Goal: Task Accomplishment & Management: Manage account settings

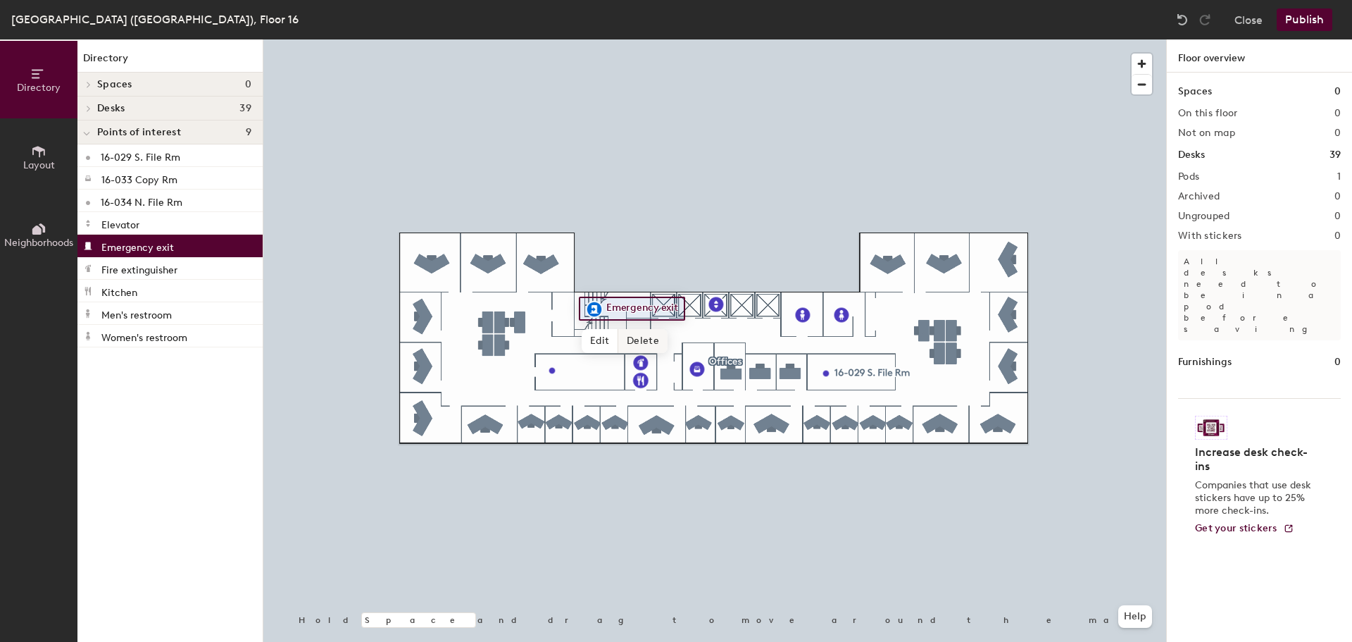
click at [1014, 39] on div at bounding box center [714, 39] width 903 height 0
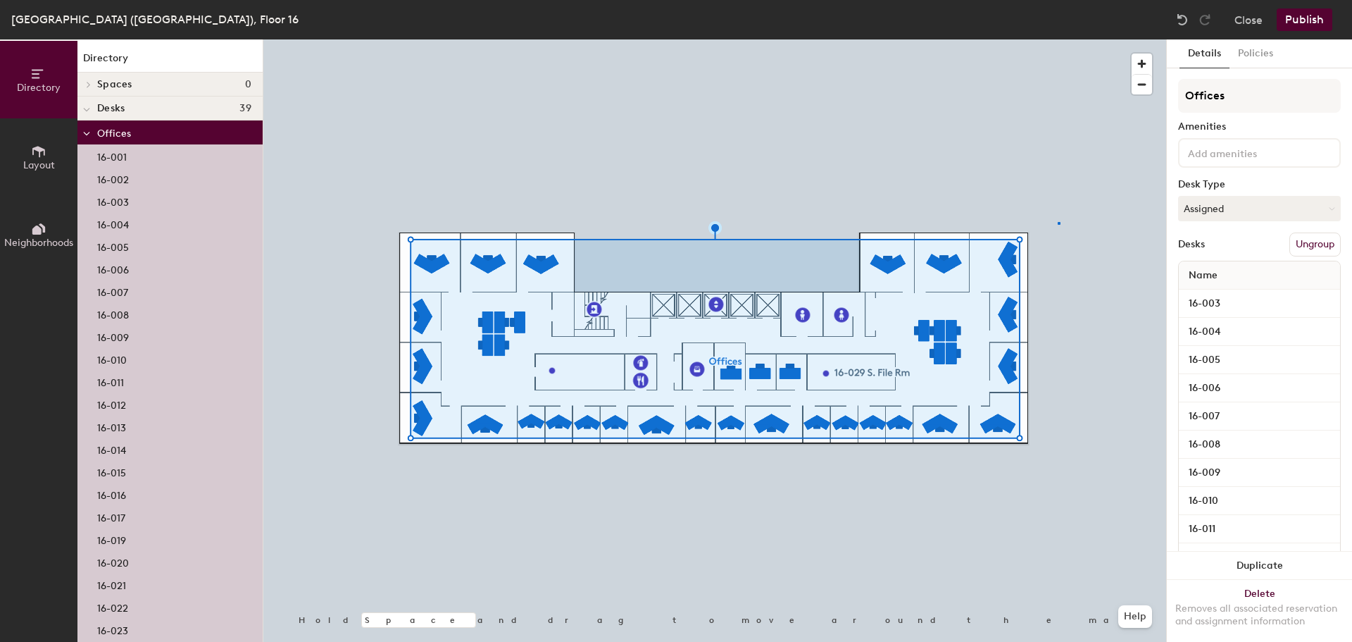
click at [1058, 39] on div at bounding box center [714, 39] width 903 height 0
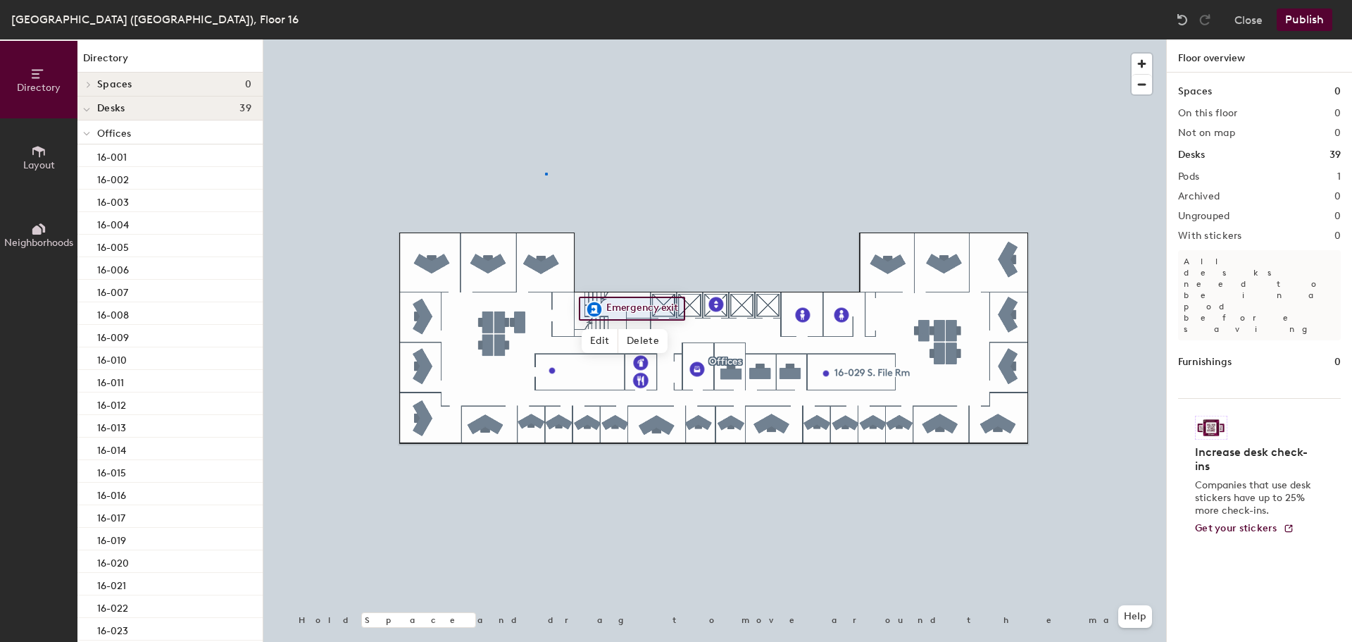
click at [545, 39] on div at bounding box center [714, 39] width 903 height 0
click at [1053, 39] on div at bounding box center [714, 39] width 903 height 0
click at [1056, 39] on div at bounding box center [714, 39] width 903 height 0
click at [607, 39] on div at bounding box center [714, 39] width 903 height 0
click at [986, 39] on div at bounding box center [714, 39] width 903 height 0
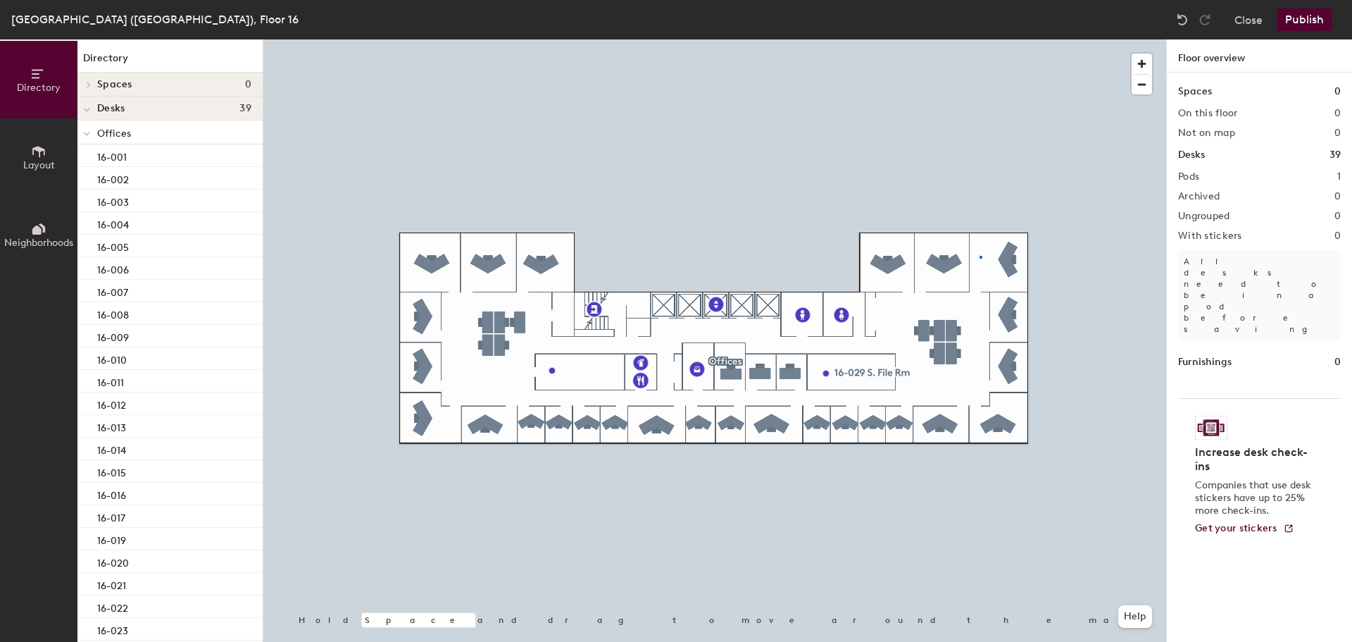
click at [980, 39] on div at bounding box center [714, 39] width 903 height 0
click at [36, 155] on icon at bounding box center [38, 151] width 15 height 15
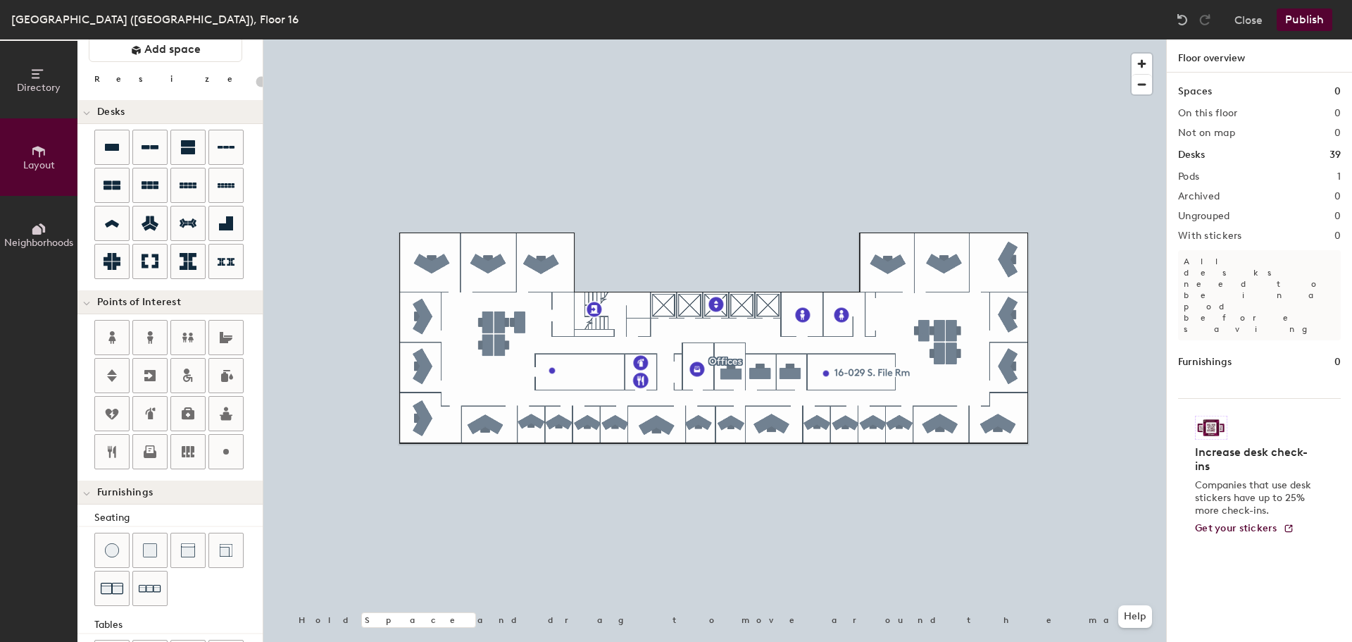
scroll to position [70, 0]
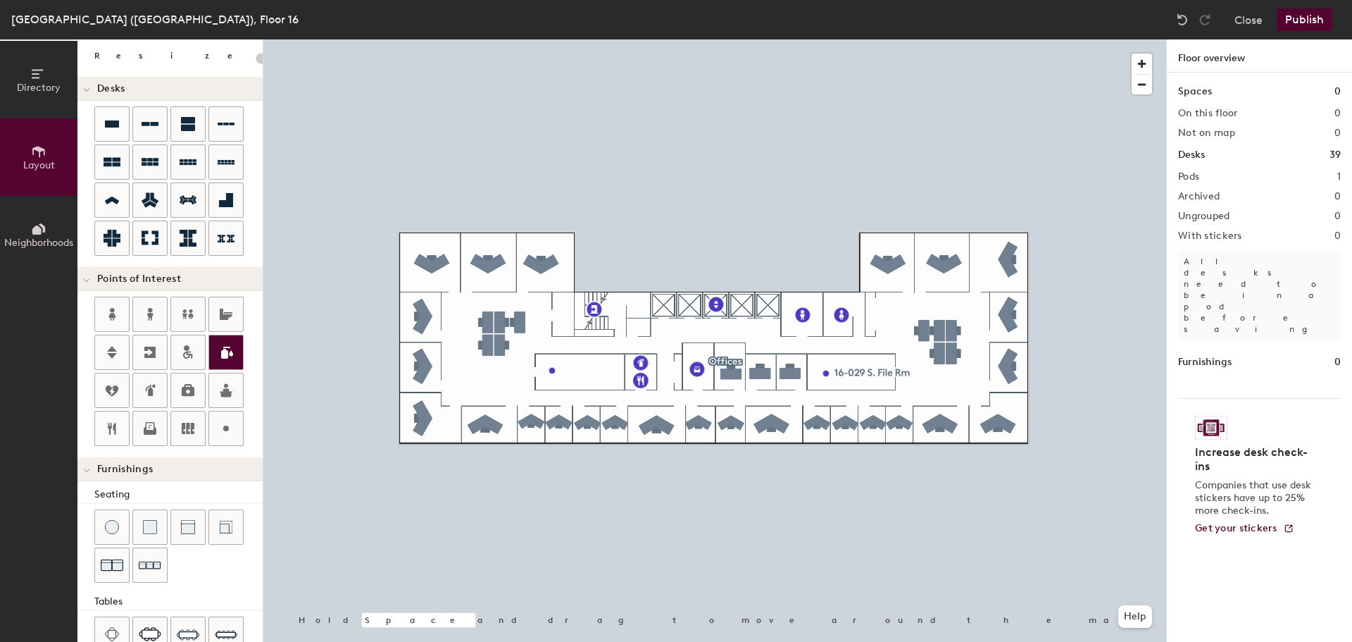
click at [1020, 245] on div "Directory Layout Neighborhoods Layout Add space Resize Desks Points of Interest…" at bounding box center [676, 340] width 1352 height 602
type input "20"
type input "Fire Escape"
click at [1057, 276] on span "Done" at bounding box center [1057, 277] width 42 height 24
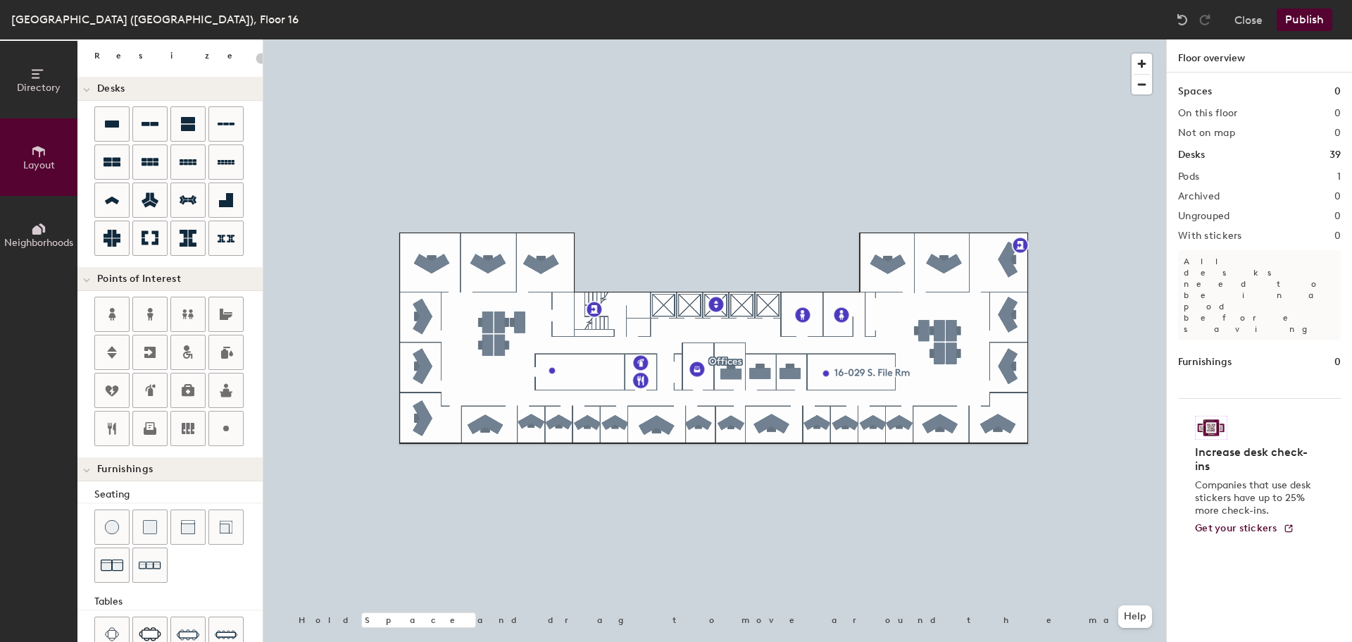
click at [824, 337] on div "Directory Layout Neighborhoods Layout Add space Resize Desks Points of Interest…" at bounding box center [676, 340] width 1352 height 602
click at [884, 363] on span "Done" at bounding box center [879, 368] width 42 height 24
click at [1296, 12] on button "Publish" at bounding box center [1305, 19] width 56 height 23
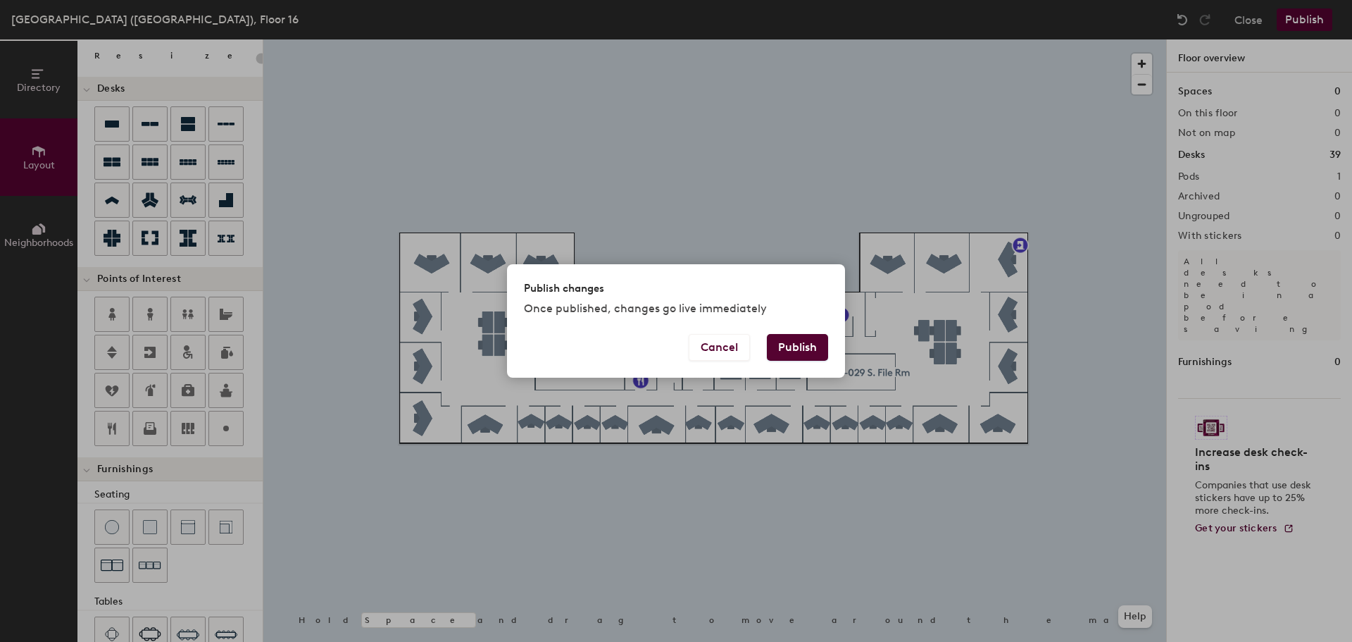
click at [801, 348] on button "Publish" at bounding box center [797, 347] width 61 height 27
type input "20"
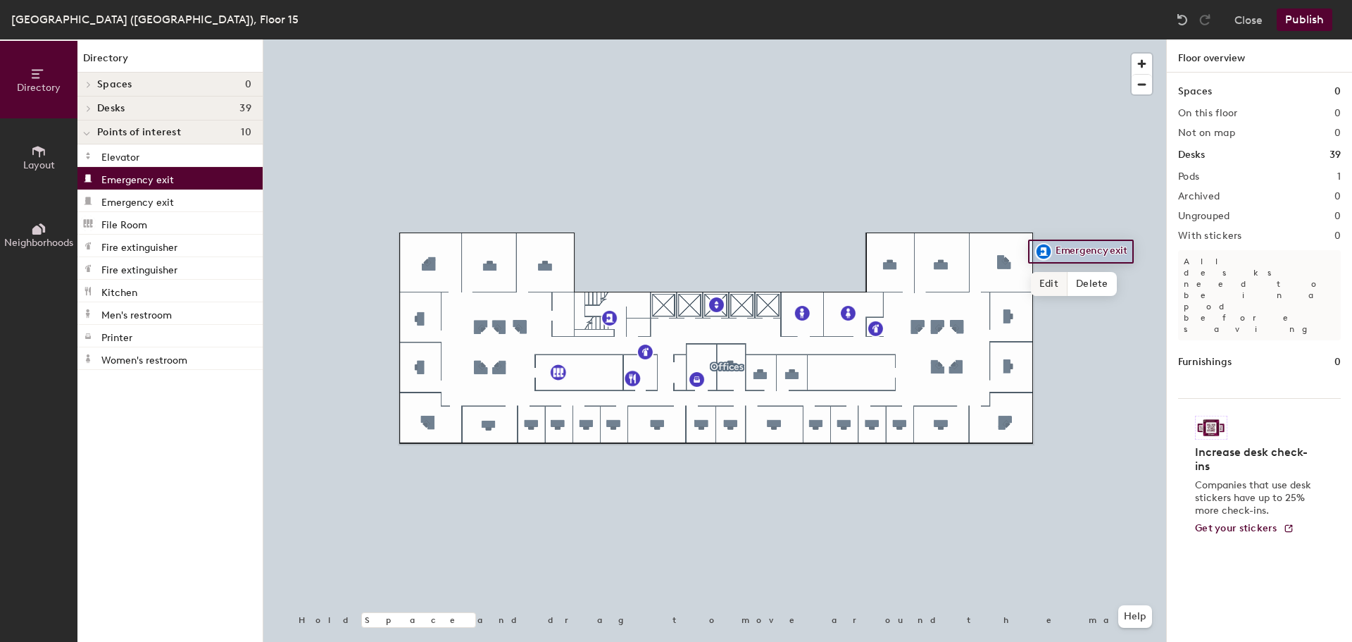
click at [1049, 276] on span "Edit" at bounding box center [1049, 284] width 37 height 24
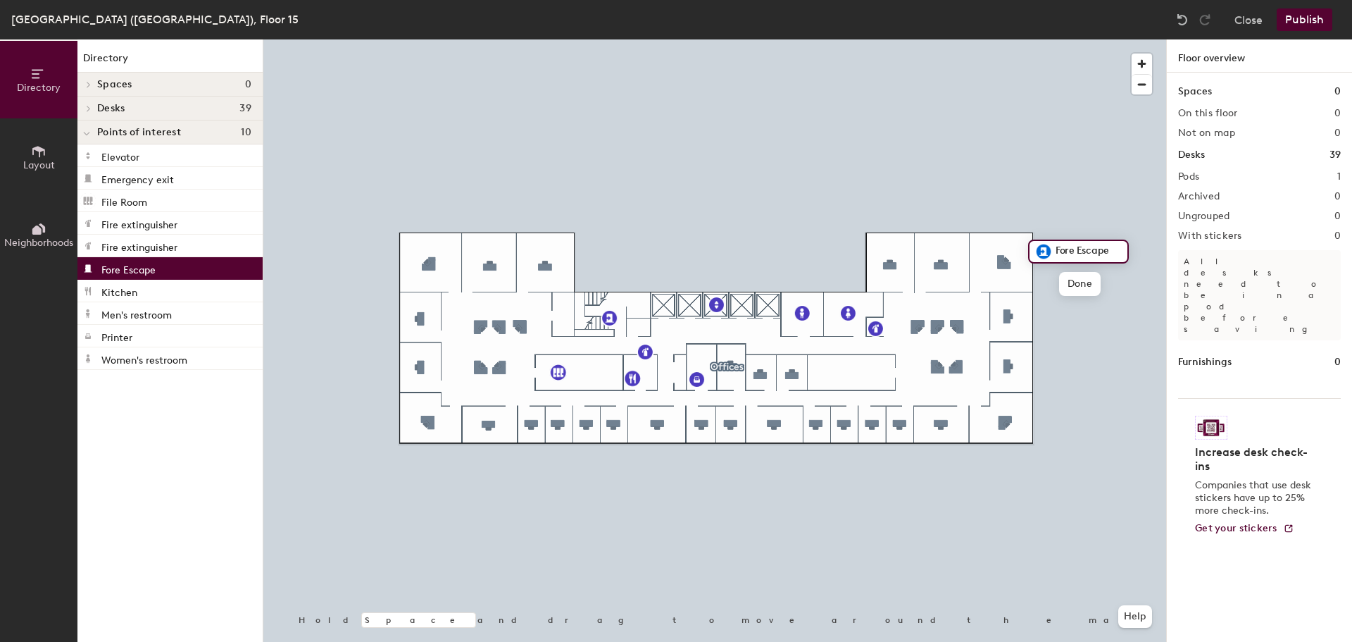
click at [1062, 245] on input "Fore Escape" at bounding box center [1087, 252] width 70 height 20
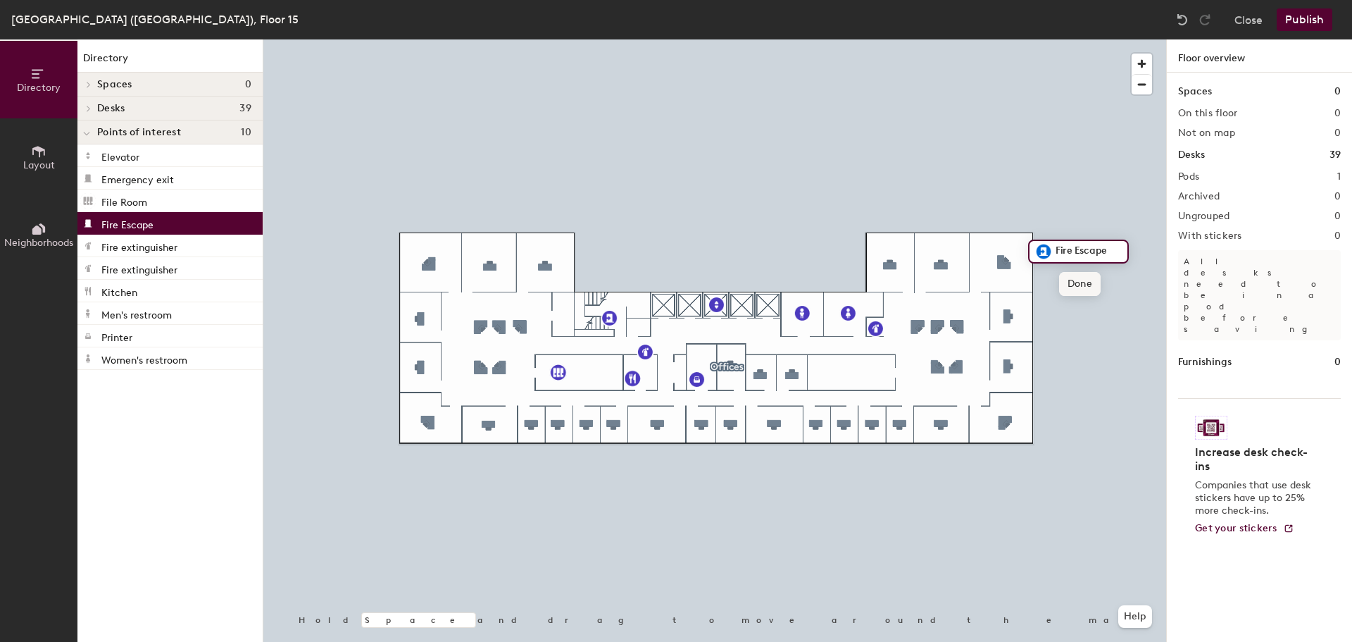
type input "Fire Escape"
click at [1079, 282] on span "Done" at bounding box center [1080, 284] width 42 height 24
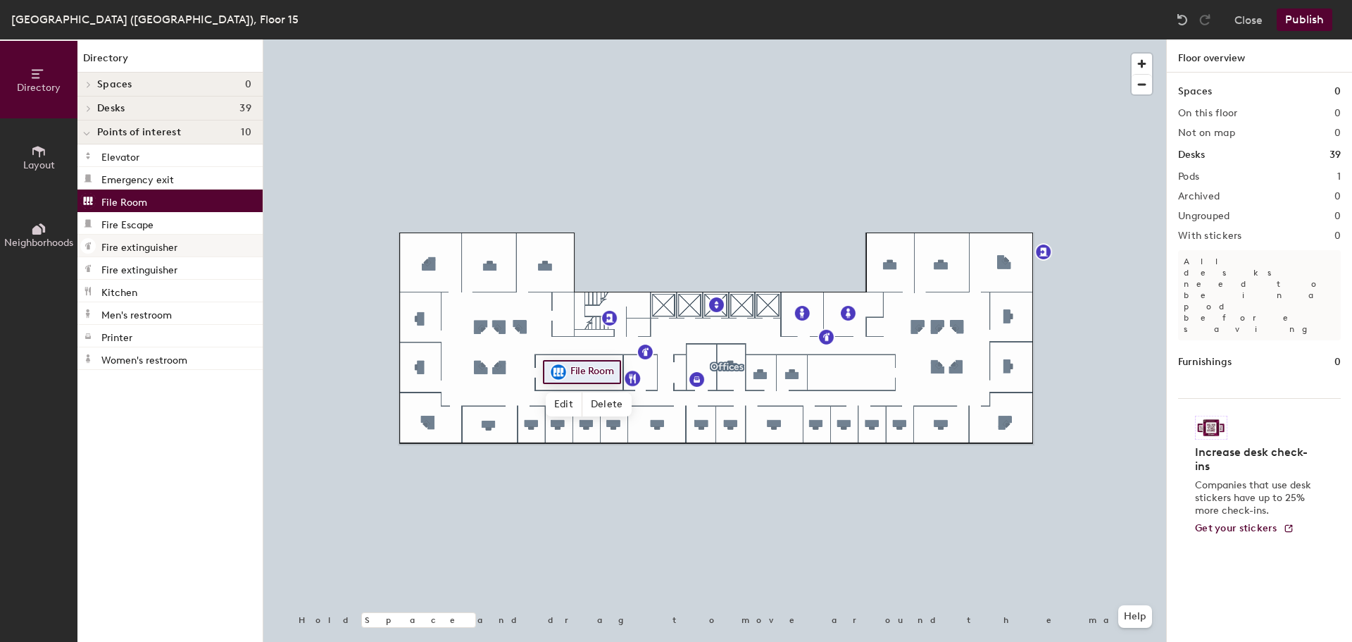
click at [853, 377] on div "Directory Layout Neighborhoods Directory Spaces 0 Desks 39 Offices 15-001 15-00…" at bounding box center [676, 340] width 1352 height 602
click at [51, 163] on span "Layout" at bounding box center [39, 165] width 32 height 12
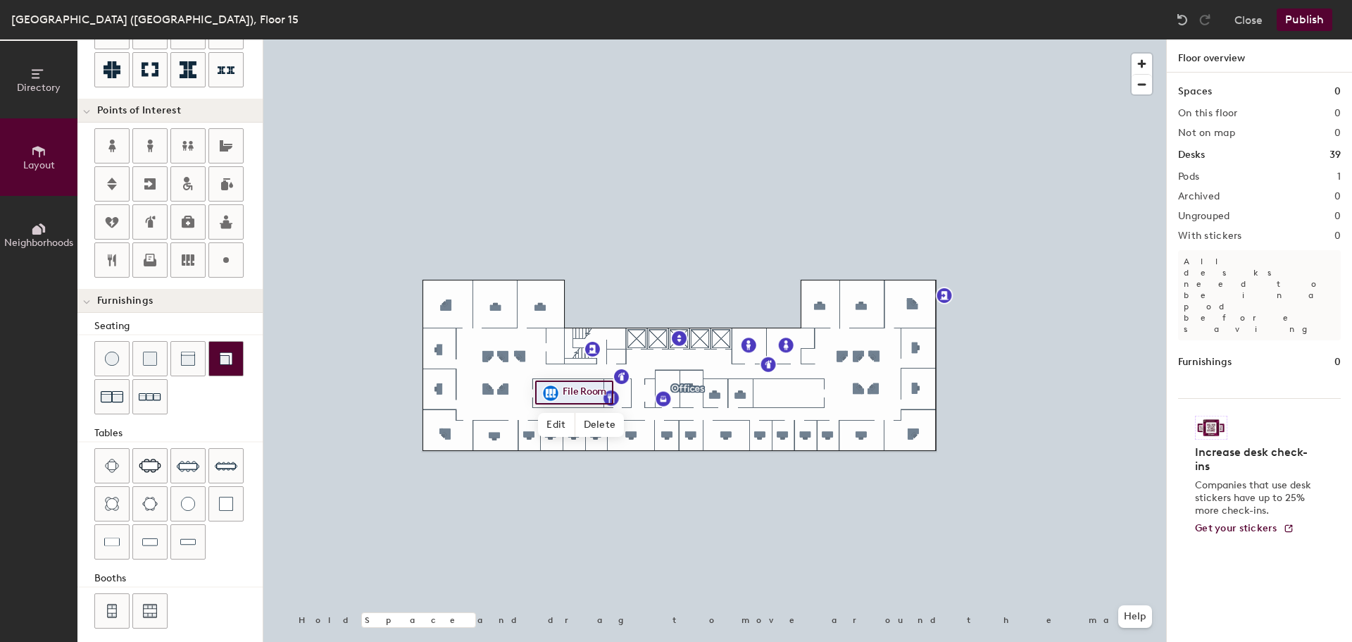
scroll to position [248, 0]
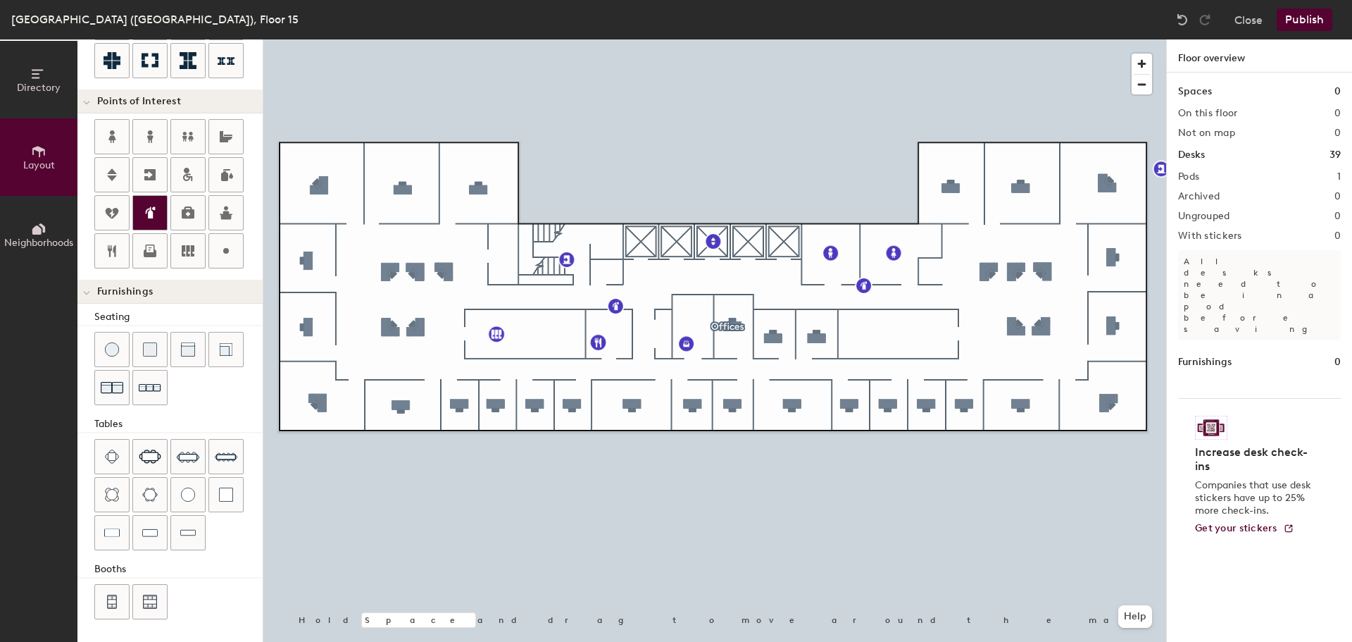
type input "20"
click at [27, 82] on span "Directory" at bounding box center [39, 88] width 44 height 12
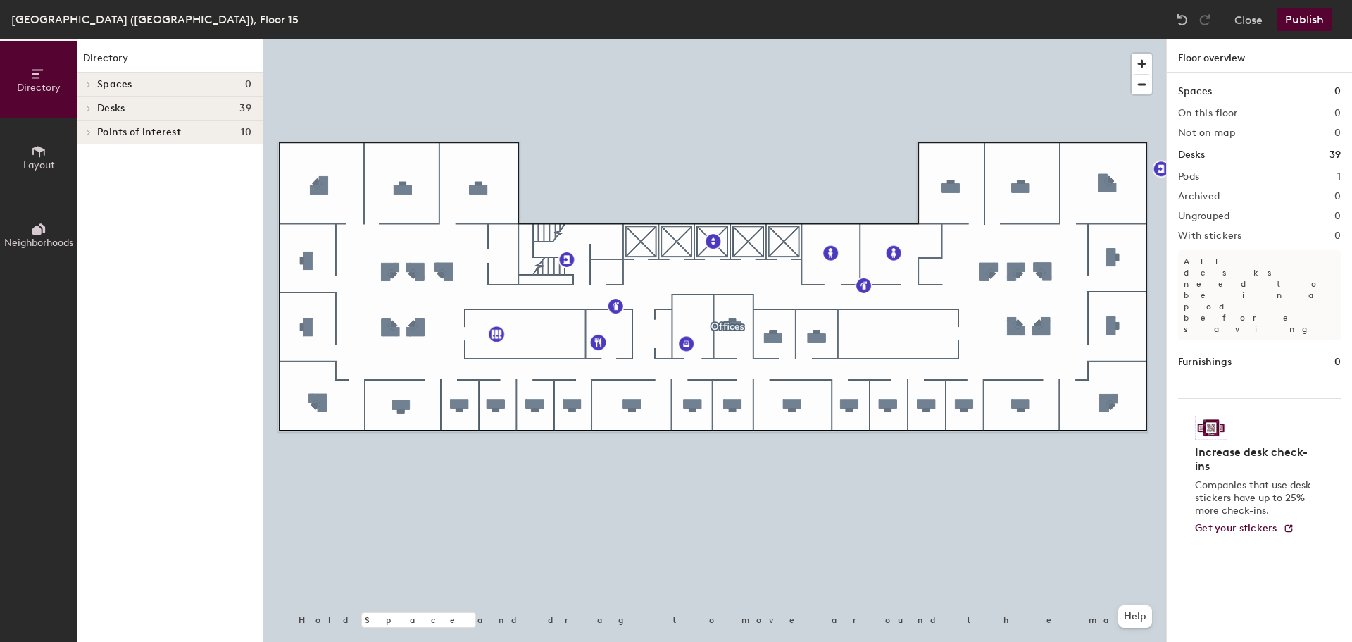
click at [92, 132] on span at bounding box center [88, 132] width 12 height 7
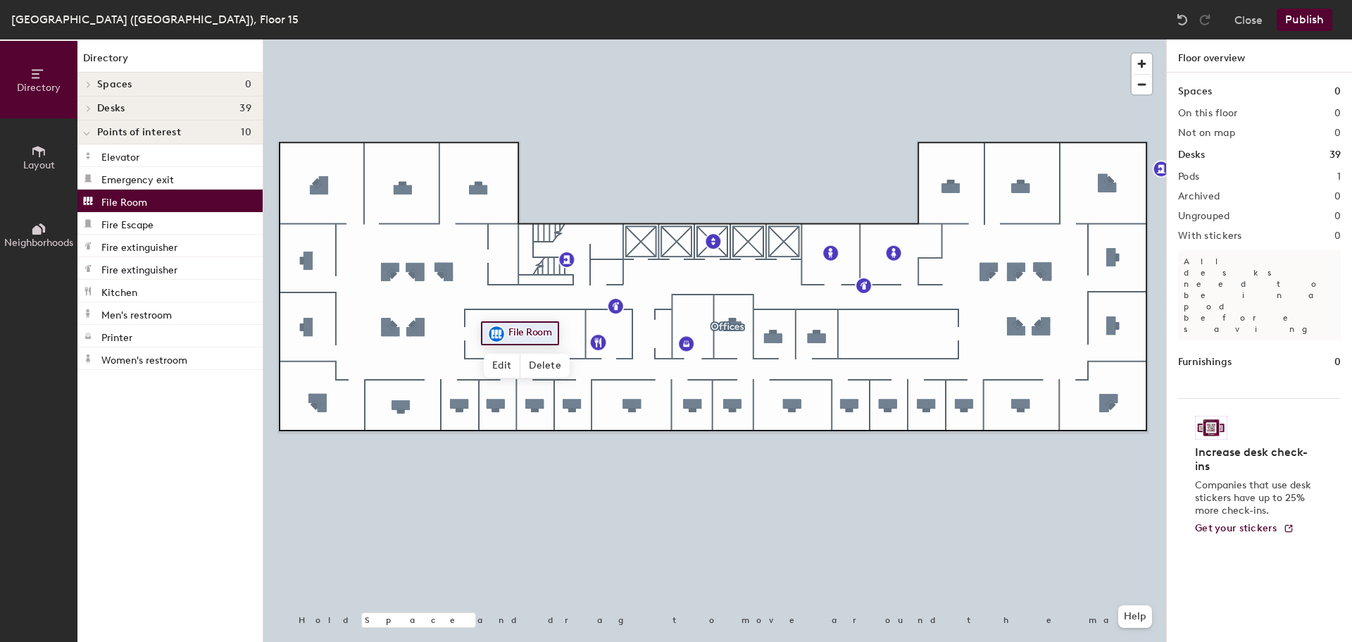
click at [614, 39] on div at bounding box center [714, 39] width 903 height 0
click at [794, 39] on div at bounding box center [714, 39] width 903 height 0
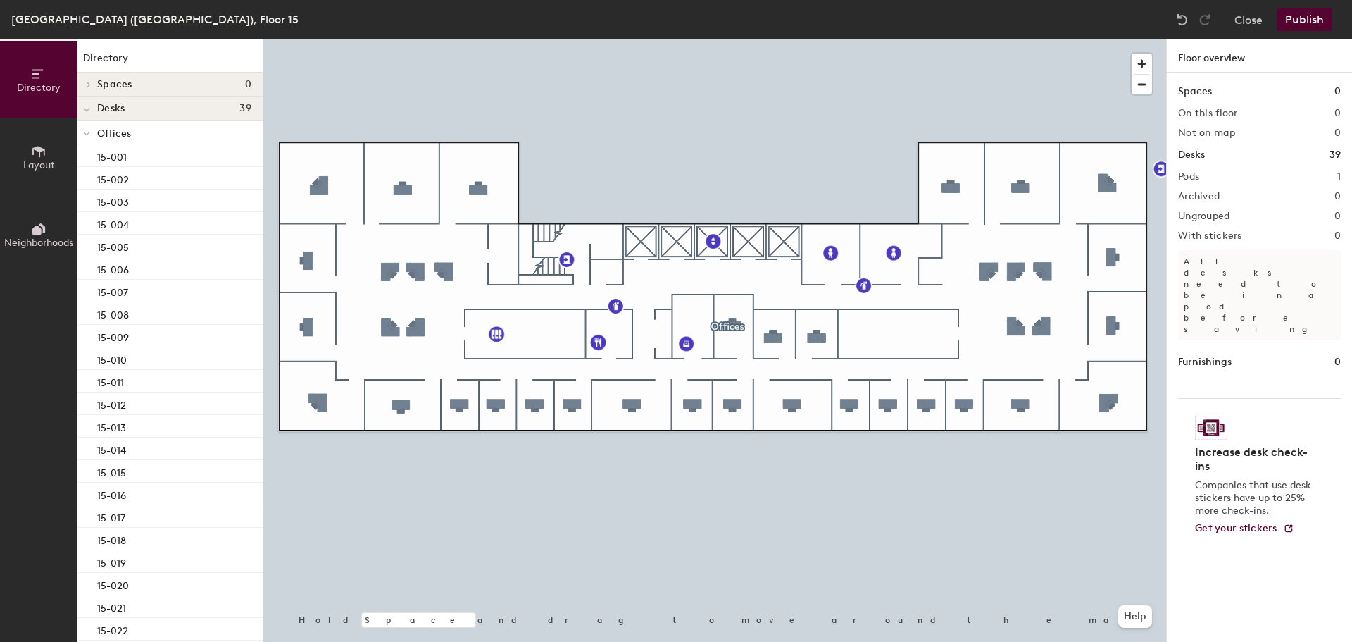
click at [43, 160] on span "Layout" at bounding box center [39, 165] width 32 height 12
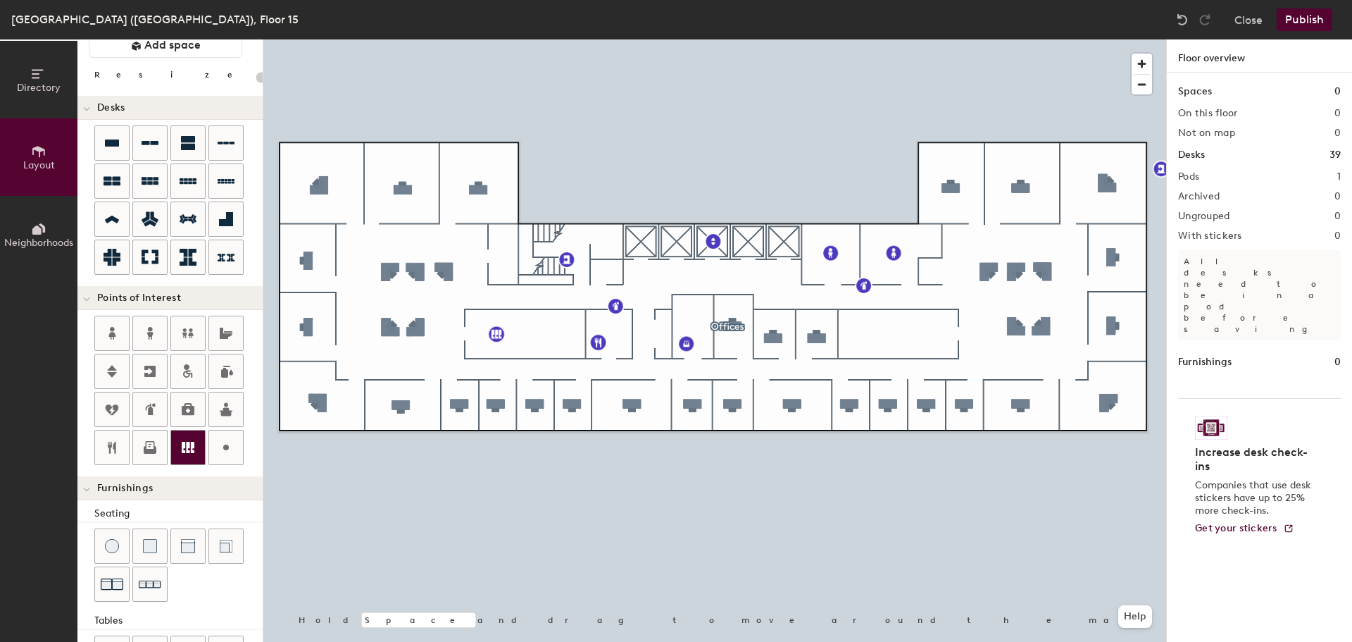
scroll to position [70, 0]
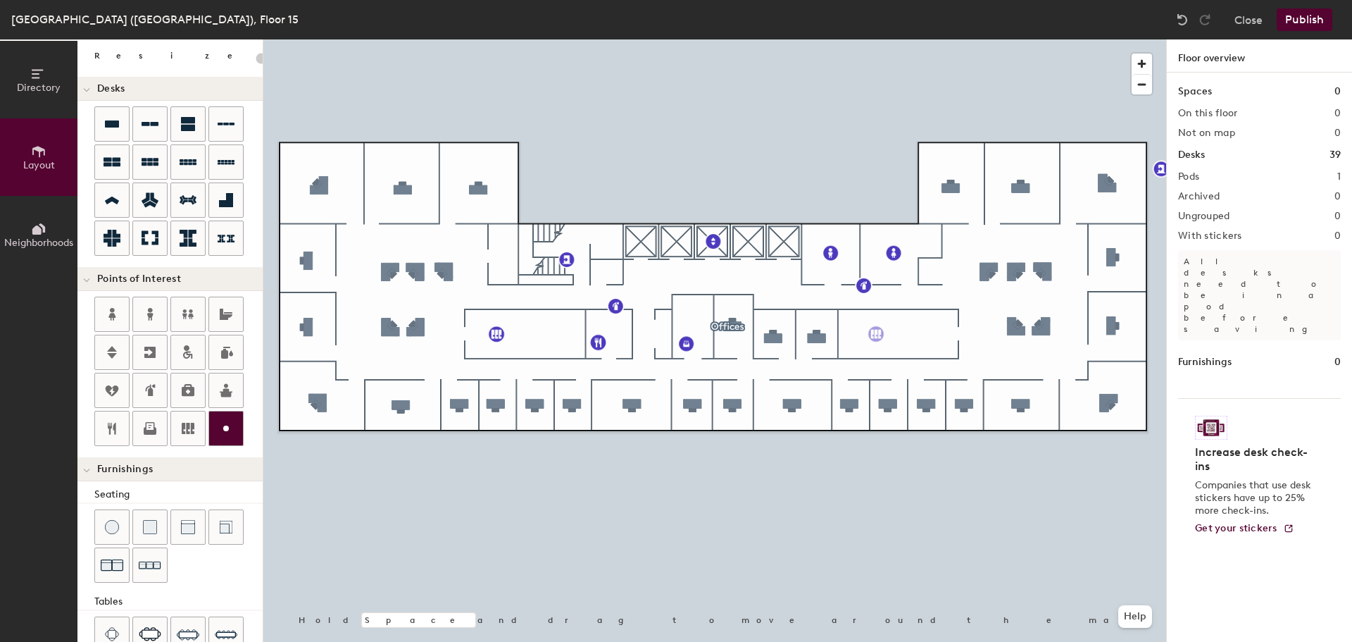
click at [876, 334] on div "Directory Layout Neighborhoods Layout Add space Resize Desks Points of Interest…" at bounding box center [676, 340] width 1352 height 602
type input "20"
type input "File Room"
click at [930, 234] on div "Directory Layout Neighborhoods Layout Add space Resize Desks Points of Interest…" at bounding box center [676, 340] width 1352 height 602
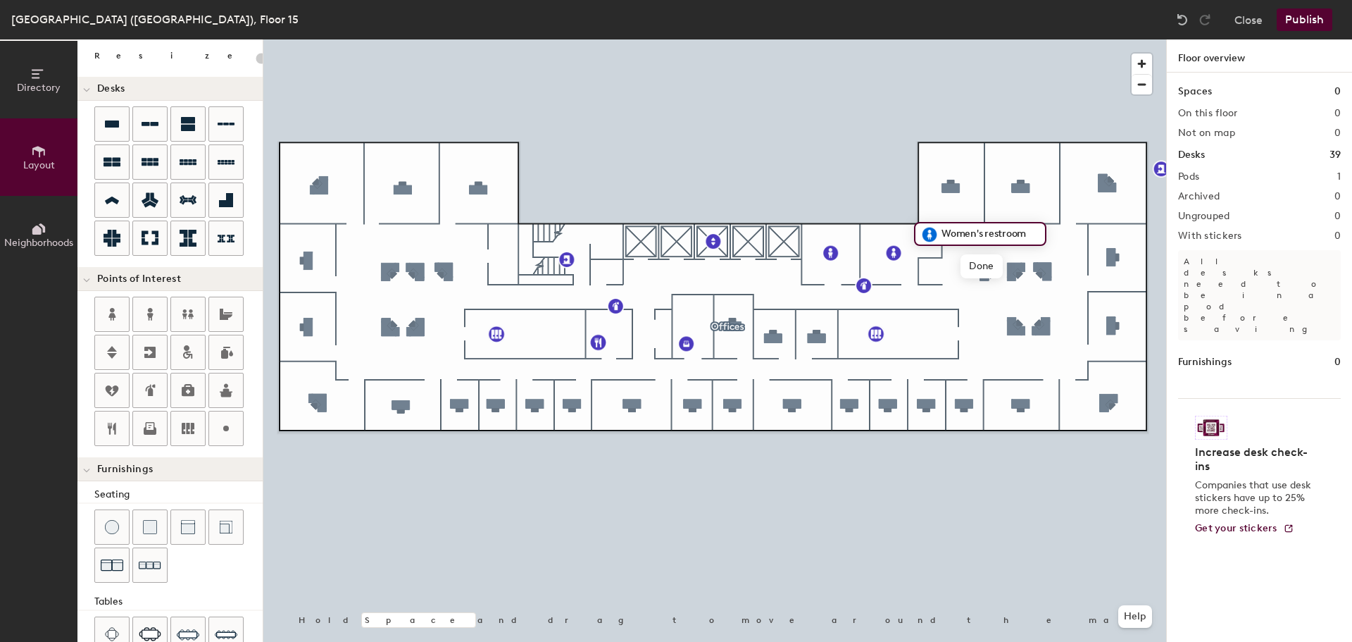
type input "20"
type input "Mother's Room"
click at [973, 267] on span "Done" at bounding box center [972, 266] width 42 height 24
click at [623, 337] on span "Edit" at bounding box center [621, 338] width 37 height 24
click at [589, 365] on div "Fire extinguisher Done Hold Space and drag to move around the map. Help" at bounding box center [714, 340] width 903 height 602
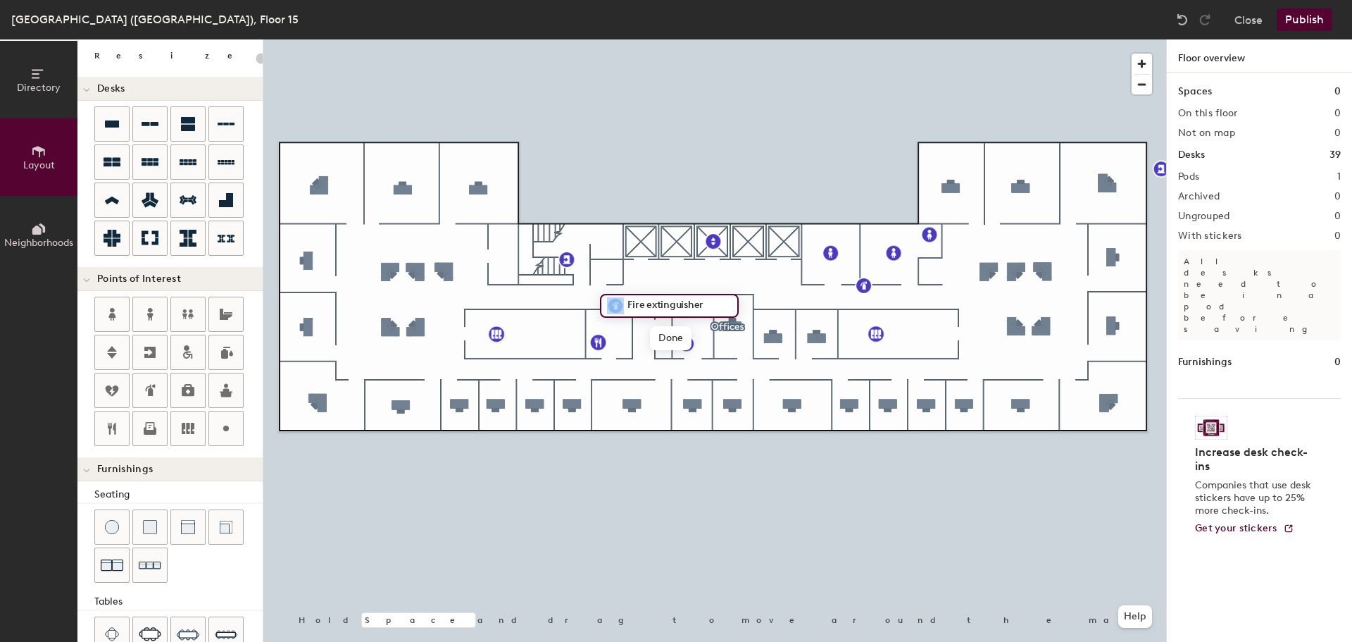
click at [609, 313] on img at bounding box center [615, 305] width 17 height 17
click at [677, 339] on span "Done" at bounding box center [671, 338] width 42 height 24
click at [596, 39] on div at bounding box center [714, 39] width 903 height 0
click at [1307, 21] on button "Publish" at bounding box center [1305, 19] width 56 height 23
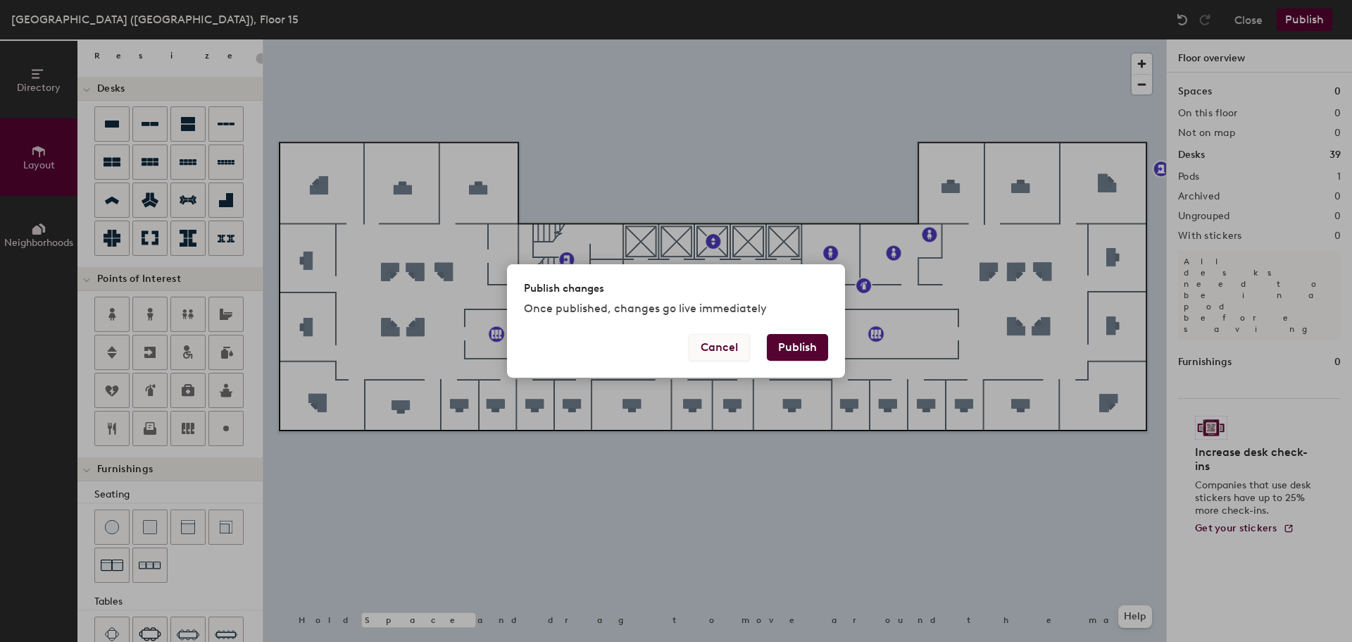
click at [725, 352] on button "Cancel" at bounding box center [719, 347] width 61 height 27
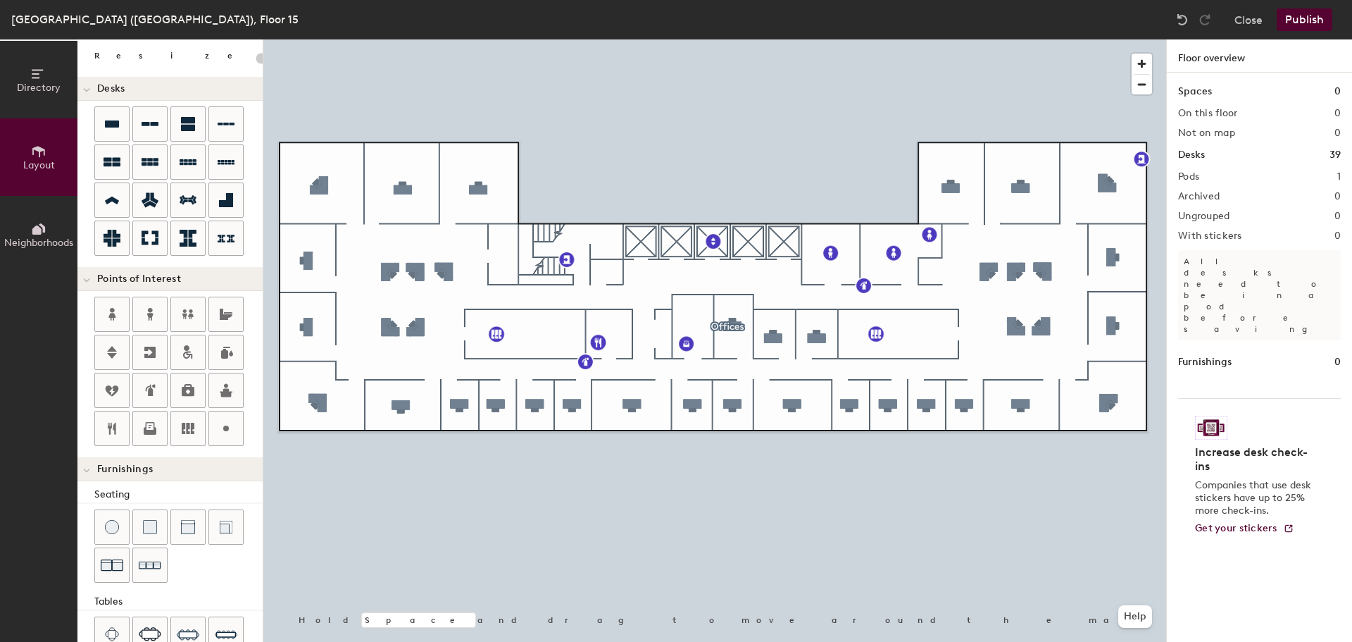
click at [1311, 20] on button "Publish" at bounding box center [1305, 19] width 56 height 23
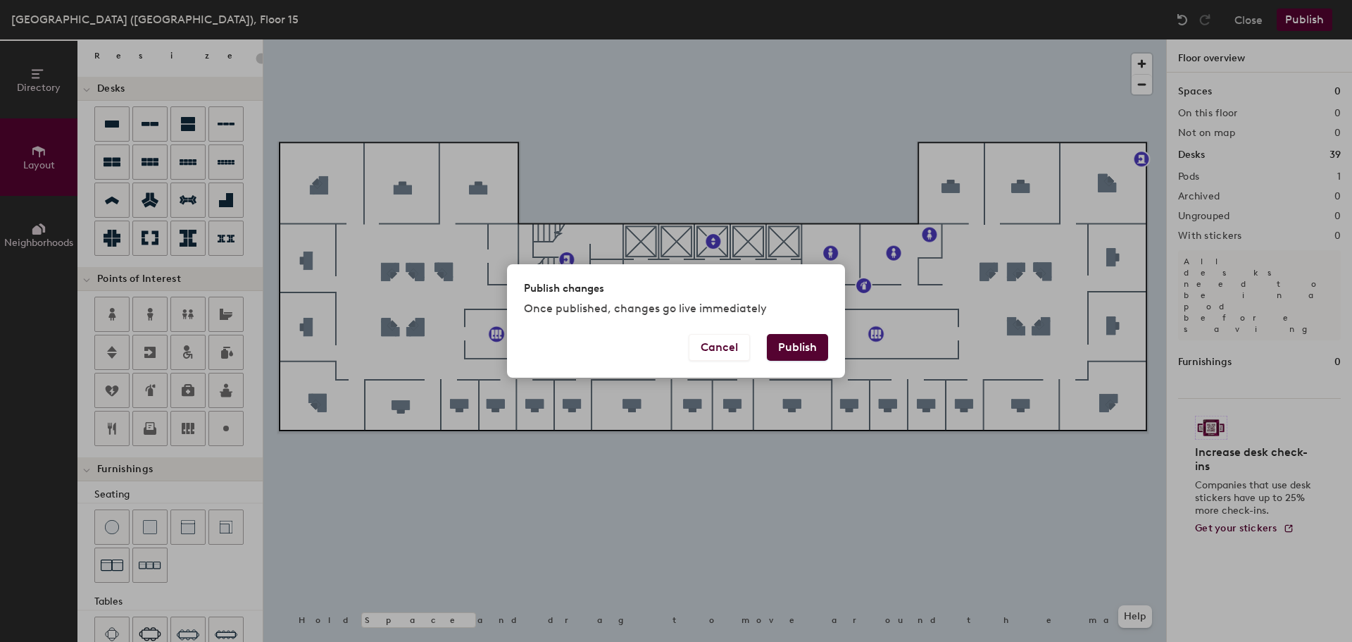
click at [799, 346] on button "Publish" at bounding box center [797, 347] width 61 height 27
type input "20"
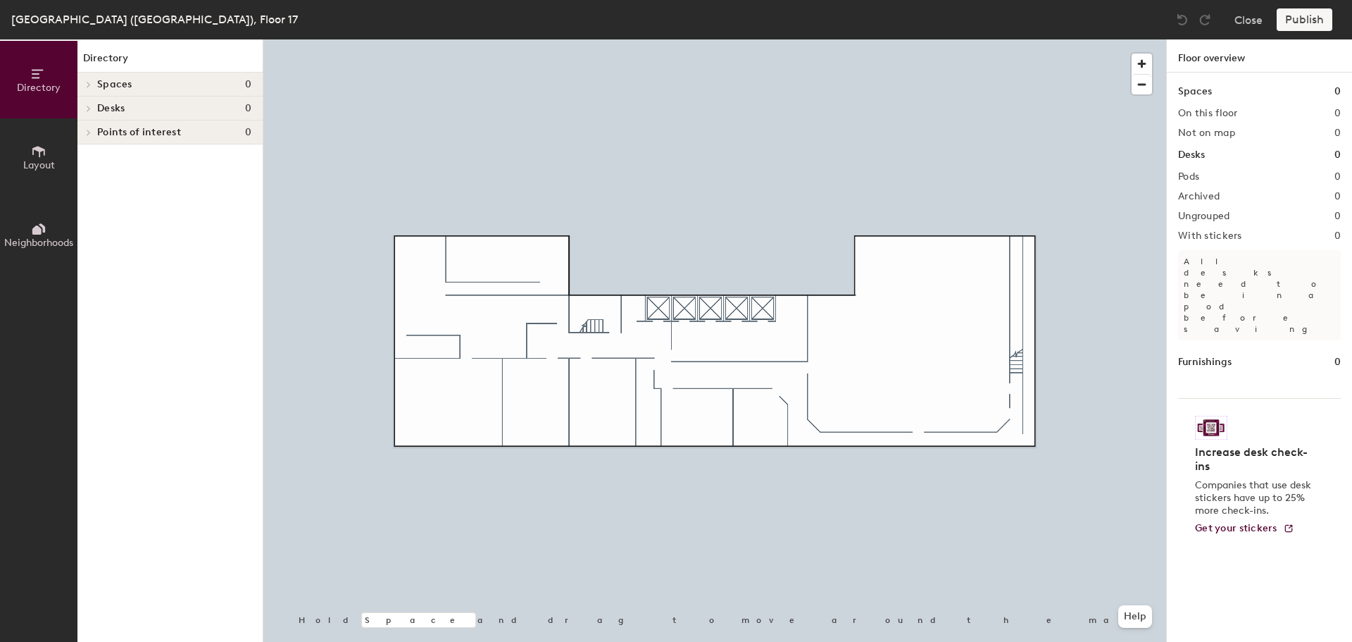
click at [39, 154] on icon at bounding box center [38, 151] width 13 height 11
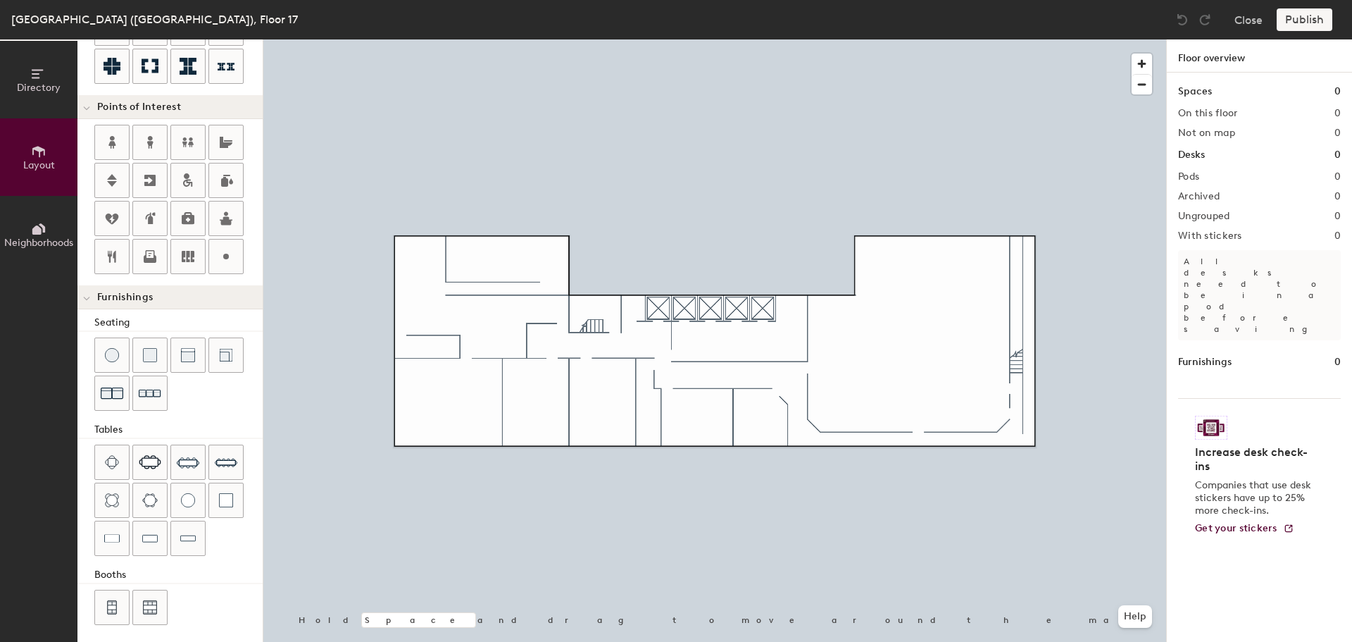
scroll to position [248, 0]
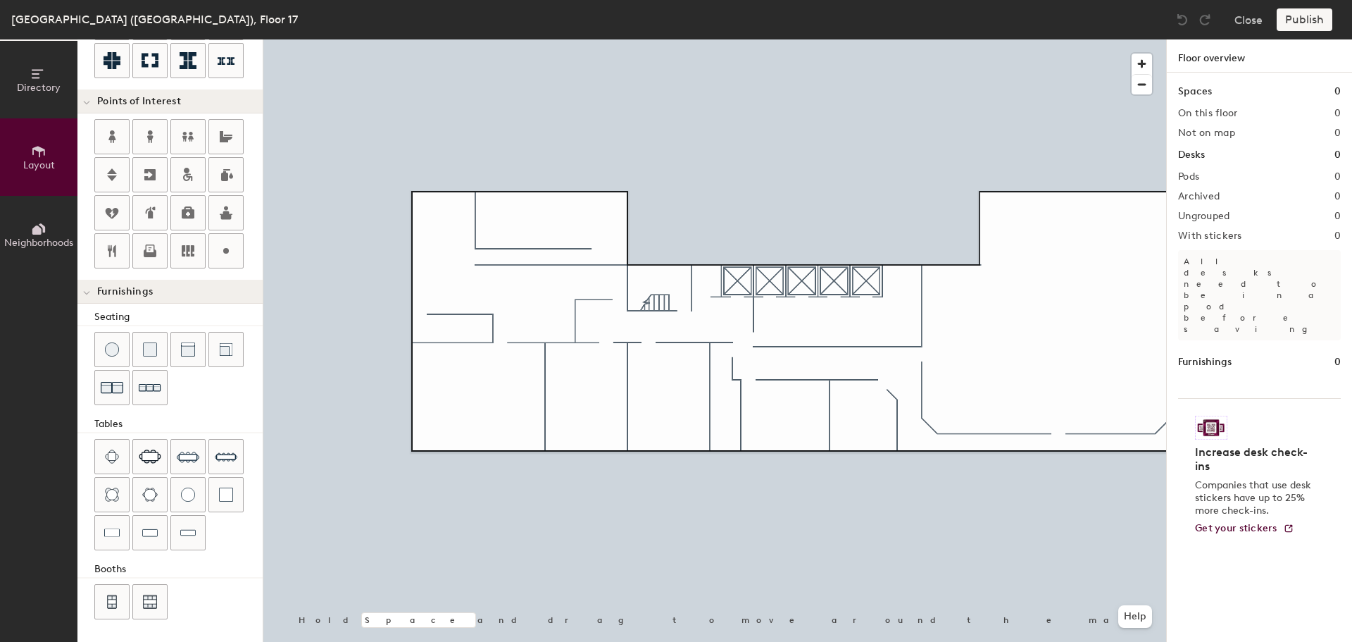
click at [44, 227] on icon at bounding box center [42, 227] width 6 height 9
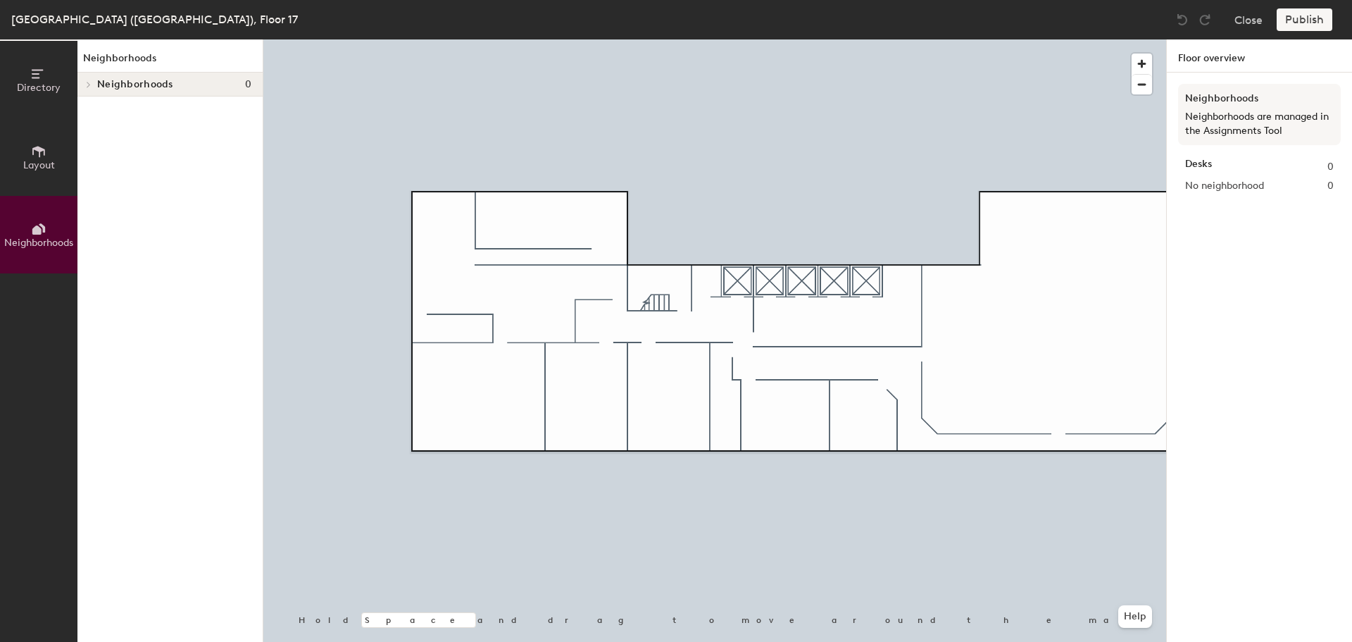
scroll to position [0, 0]
click at [40, 150] on icon at bounding box center [38, 151] width 13 height 11
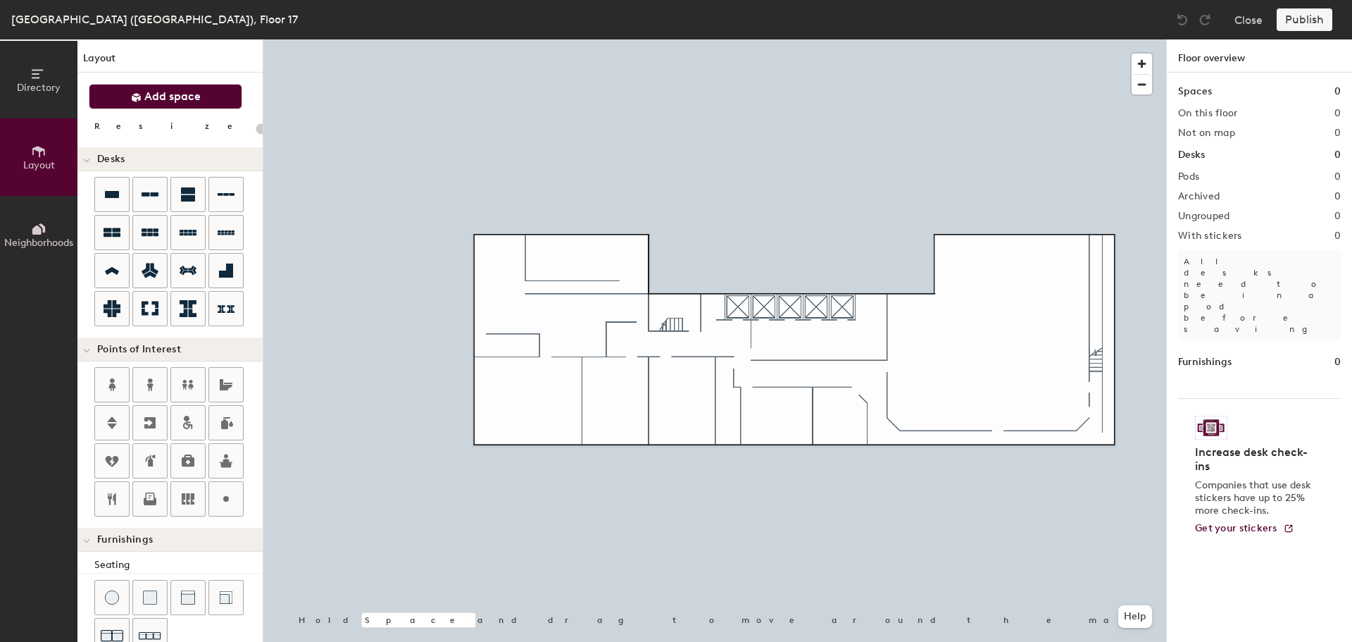
click at [125, 91] on button "Add space" at bounding box center [166, 96] width 154 height 25
click at [194, 94] on span "Add space" at bounding box center [172, 96] width 56 height 14
click at [683, 387] on div "Directory Layout Neighborhoods Layout Add space Resize Desks Points of Interest…" at bounding box center [676, 340] width 1352 height 602
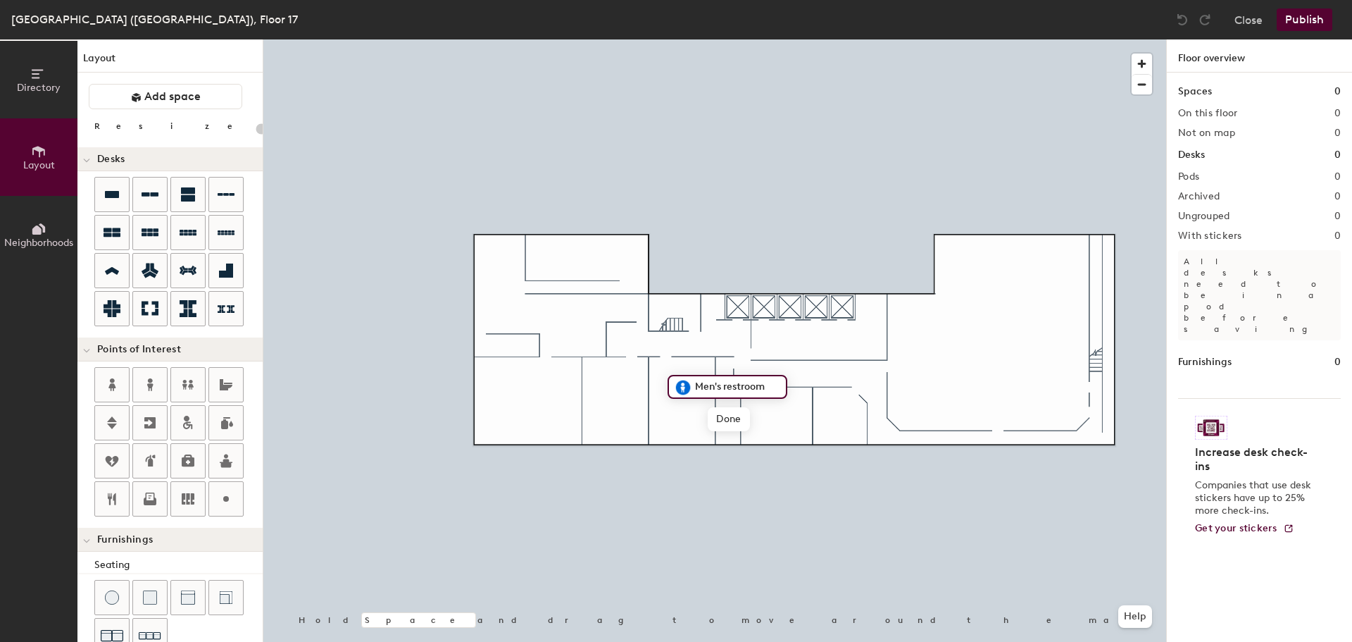
type input "20"
click at [730, 387] on input "Men's restroom" at bounding box center [736, 387] width 89 height 20
type input "Men's Locker Room"
click at [729, 416] on span "Done" at bounding box center [739, 419] width 42 height 24
click at [614, 387] on div "Directory Layout Neighborhoods Layout Add space Resize Desks Points of Interest…" at bounding box center [676, 340] width 1352 height 602
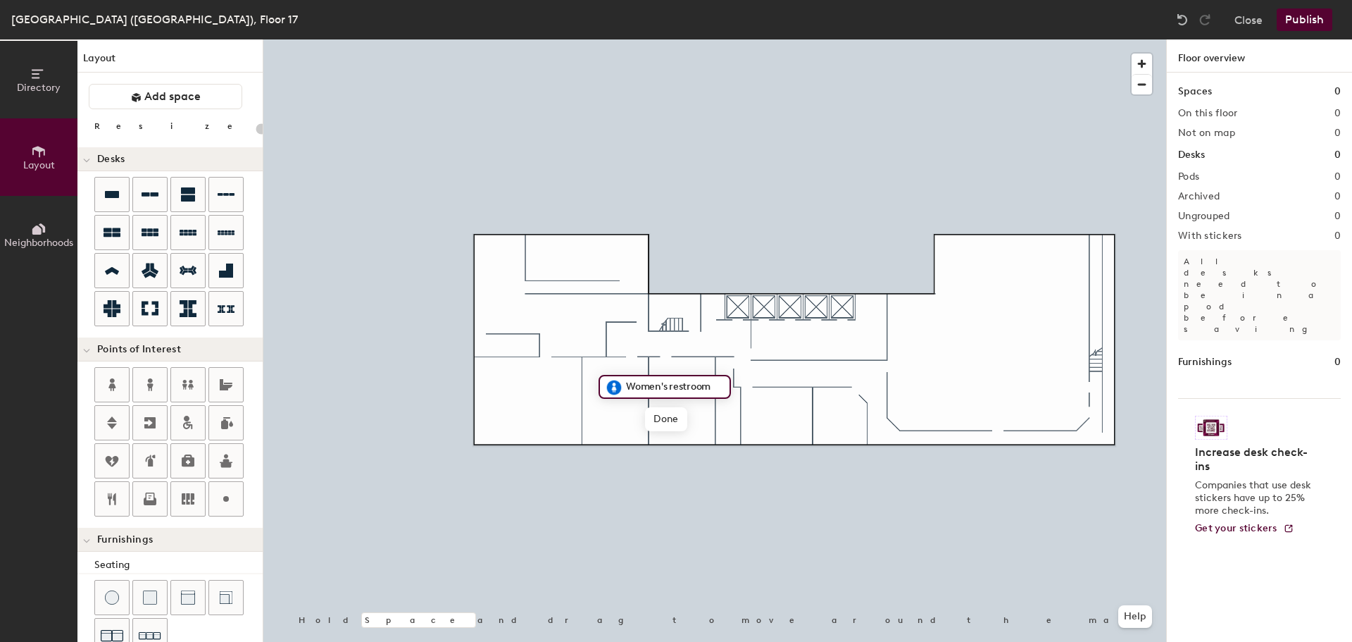
type input "20"
click at [671, 386] on input "Women's restroom" at bounding box center [673, 387] width 101 height 20
type input "Women's Locker Room"
click at [681, 420] on span "Done" at bounding box center [676, 419] width 42 height 24
click at [651, 39] on div at bounding box center [714, 39] width 903 height 0
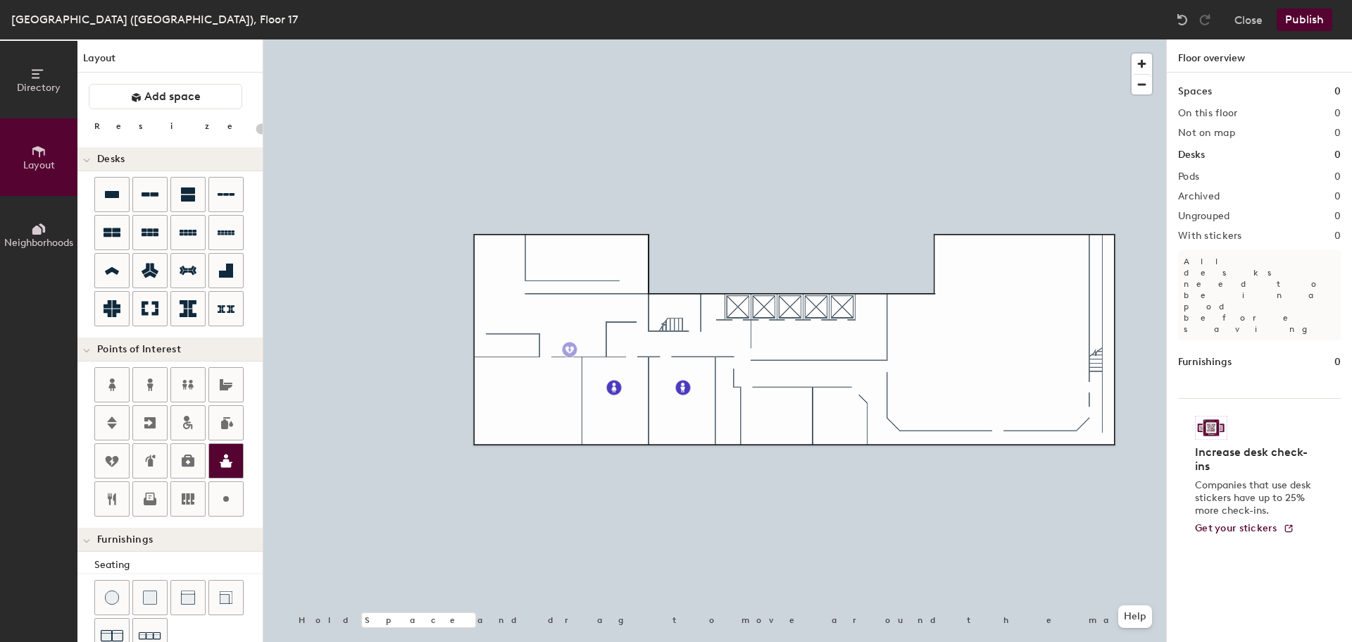
click at [570, 349] on div "Directory Layout Neighborhoods Layout Add space Resize Desks Points of Interest…" at bounding box center [676, 340] width 1352 height 602
click at [618, 379] on span "Done" at bounding box center [613, 381] width 42 height 24
click at [846, 309] on div "Directory Layout Neighborhoods Layout Add space Resize Desks Points of Interest…" at bounding box center [676, 340] width 1352 height 602
click at [842, 307] on div "Directory Layout Neighborhoods Layout Add space Resize Desks Points of Interest…" at bounding box center [676, 340] width 1352 height 602
click at [872, 340] on span "Done" at bounding box center [868, 339] width 42 height 24
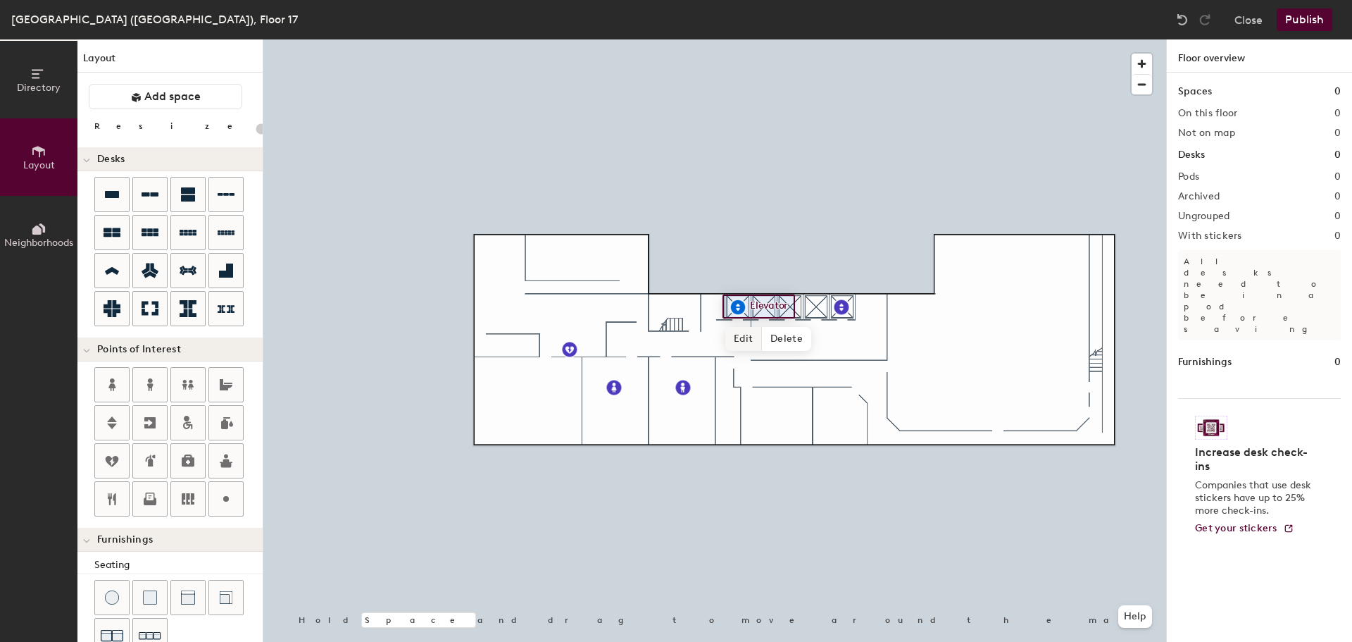
type input "20"
click at [751, 340] on span "Edit" at bounding box center [743, 339] width 37 height 24
drag, startPoint x: 751, startPoint y: 305, endPoint x: 775, endPoint y: 297, distance: 24.5
click at [751, 304] on input "Elevator" at bounding box center [771, 306] width 51 height 20
type input "Service Elevator"
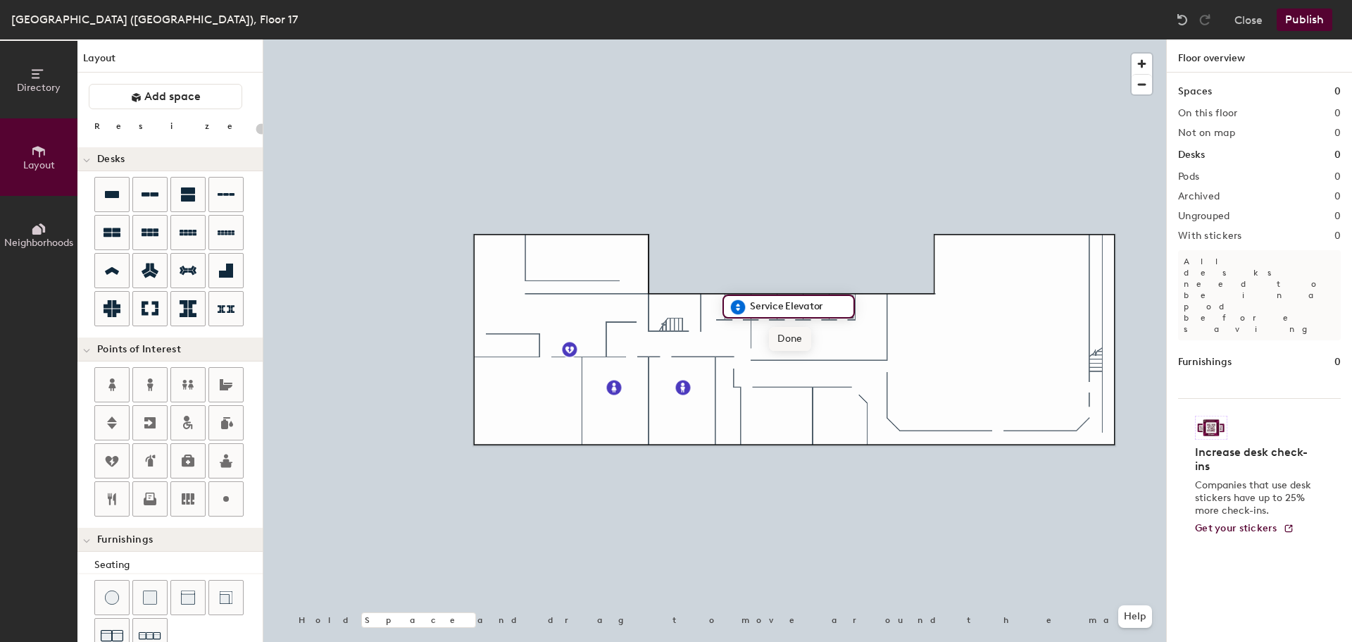
click at [789, 337] on span "Done" at bounding box center [790, 339] width 42 height 24
click at [156, 94] on span "Add space" at bounding box center [172, 96] width 56 height 14
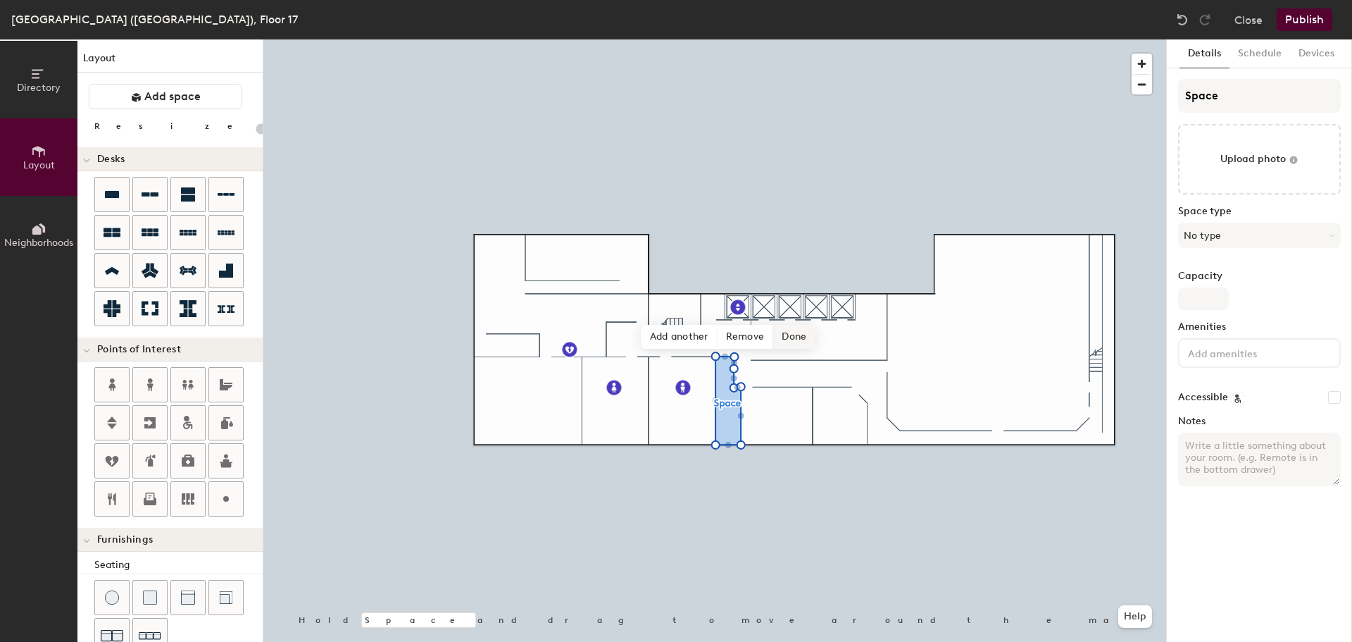
click at [806, 336] on span "Done" at bounding box center [794, 337] width 42 height 24
click at [759, 326] on icon at bounding box center [761, 325] width 11 height 11
click at [799, 356] on span "Remove from map" at bounding box center [812, 358] width 125 height 24
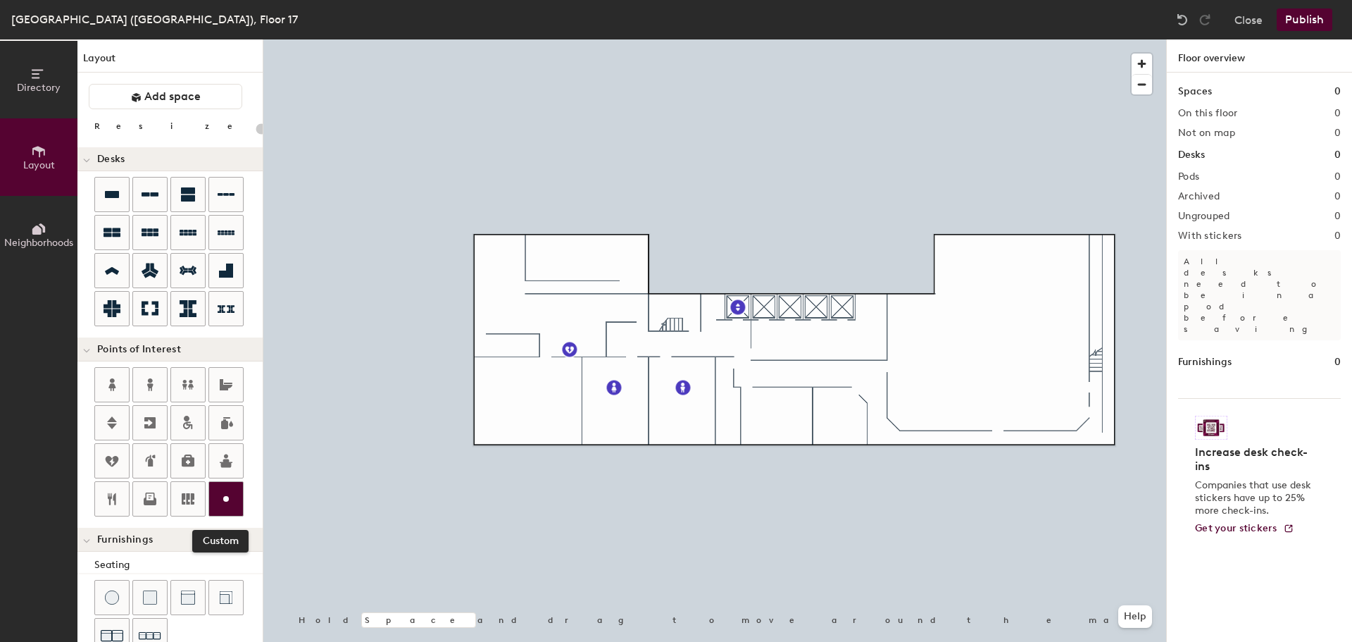
click at [225, 495] on icon at bounding box center [226, 498] width 17 height 17
type input "20"
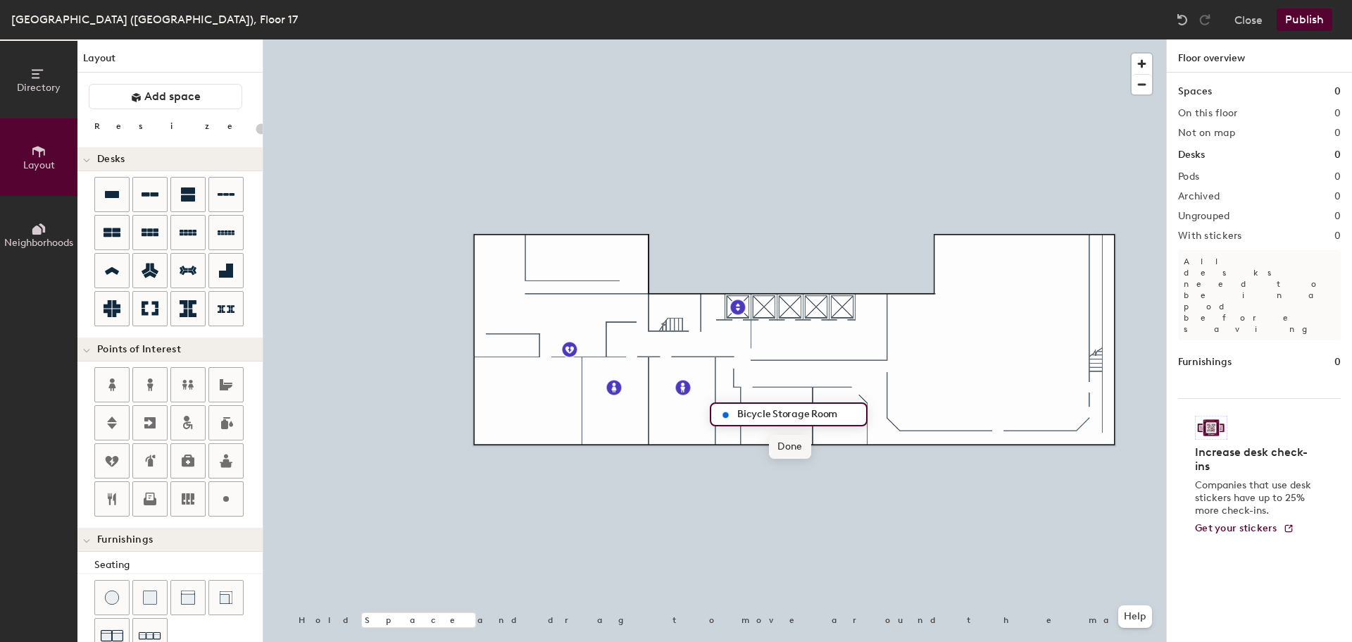
type input "Bicycle Storage Room"
click at [793, 447] on span "Done" at bounding box center [790, 446] width 42 height 24
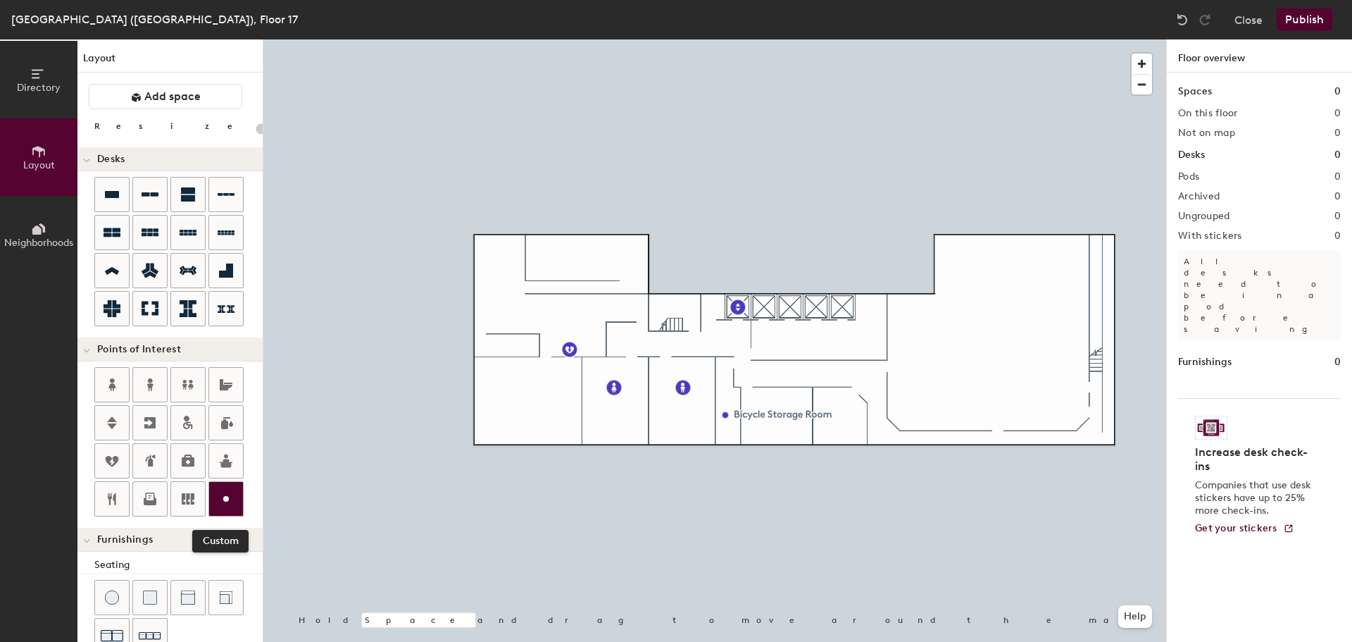
click at [227, 494] on icon at bounding box center [226, 498] width 17 height 17
type input "20"
type input "Fitness Center"
click at [556, 341] on span "Done" at bounding box center [555, 344] width 42 height 24
click at [231, 489] on div at bounding box center [226, 499] width 34 height 34
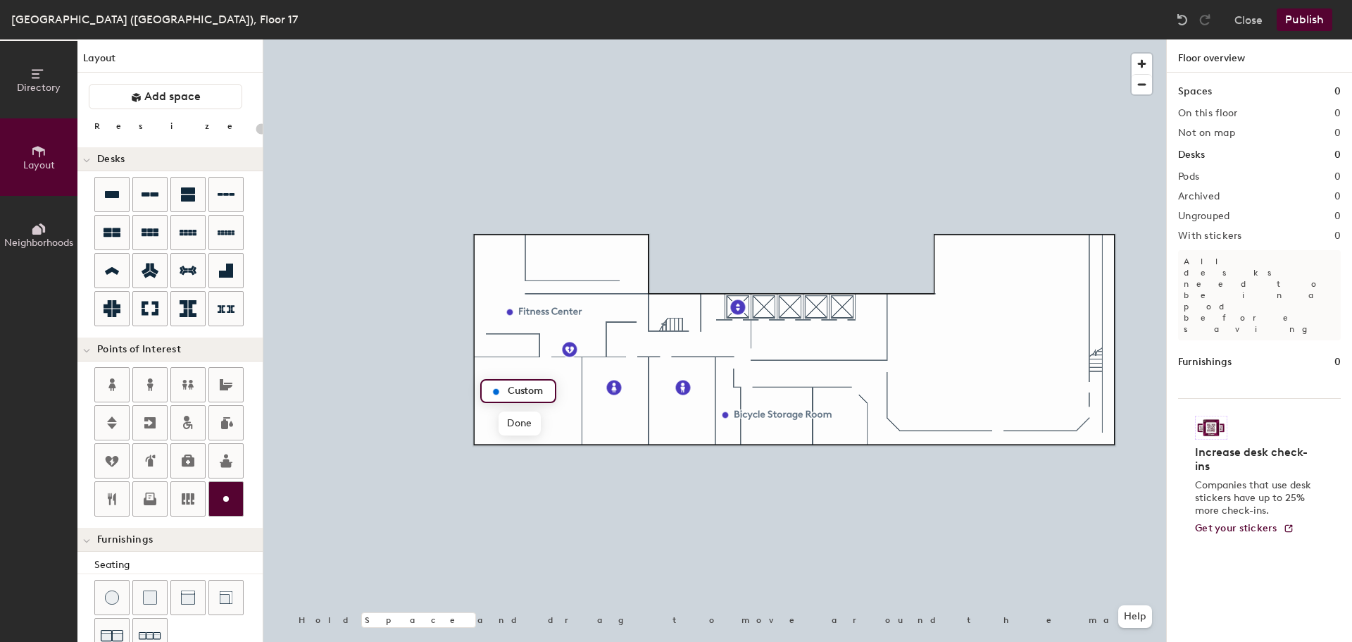
type input "20"
type input "Group Fitness Room"
click at [548, 426] on span "Done" at bounding box center [554, 423] width 42 height 24
click at [1303, 16] on button "Publish" at bounding box center [1305, 19] width 56 height 23
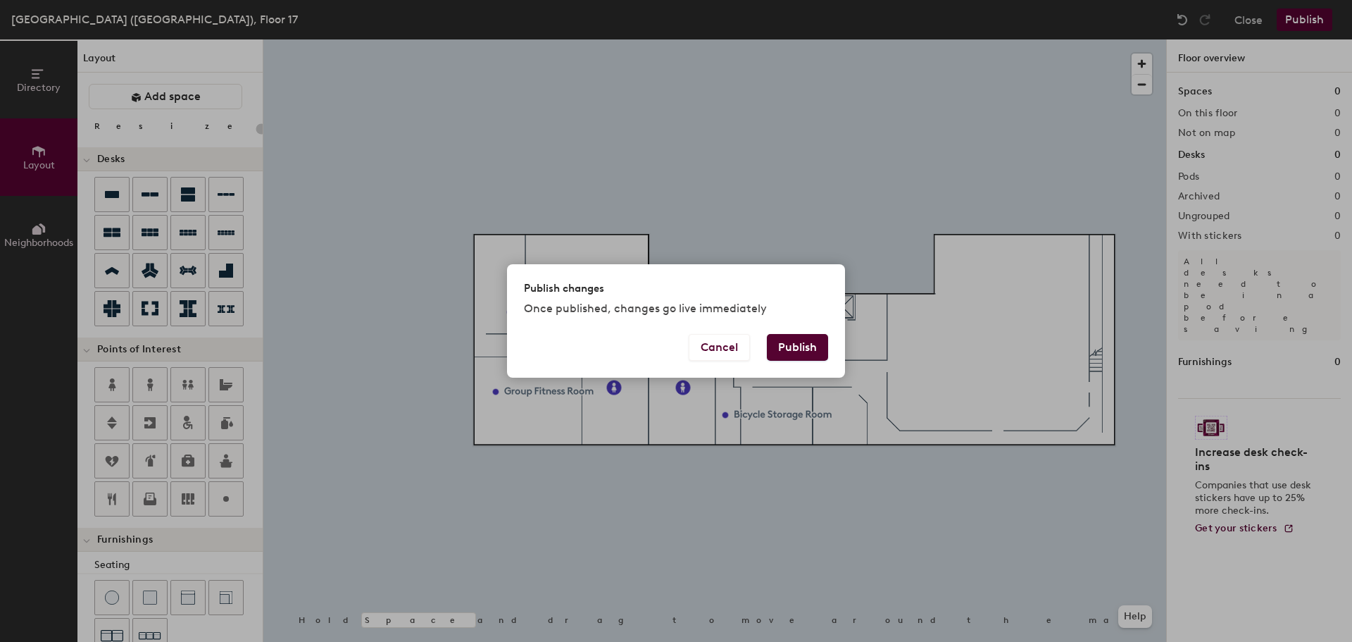
click at [795, 347] on button "Publish" at bounding box center [797, 347] width 61 height 27
type input "20"
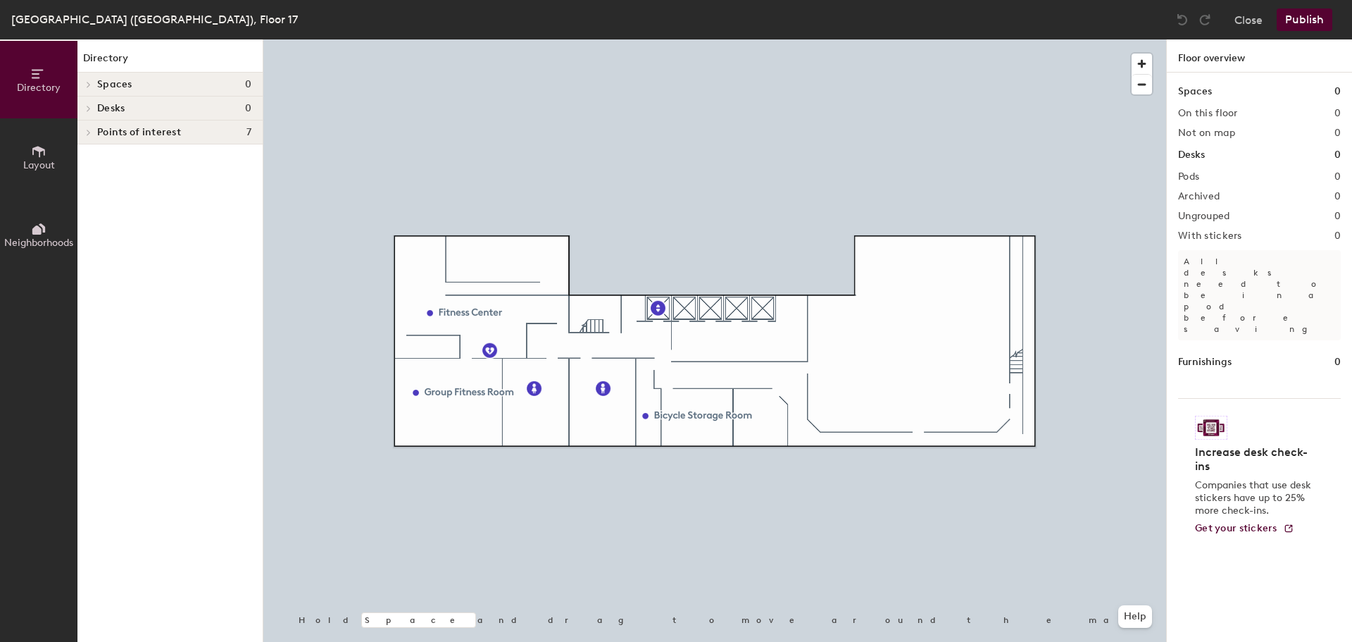
click at [46, 158] on icon at bounding box center [38, 151] width 15 height 15
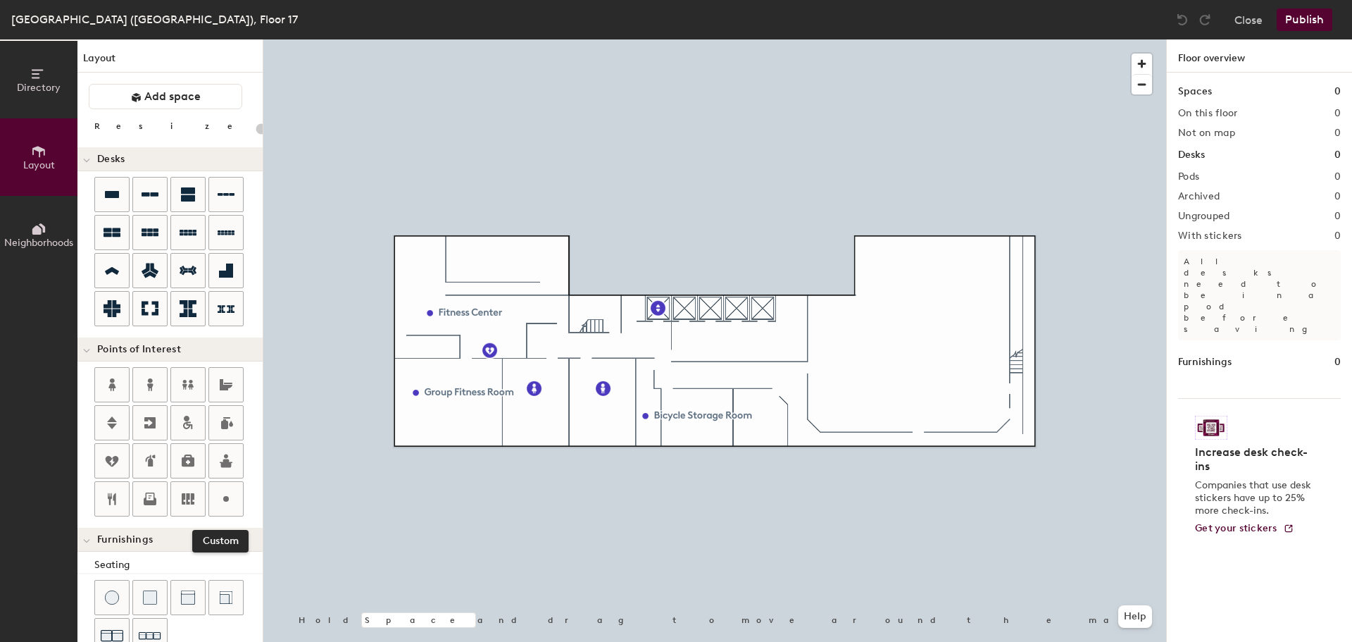
drag, startPoint x: 232, startPoint y: 492, endPoint x: 248, endPoint y: 487, distance: 16.9
click at [232, 491] on icon at bounding box center [226, 498] width 17 height 17
type input "20"
type input "Laundry Room"
click at [449, 379] on span "Done" at bounding box center [444, 377] width 42 height 24
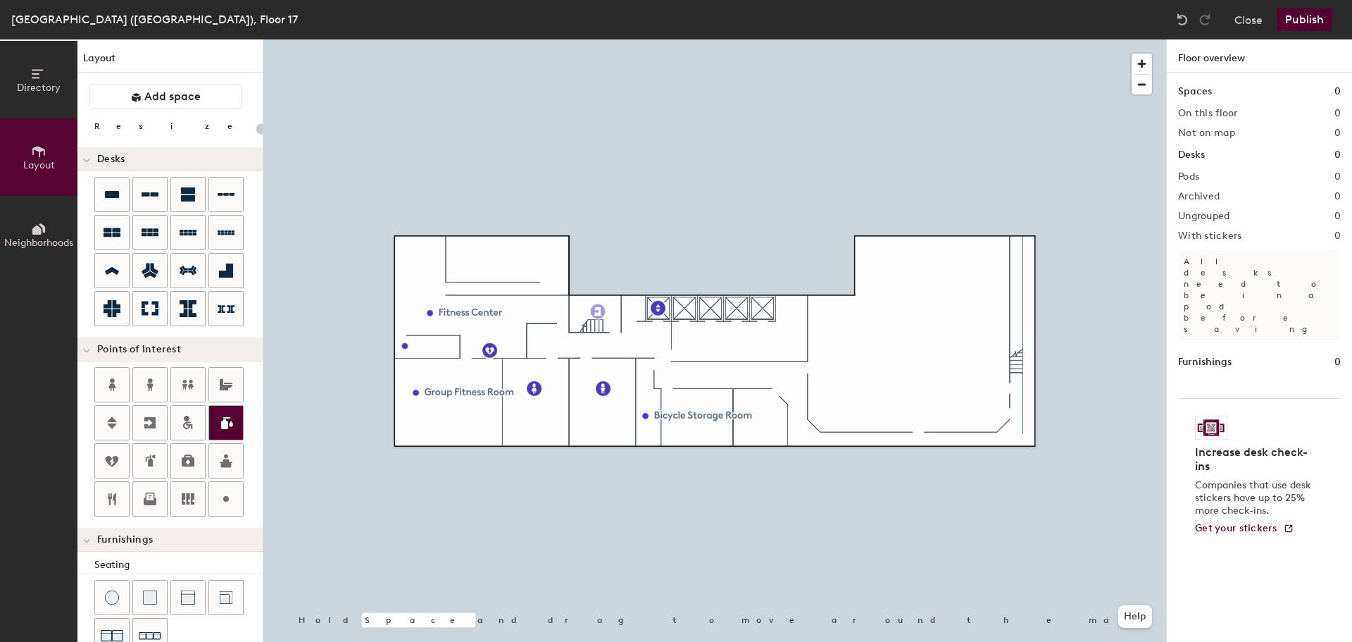
click at [598, 310] on div "Directory Layout Neighborhoods Layout Add space Resize Desks Points of Interest…" at bounding box center [676, 340] width 1352 height 602
click at [649, 341] on span "Done" at bounding box center [644, 342] width 42 height 24
click at [151, 415] on icon at bounding box center [150, 422] width 17 height 17
type input "20"
type input "Fire Escape"
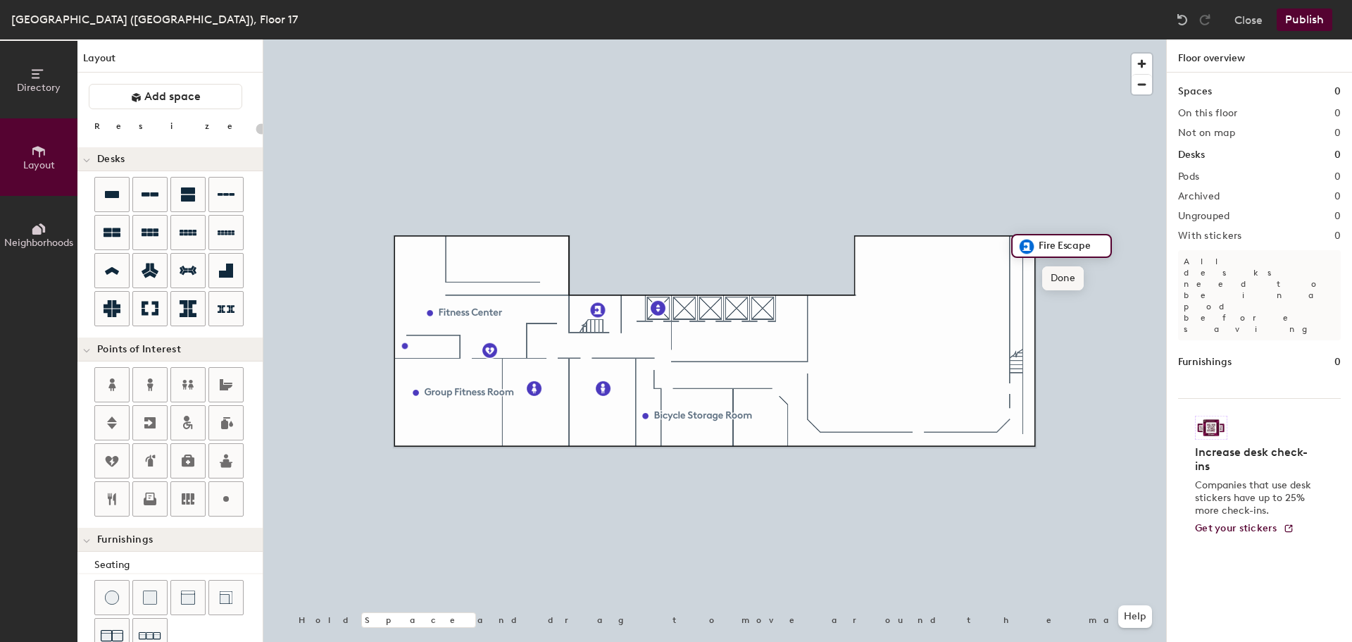
click at [1069, 281] on span "Done" at bounding box center [1063, 278] width 42 height 24
click at [1304, 21] on button "Publish" at bounding box center [1305, 19] width 56 height 23
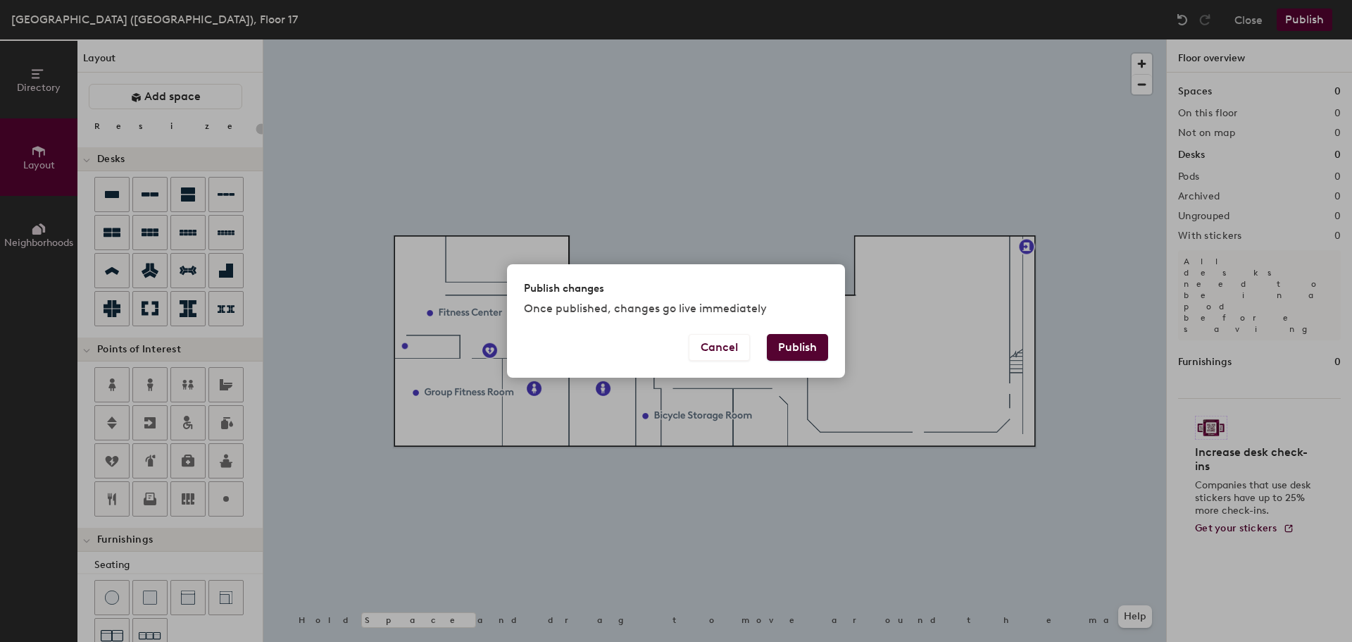
click at [805, 343] on button "Publish" at bounding box center [797, 347] width 61 height 27
type input "20"
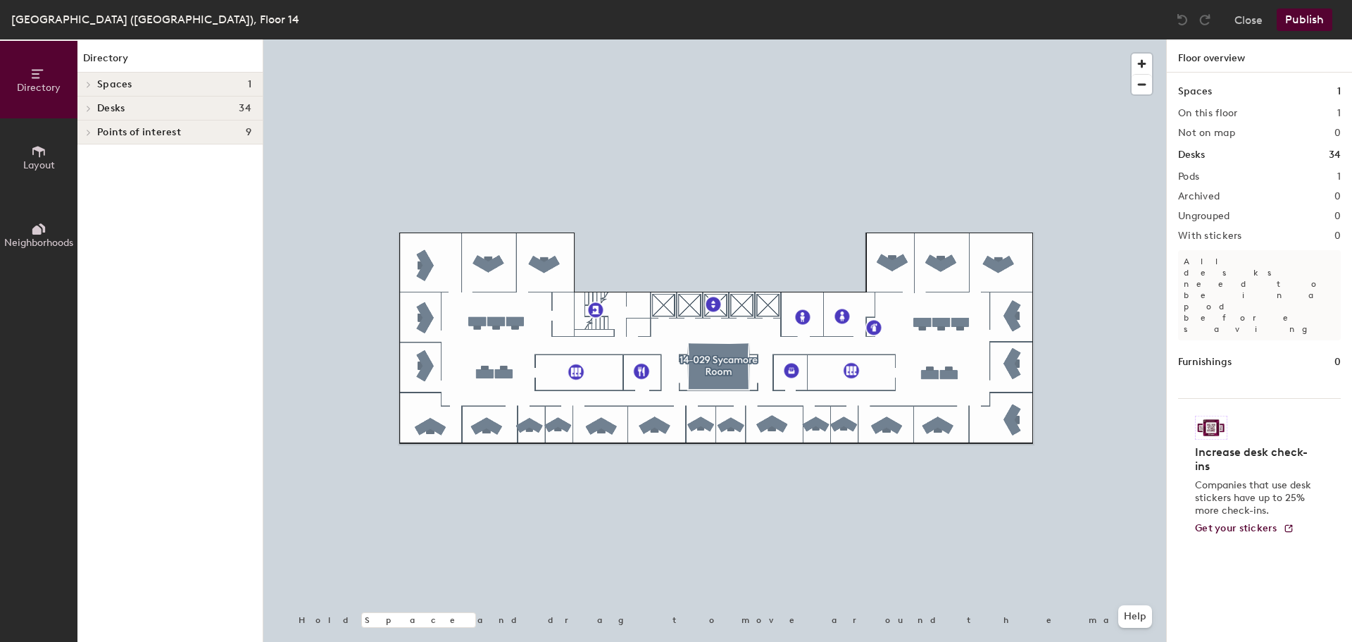
click at [35, 153] on icon at bounding box center [38, 151] width 15 height 15
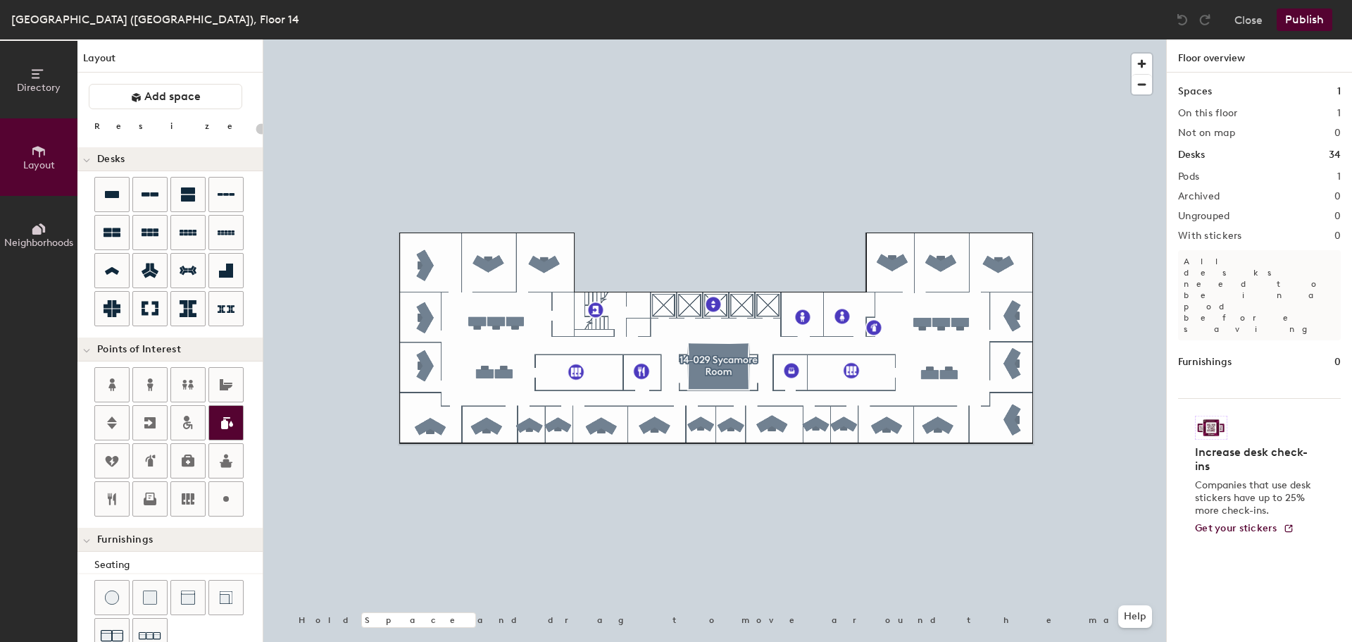
click at [1024, 244] on div "Directory Layout Neighborhoods Layout Add space Resize Desks Points of Interest…" at bounding box center [676, 340] width 1352 height 602
type input "20"
type input "Fire Escape"
click at [1067, 275] on span "Done" at bounding box center [1060, 275] width 42 height 24
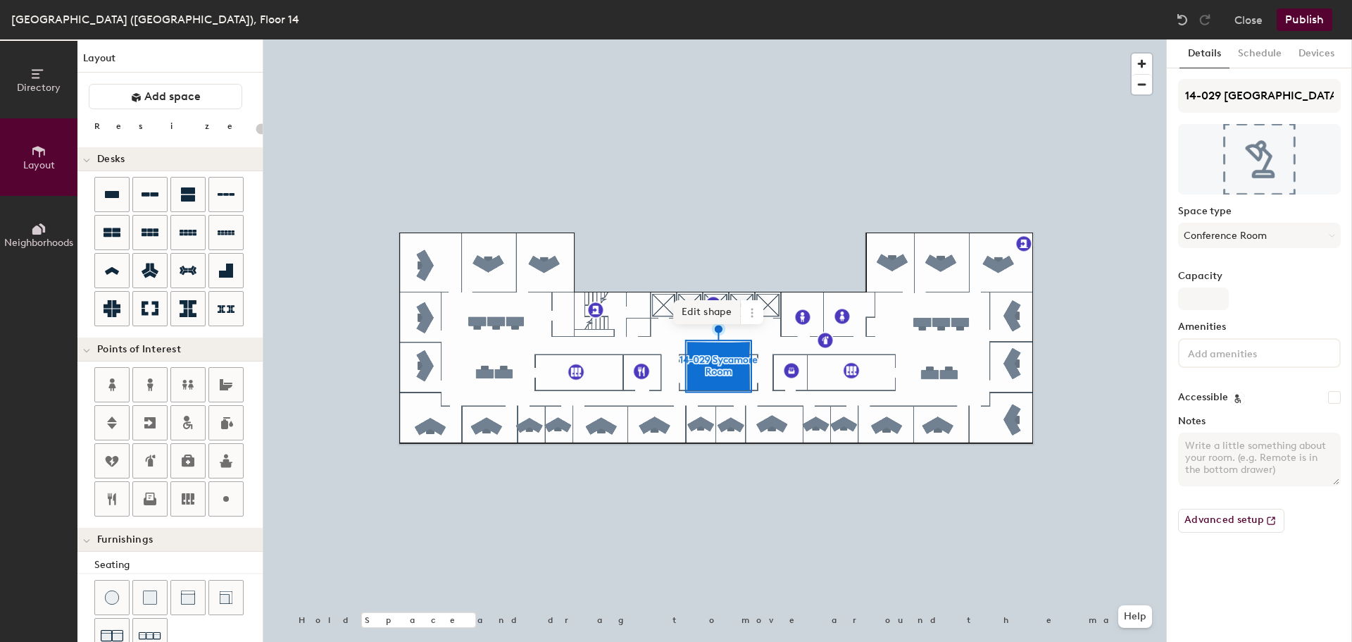
click at [720, 315] on span "Edit shape" at bounding box center [707, 312] width 68 height 24
click at [751, 313] on icon at bounding box center [751, 312] width 11 height 11
type input "20"
click at [1256, 92] on input "14-029 Sycamore Room" at bounding box center [1259, 96] width 163 height 34
click at [1318, 95] on input "14-029 Sycamore Room" at bounding box center [1259, 96] width 163 height 34
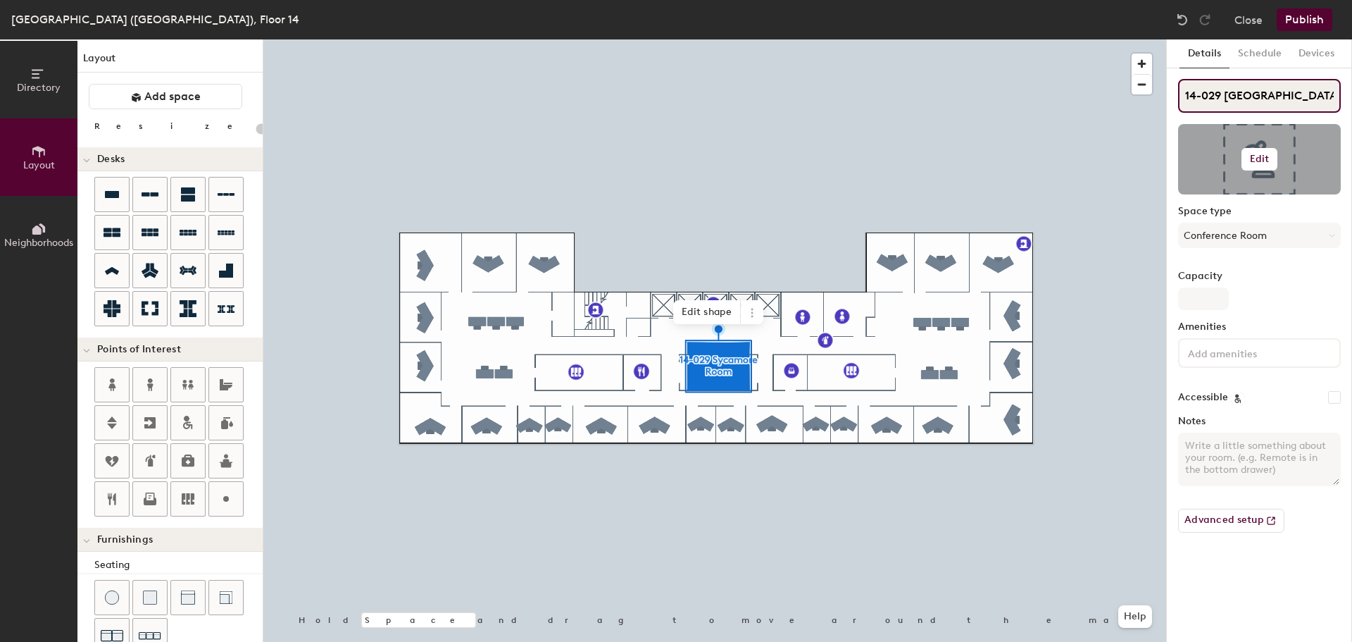
type input "14-029 Sycamore Room"
type input "20"
type input "14-029 Sycamore Room S"
type input "20"
type input "14-029 Sycamore Room Se"
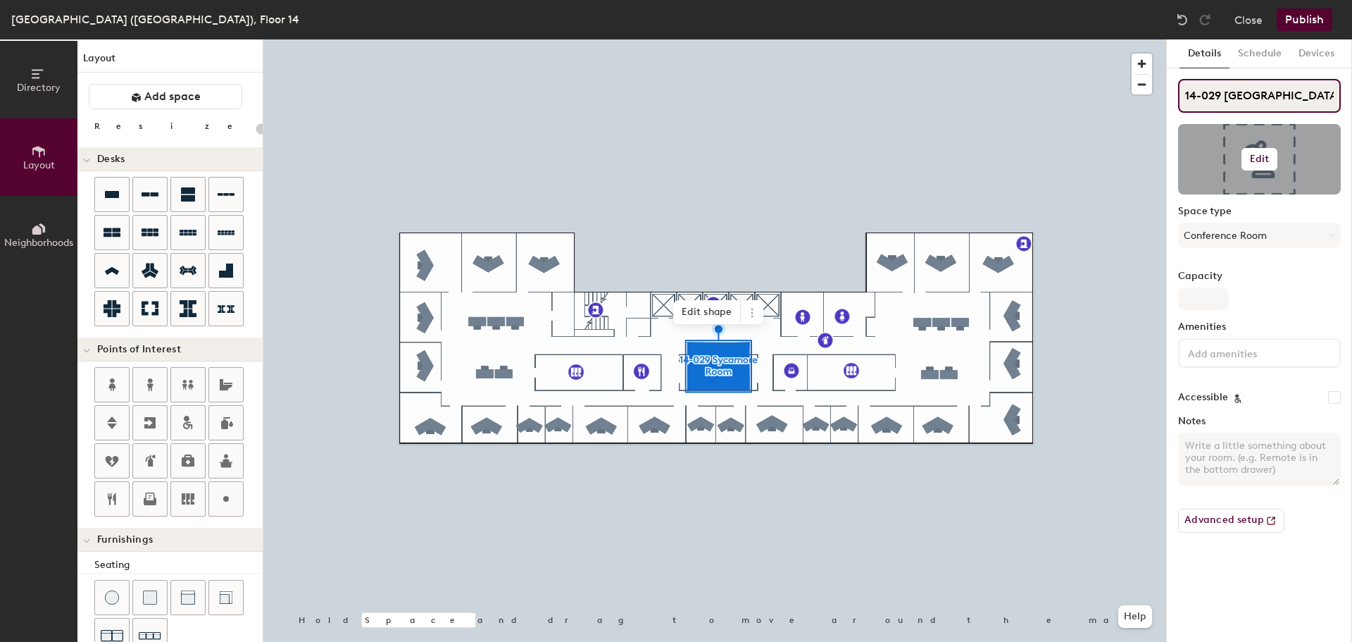
type input "20"
type input "14-029 Sycamore Room Sea"
type input "20"
type input "14-029 Sycamore Room Seas"
type input "20"
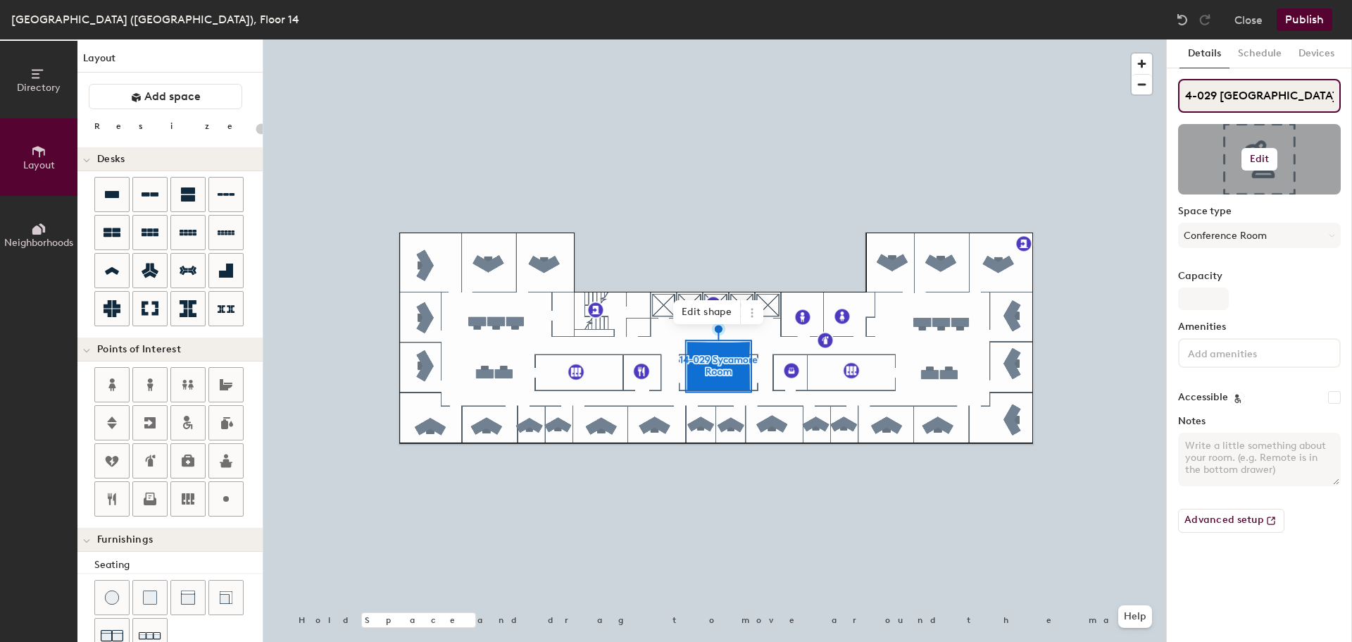
type input "14-029 Sycamore Room Seast"
type input "20"
type input "14-029 Sycamore Room Seas"
type input "20"
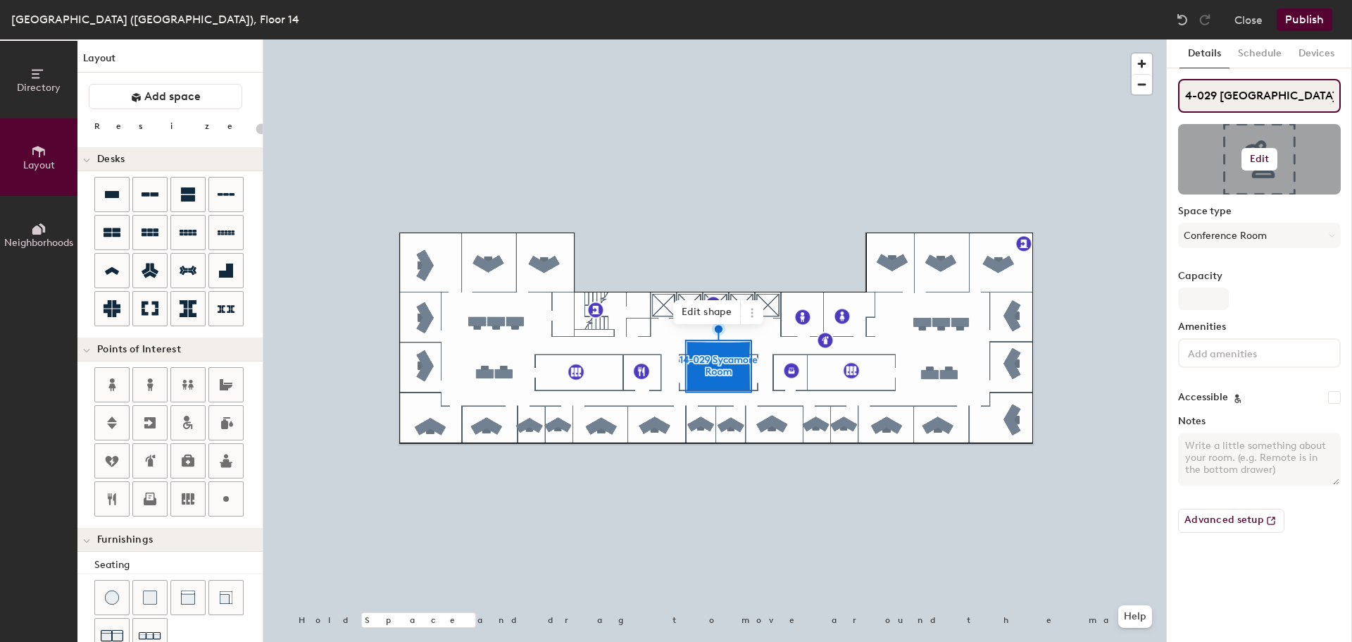
type input "14-029 Sycamore Room Sea"
type input "20"
type input "14-029 Sycamore Room Seats"
type input "20"
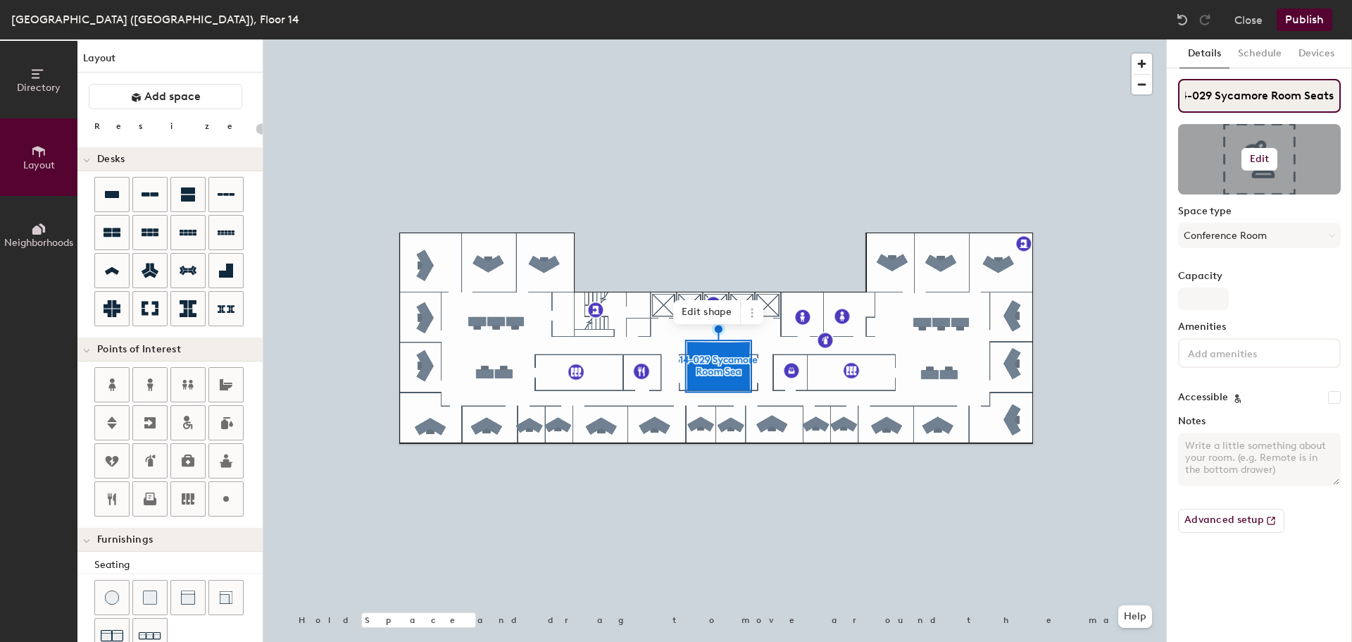
type input "14-029 Sycamore Room Seats 8"
type input "20"
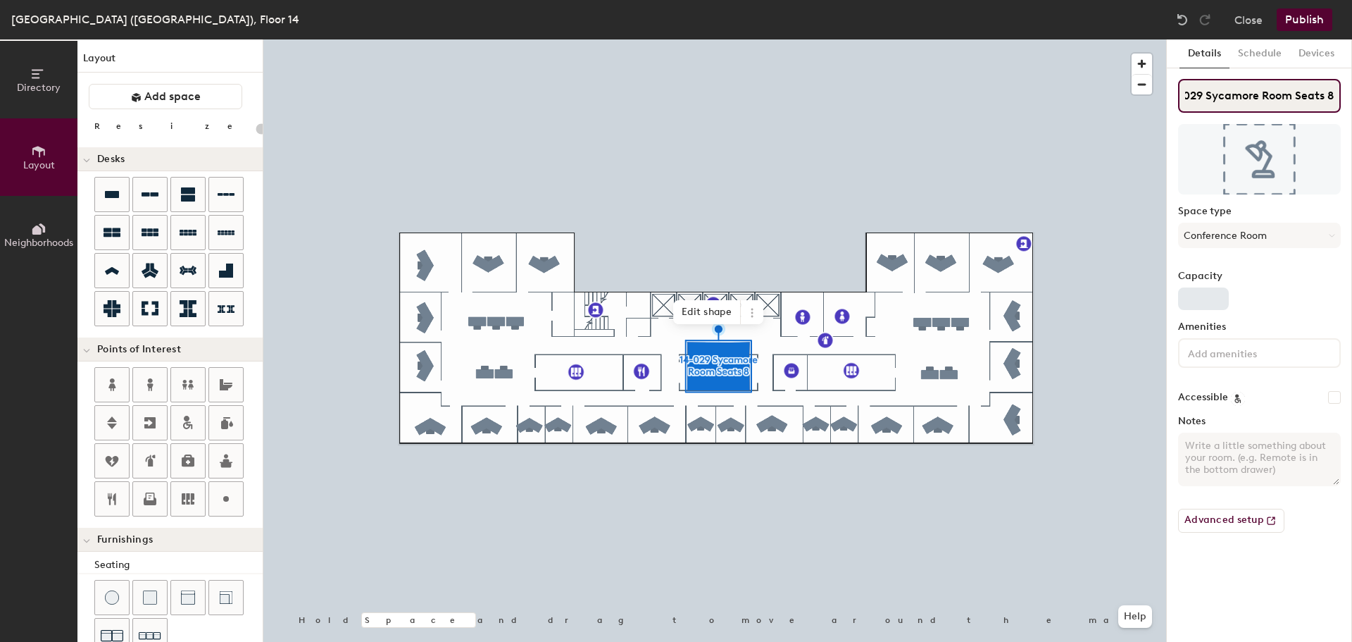
type input "14-029 Sycamore Room Seats 8"
click at [1208, 298] on input "Capacity" at bounding box center [1203, 298] width 51 height 23
click at [1242, 355] on input at bounding box center [1248, 352] width 127 height 17
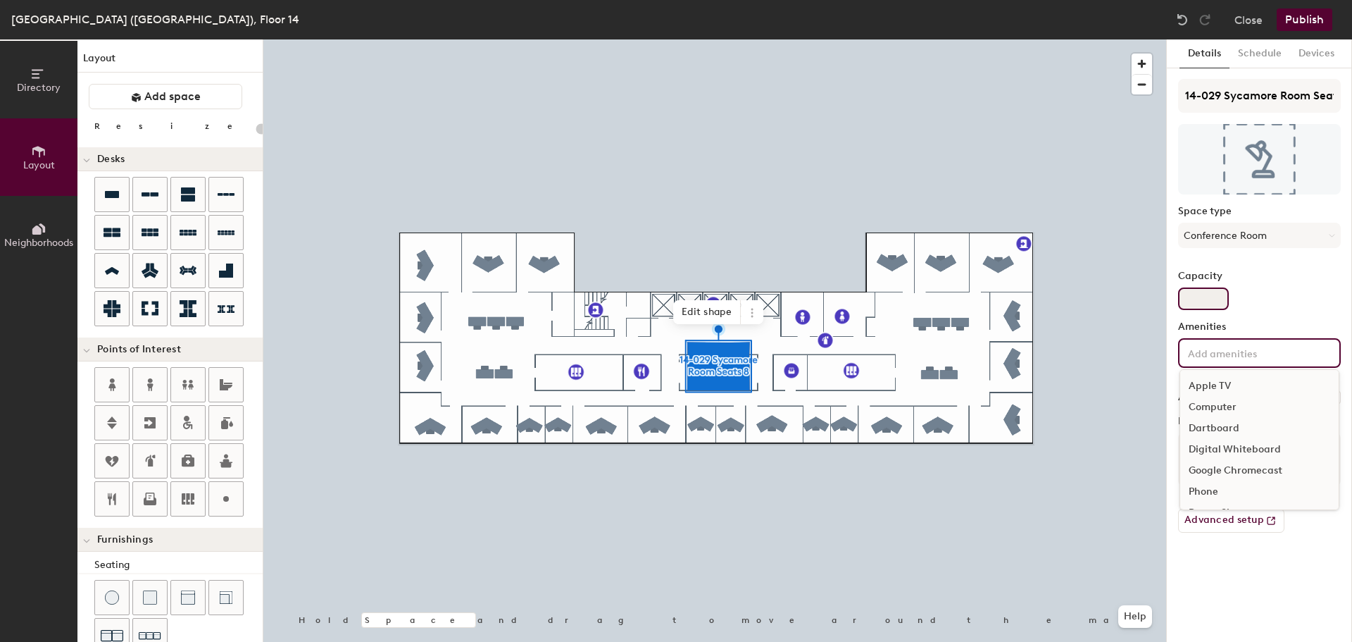
click at [1217, 297] on input "Capacity" at bounding box center [1203, 298] width 51 height 23
click at [1220, 299] on input "Capacity" at bounding box center [1203, 298] width 51 height 23
click at [1223, 297] on input "Capacity" at bounding box center [1203, 298] width 51 height 23
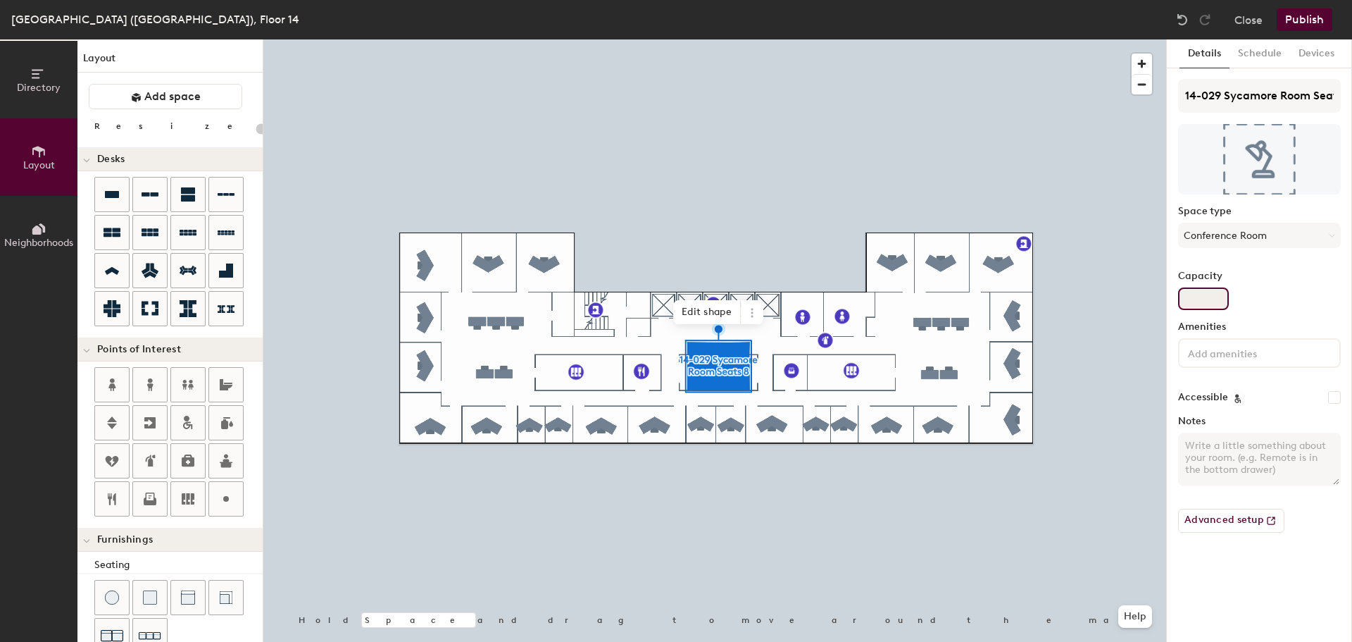
click at [1218, 296] on input "Capacity" at bounding box center [1203, 298] width 51 height 23
type input "8"
type input "20"
type input "88"
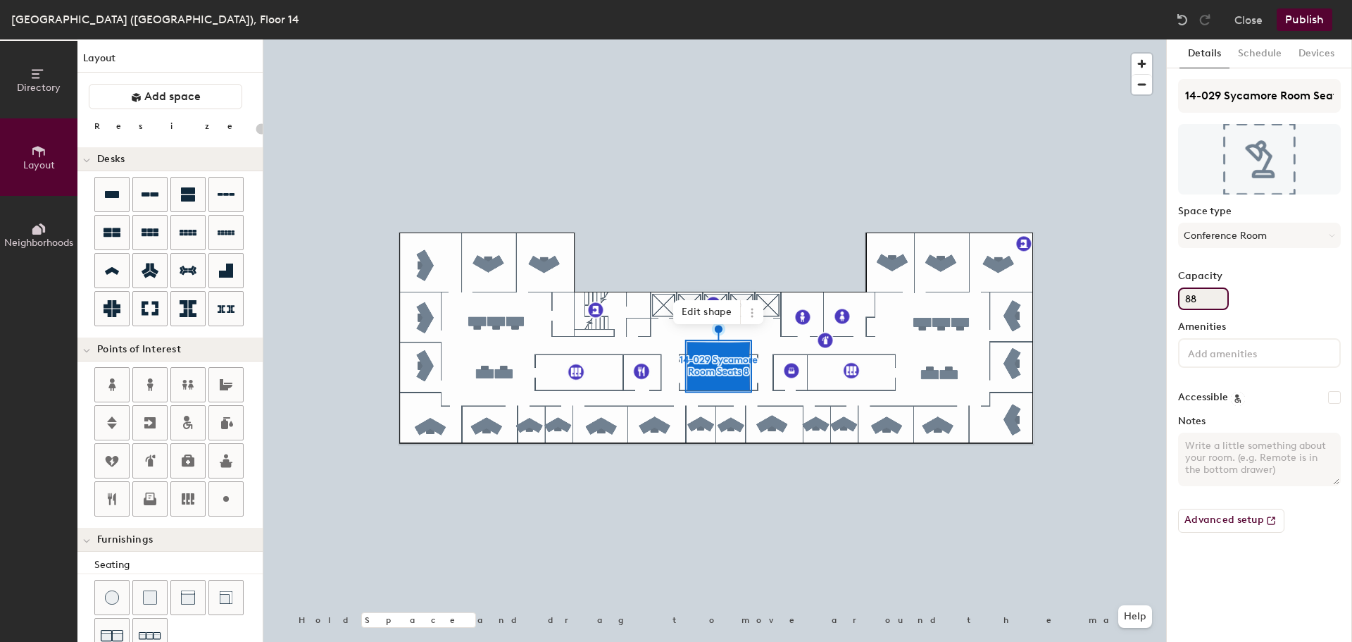
type input "20"
type input "8"
type input "20"
type input "8"
click at [1314, 287] on div "Capacity 8" at bounding box center [1259, 289] width 163 height 39
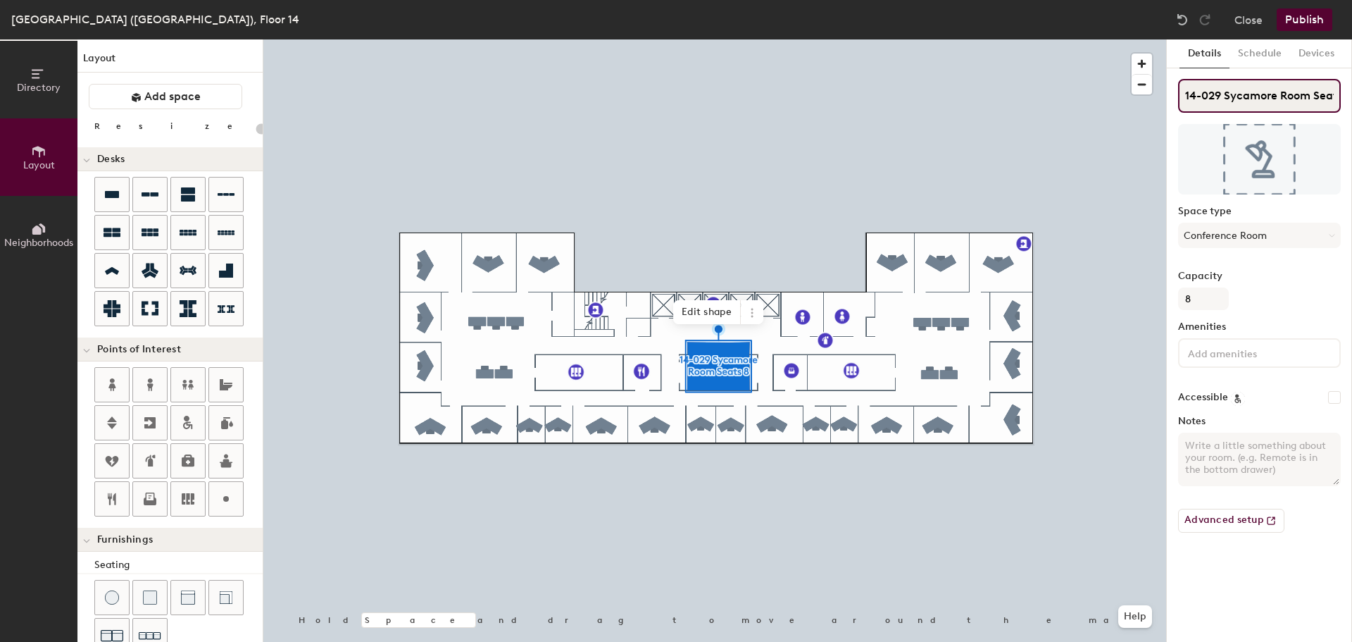
click at [1306, 96] on input "14-029 Sycamore Room Seats 8" at bounding box center [1259, 96] width 163 height 34
click at [1312, 94] on input "14-029 Sycamore Room Seats 8" at bounding box center [1259, 96] width 163 height 34
type input "14-029 Sycamore RoomSeats 8"
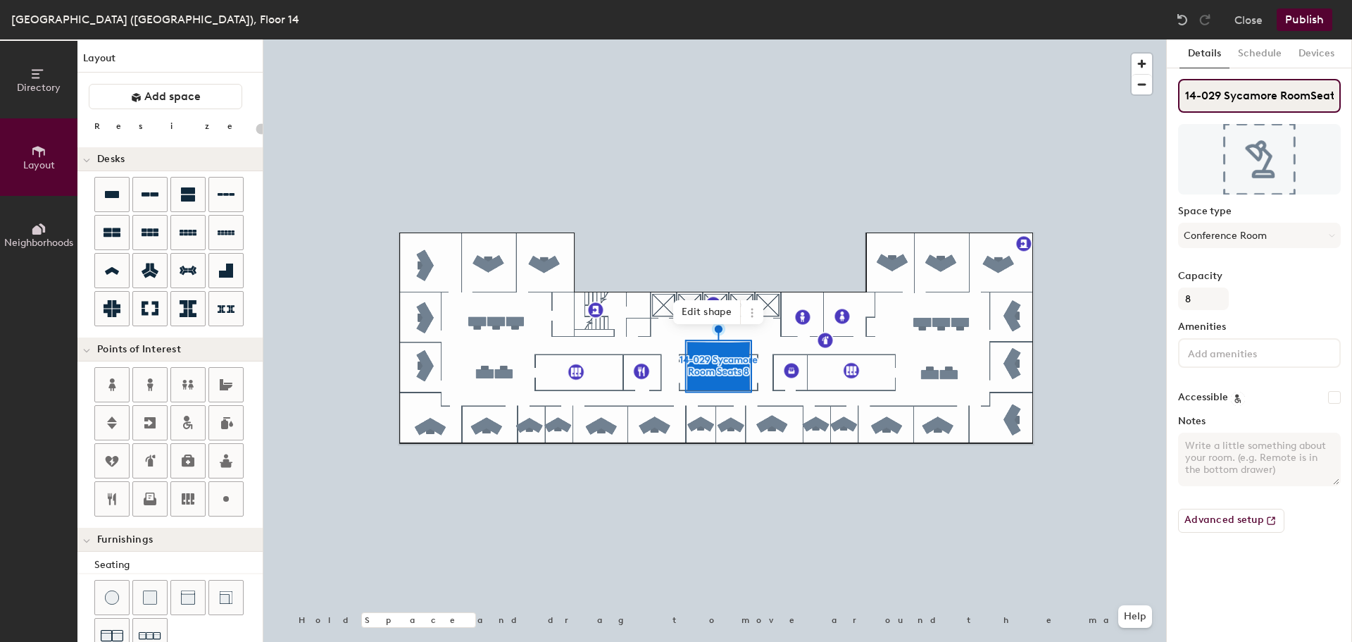
type input "20"
type input "14-029 Sycamore Room"
type input "20"
type input "14-029 Sycamore Room"
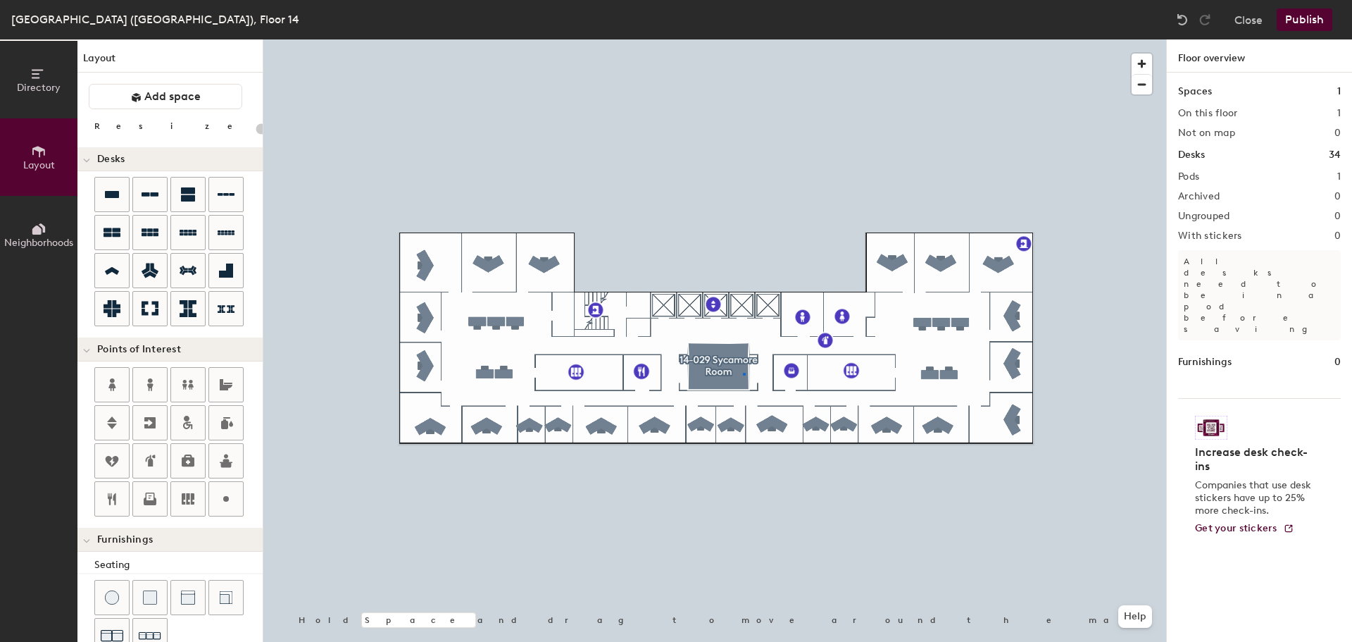
click at [743, 39] on div at bounding box center [714, 39] width 903 height 0
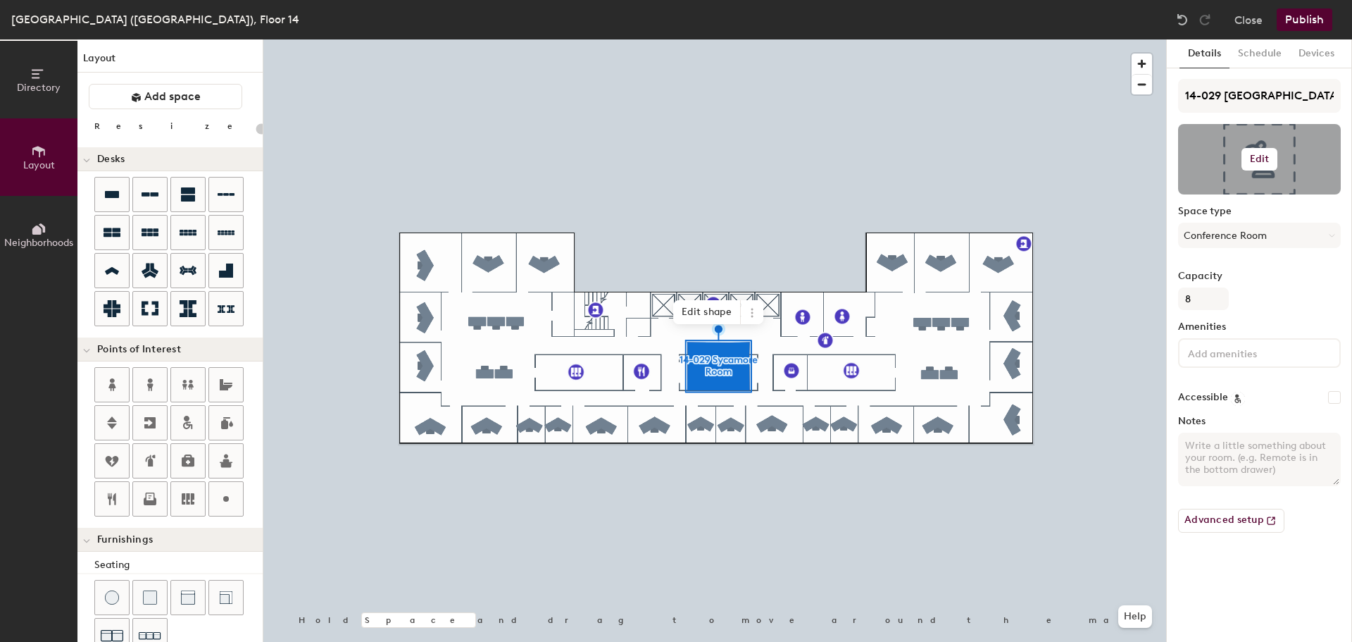
click at [1261, 154] on h6 "Edit" at bounding box center [1260, 159] width 20 height 11
click at [1232, 197] on input "file" at bounding box center [1270, 199] width 161 height 21
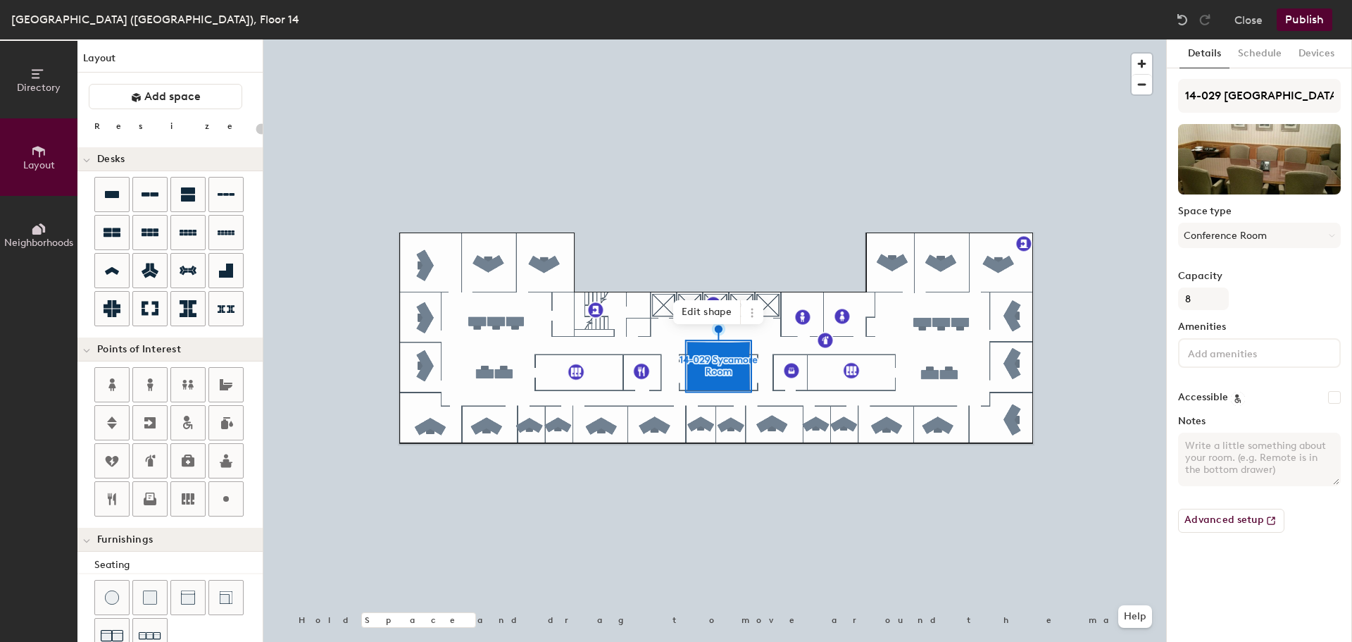
type input "20"
click at [1210, 447] on textarea "Notes" at bounding box center [1259, 459] width 163 height 54
type textarea "P"
type input "20"
type textarea "Ph"
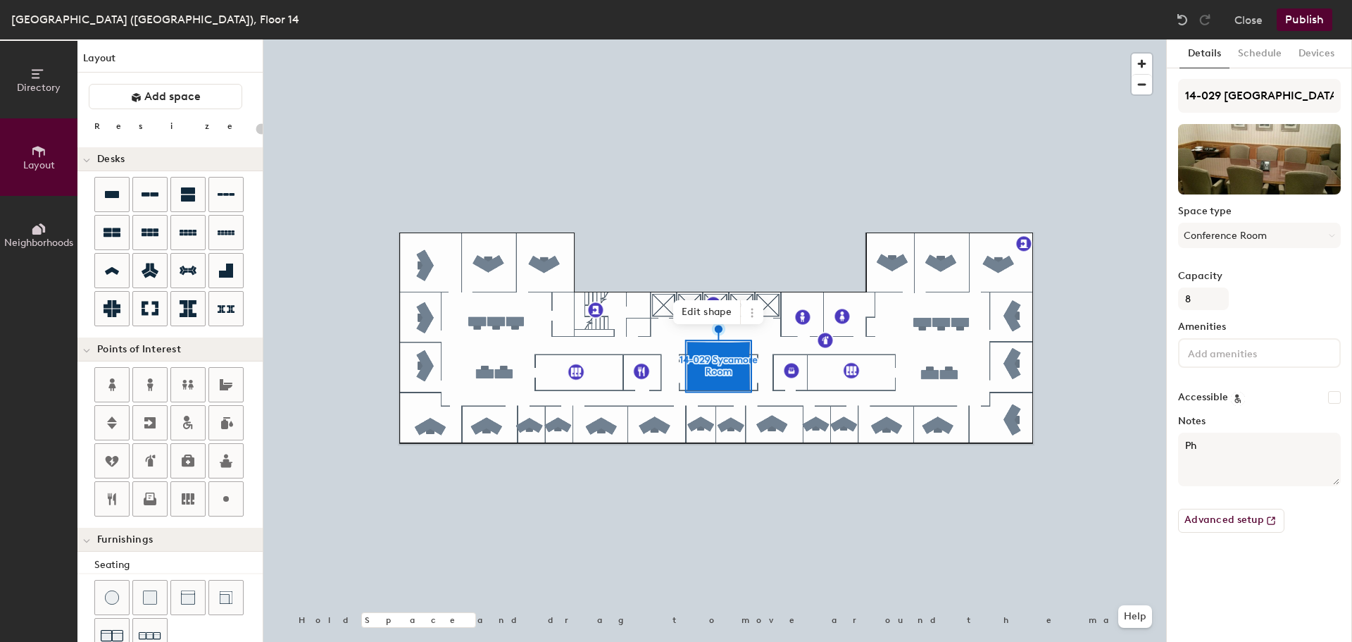
type input "20"
type textarea "Pho"
type input "20"
type textarea "Phone"
type input "20"
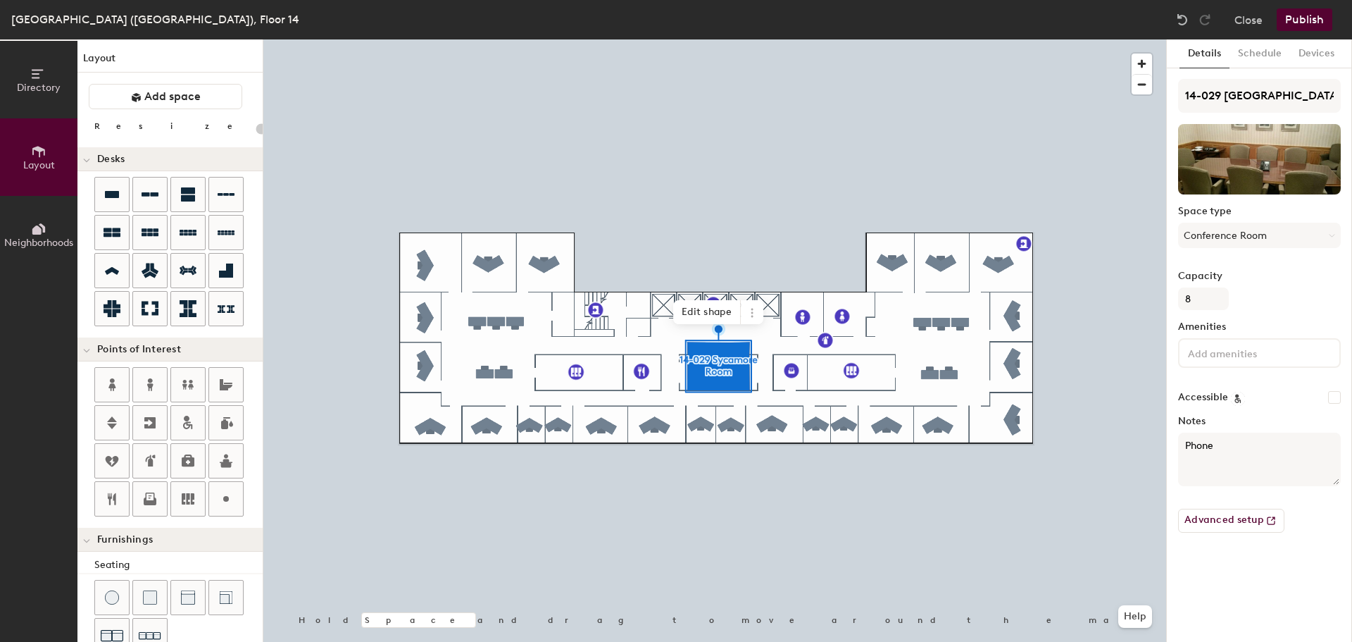
type textarea "Phone #"
type input "20"
type textarea "Phone #"
type input "20"
type textarea "Phone # 3"
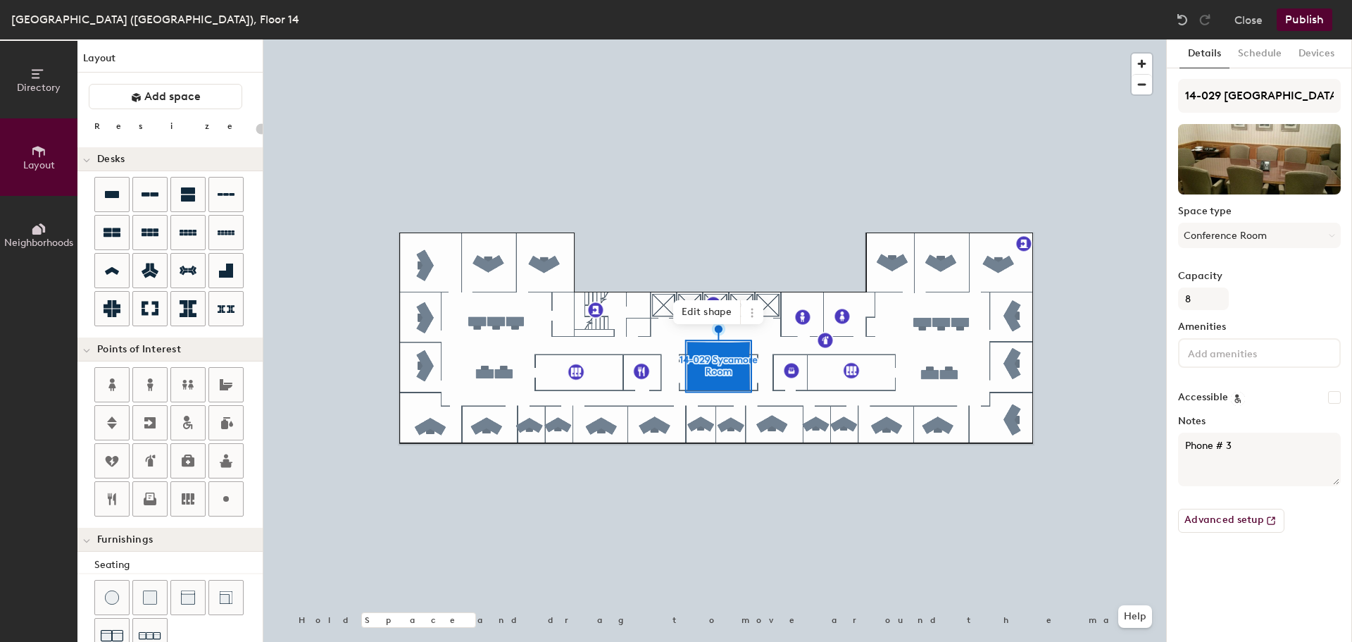
type input "20"
type textarea "Phone # 31"
type input "20"
type textarea "Phone # 317"
type input "20"
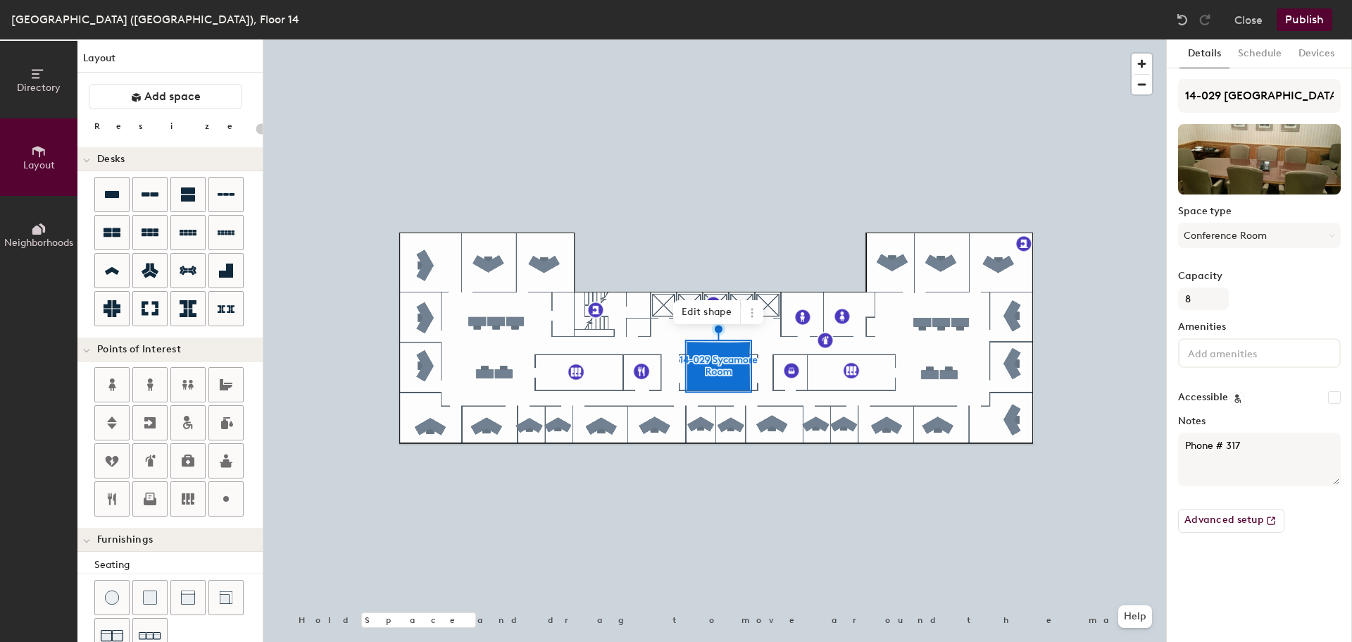
type textarea "Phone # 317-"
type input "20"
type textarea "Phone # 317-22"
type input "20"
type textarea "Phone # 317-229"
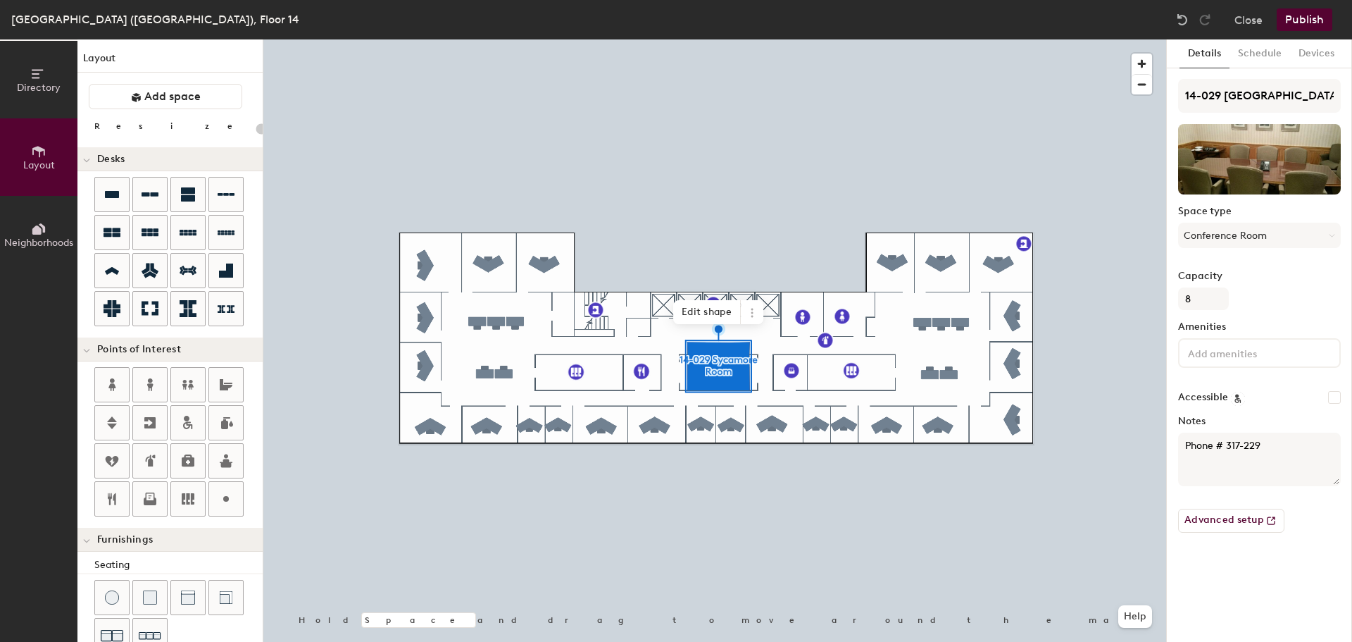
type input "20"
type textarea "Phone # 317-229-"
type input "20"
type textarea "Phone # 317-229-3"
type input "20"
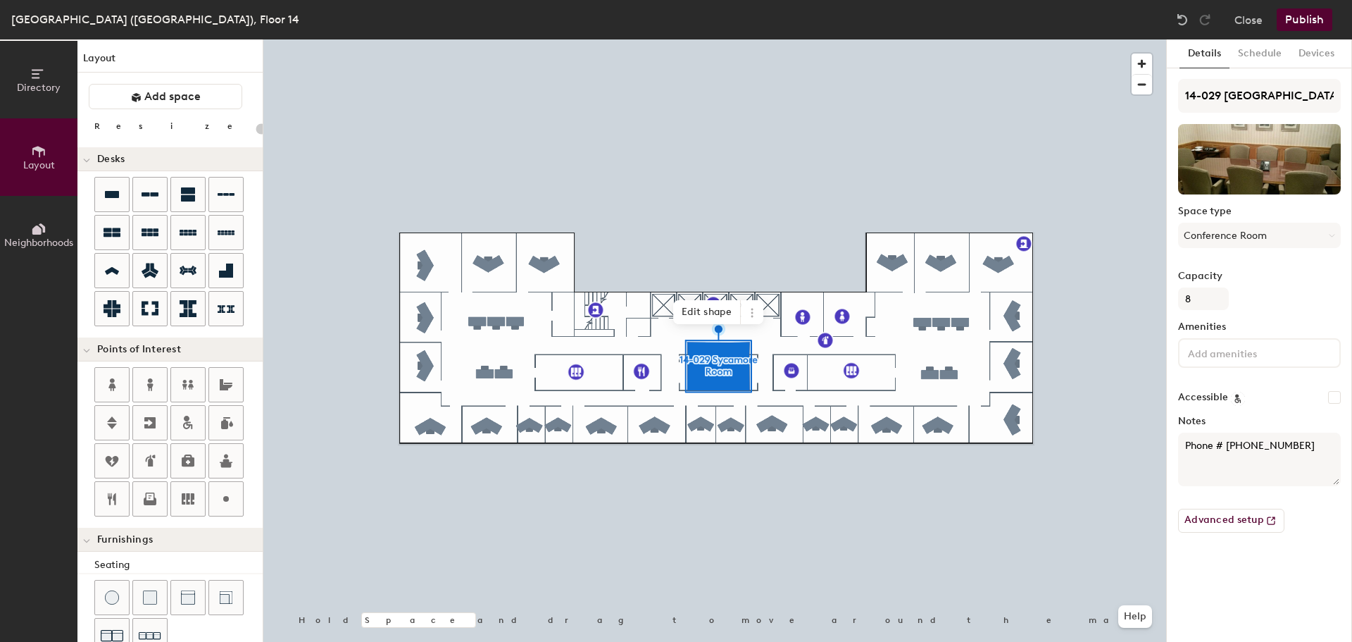
type textarea "Phone # 317-229-30"
type input "20"
type textarea "Phone # 317-229-3055"
type input "20"
type textarea "Phone # 317-229-3055"
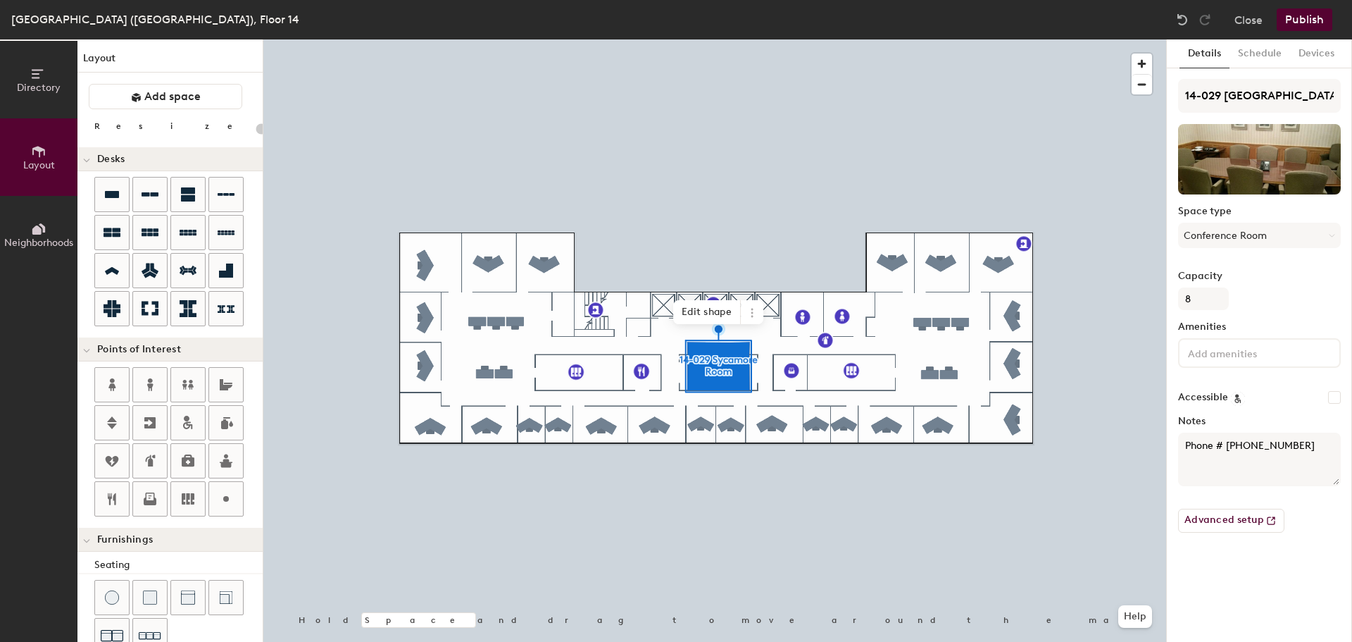
click at [1213, 355] on input at bounding box center [1248, 352] width 127 height 17
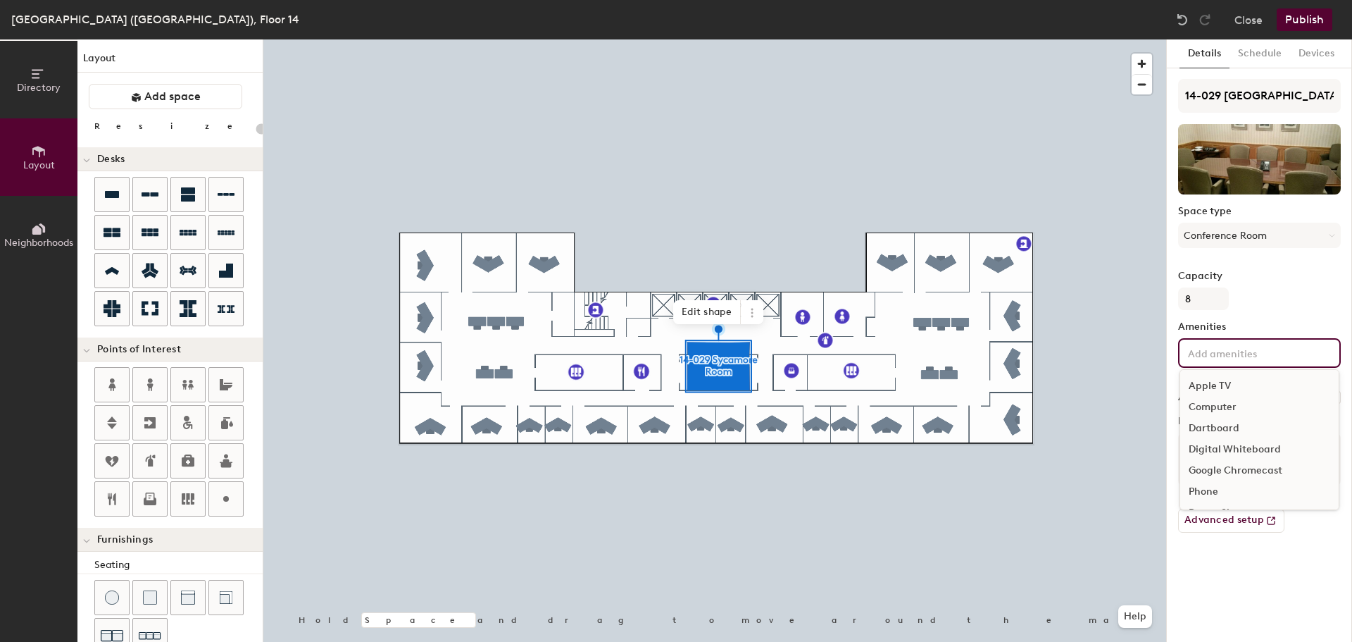
scroll to position [70, 0]
click at [1211, 418] on div "Phone" at bounding box center [1259, 421] width 158 height 21
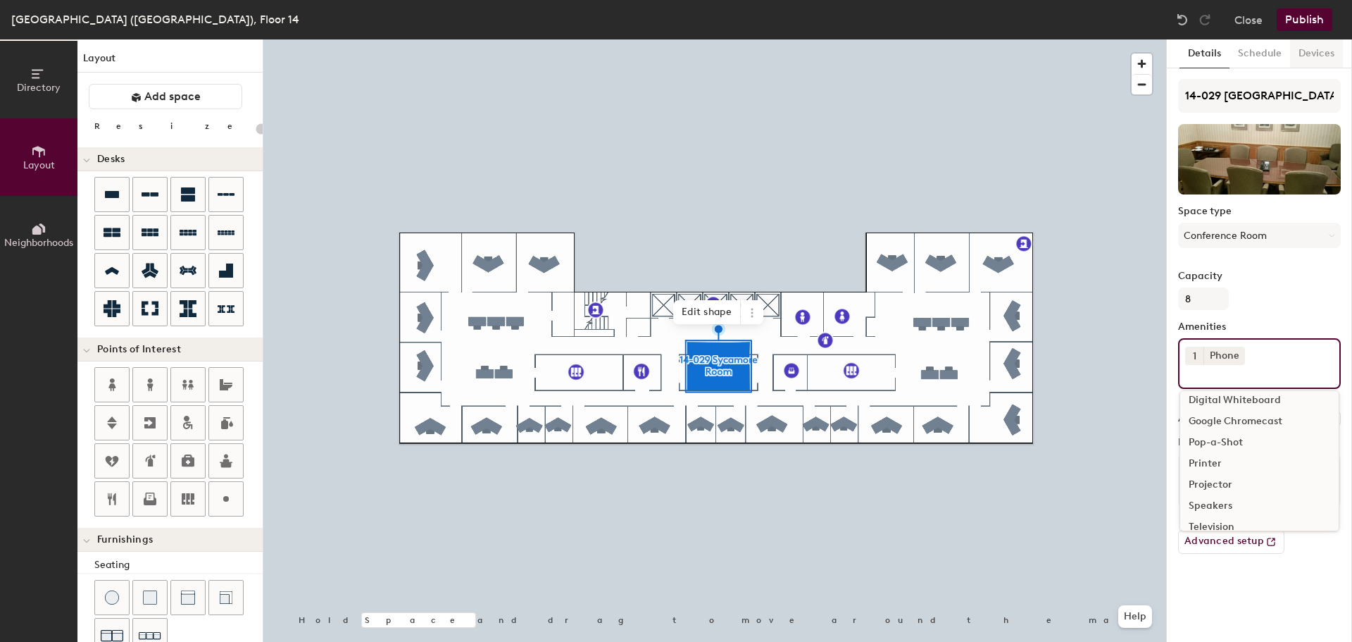
click at [1311, 50] on button "Devices" at bounding box center [1316, 53] width 53 height 29
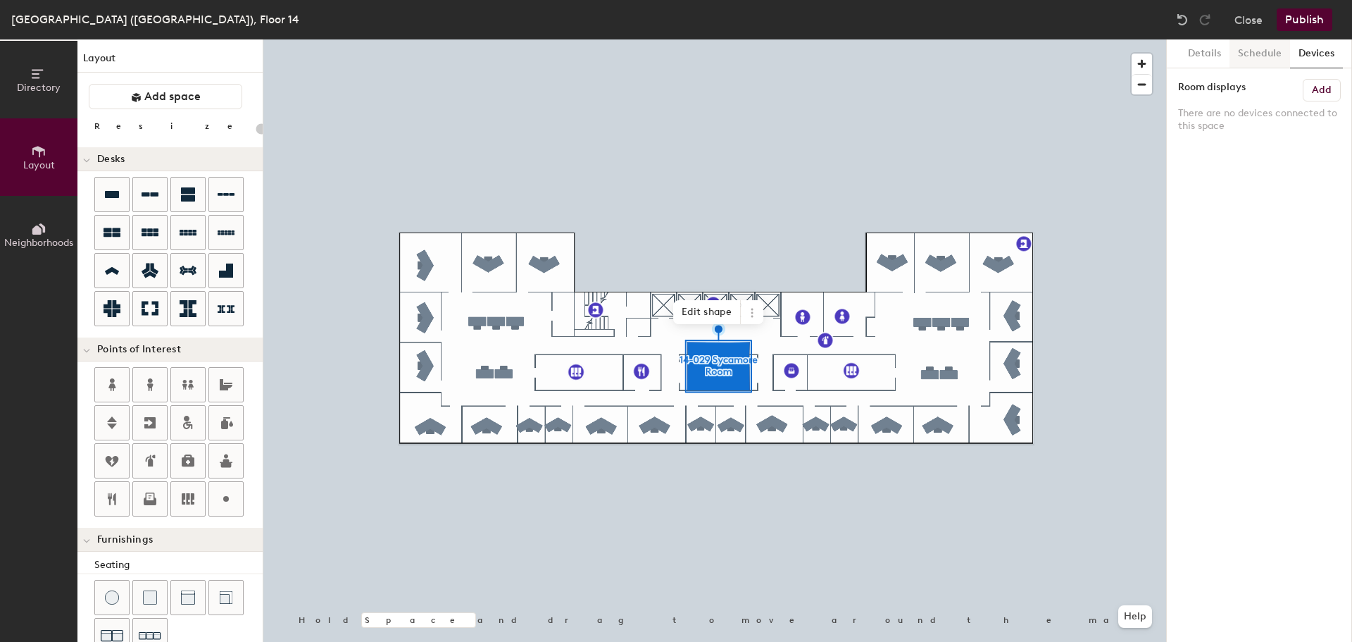
click at [1265, 55] on button "Schedule" at bounding box center [1260, 53] width 61 height 29
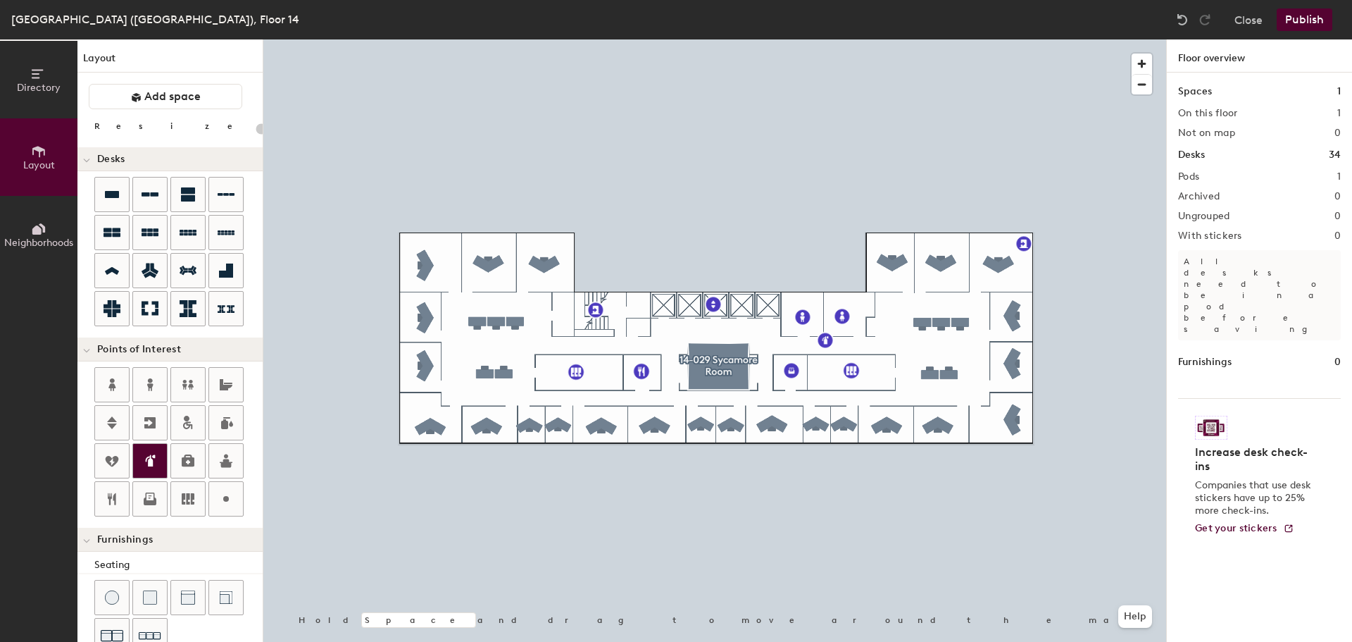
click at [151, 463] on icon at bounding box center [151, 460] width 7 height 12
click at [674, 423] on span "Done" at bounding box center [679, 425] width 42 height 24
click at [111, 459] on icon at bounding box center [112, 461] width 13 height 11
click at [665, 347] on span "Done" at bounding box center [664, 351] width 42 height 24
click at [1308, 18] on button "Publish" at bounding box center [1305, 19] width 56 height 23
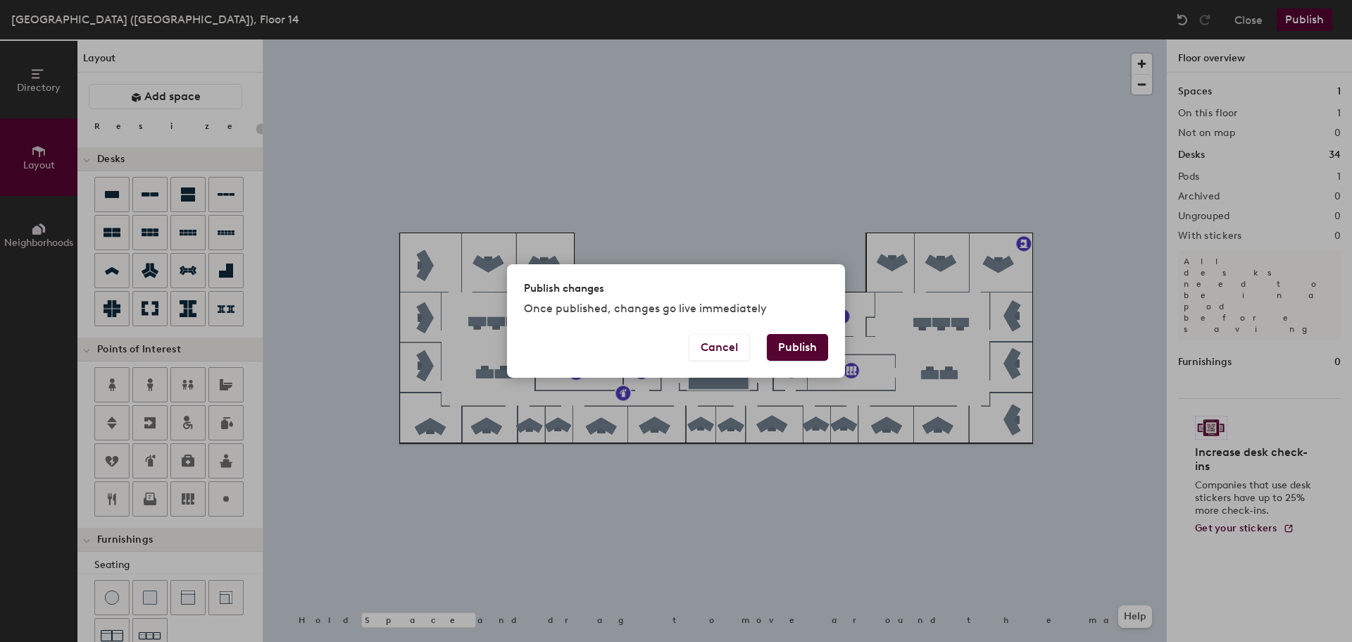
click at [796, 344] on button "Publish" at bounding box center [797, 347] width 61 height 27
type input "20"
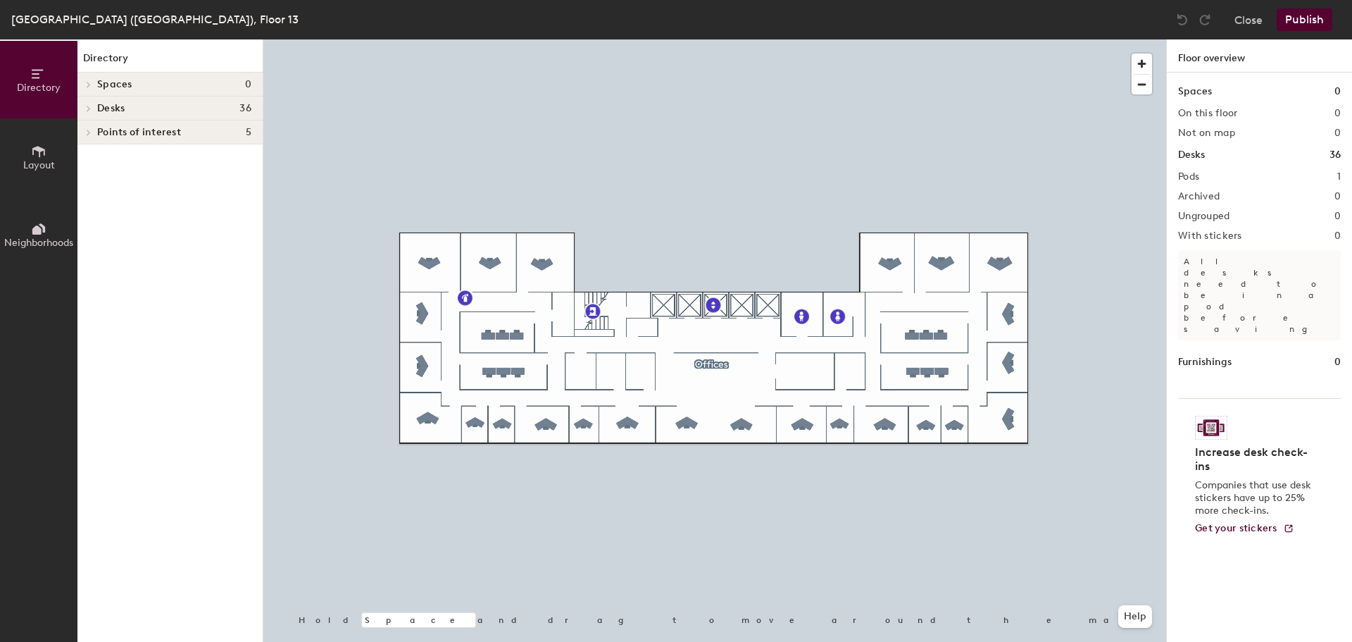
click at [47, 157] on button "Layout" at bounding box center [38, 156] width 77 height 77
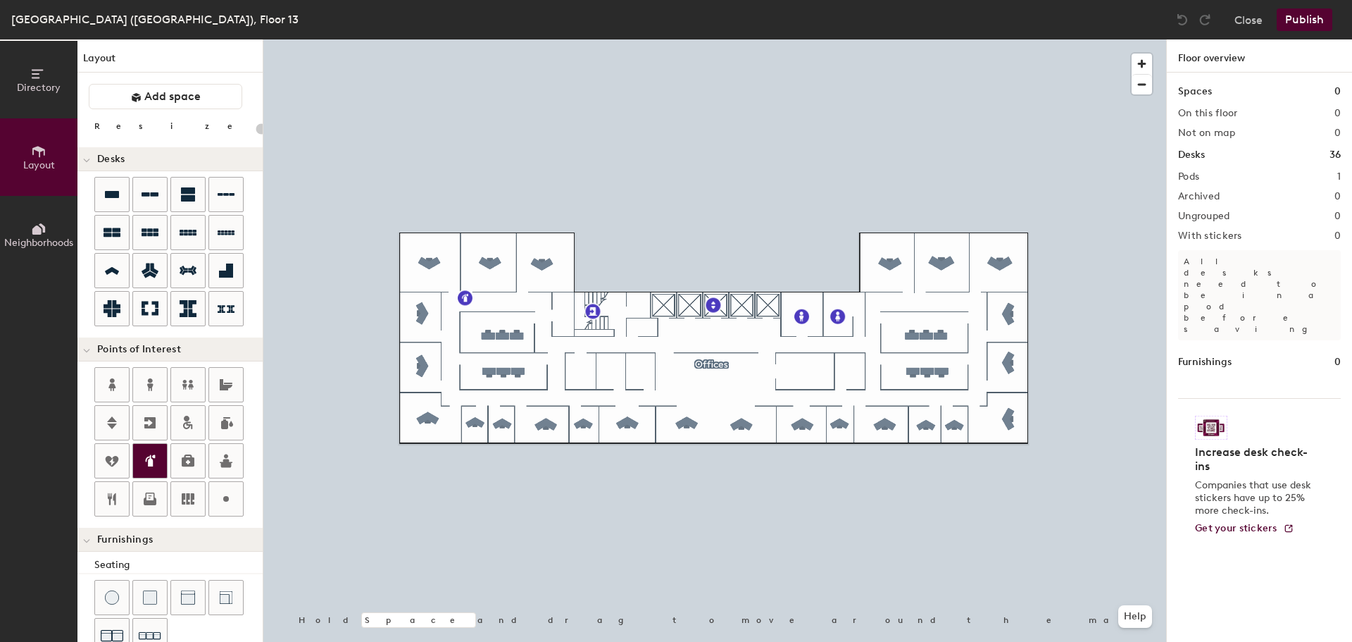
click at [156, 459] on icon at bounding box center [150, 460] width 17 height 17
click at [878, 374] on span "Done" at bounding box center [878, 371] width 42 height 24
click at [145, 461] on icon at bounding box center [150, 460] width 17 height 17
click at [684, 422] on span "Done" at bounding box center [684, 424] width 42 height 24
click at [106, 499] on icon at bounding box center [112, 498] width 17 height 17
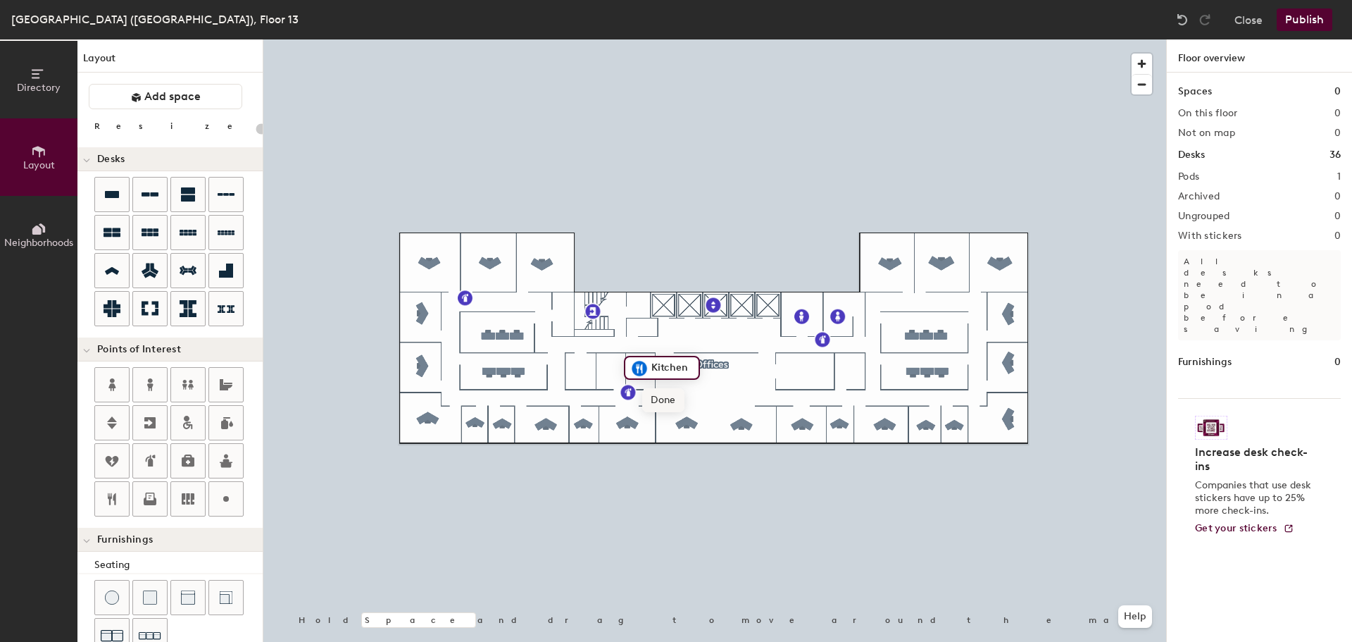
click at [668, 404] on span "Done" at bounding box center [663, 400] width 42 height 24
click at [114, 201] on icon at bounding box center [112, 194] width 17 height 17
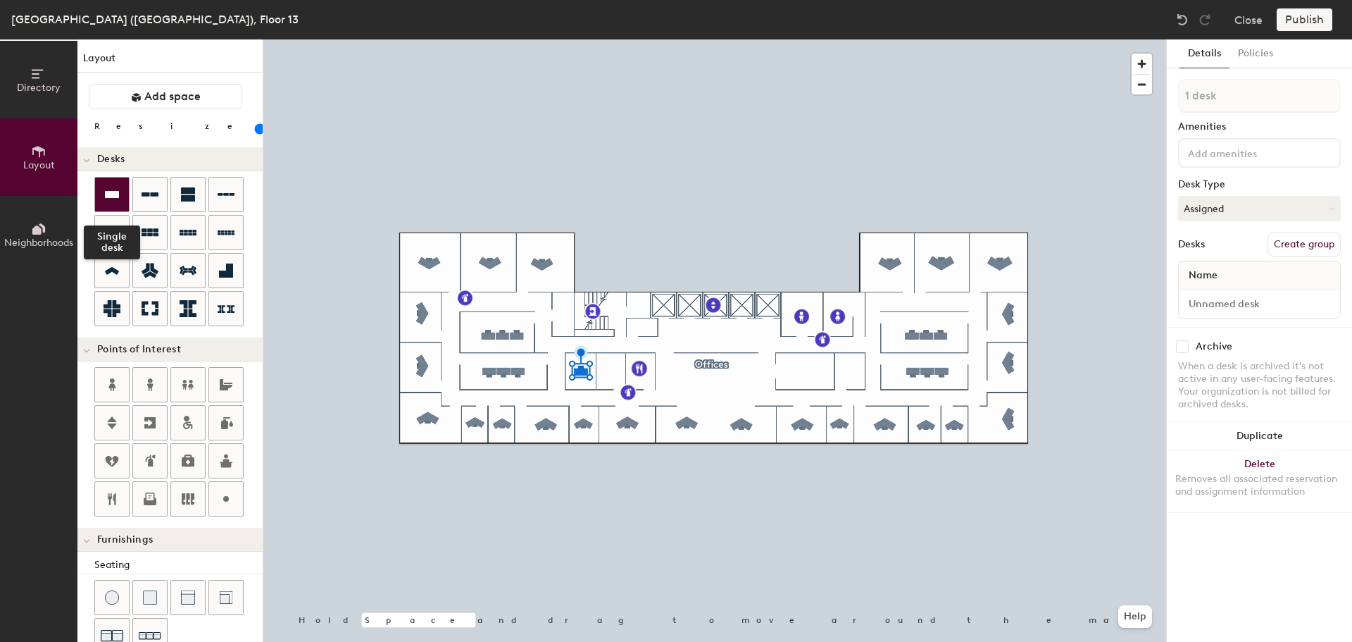
click at [120, 200] on icon at bounding box center [112, 194] width 17 height 17
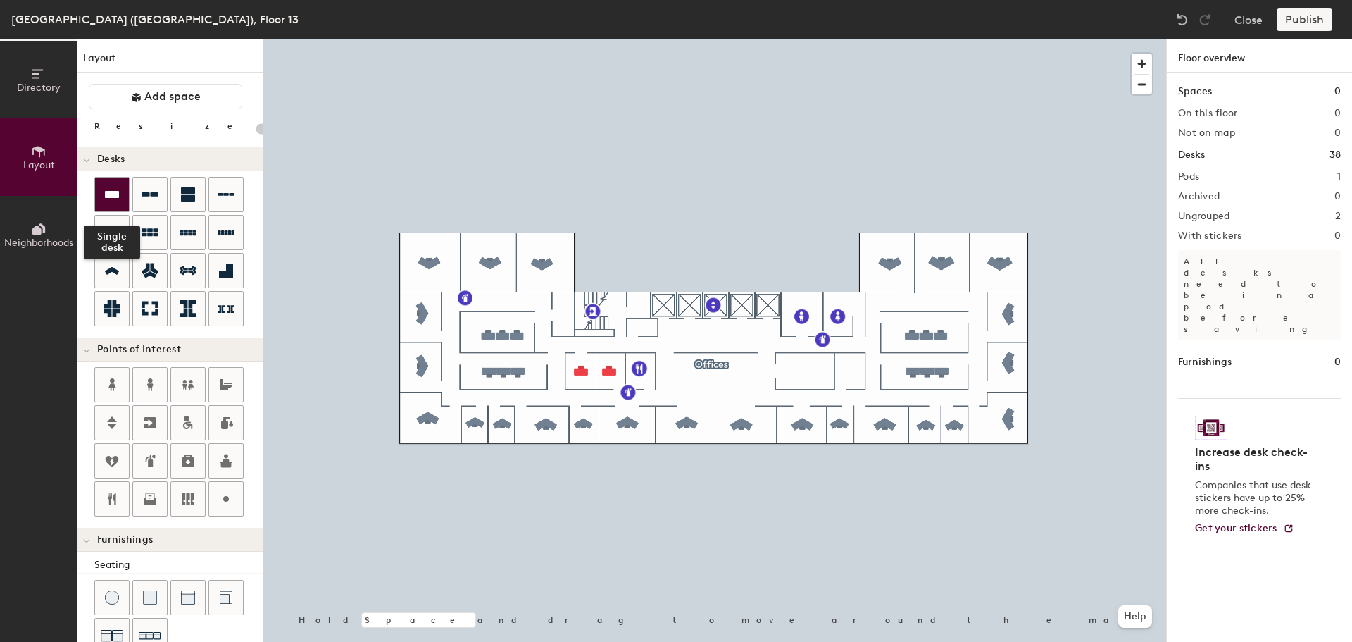
click at [115, 205] on div at bounding box center [112, 194] width 34 height 34
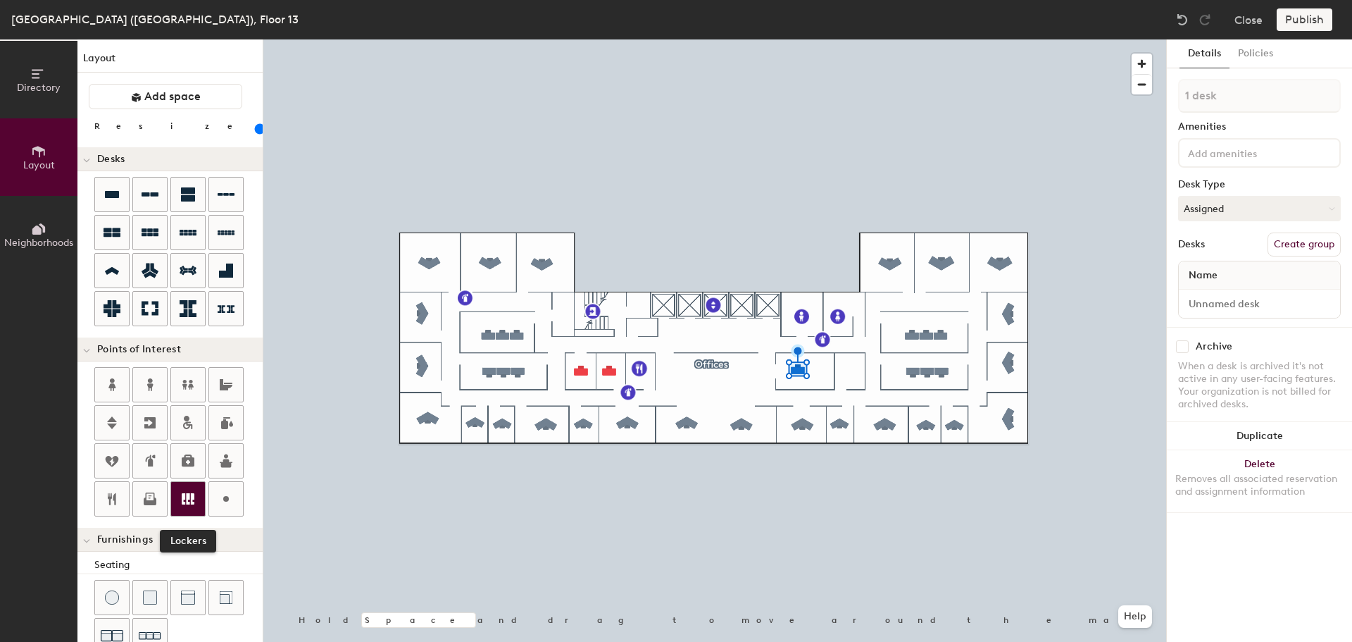
click at [187, 495] on icon at bounding box center [188, 498] width 13 height 11
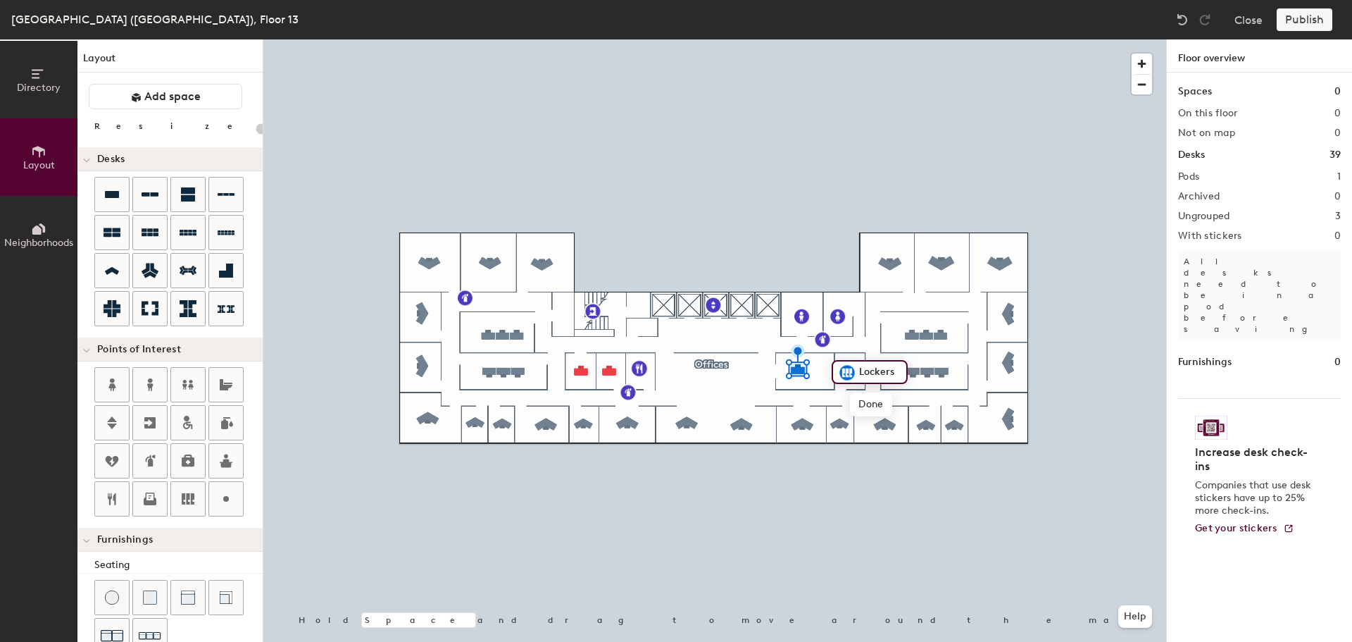
type input "20"
type input "13-27 File Room"
click at [898, 406] on span "Done" at bounding box center [896, 404] width 42 height 24
click at [156, 417] on icon at bounding box center [150, 422] width 17 height 17
type input "20"
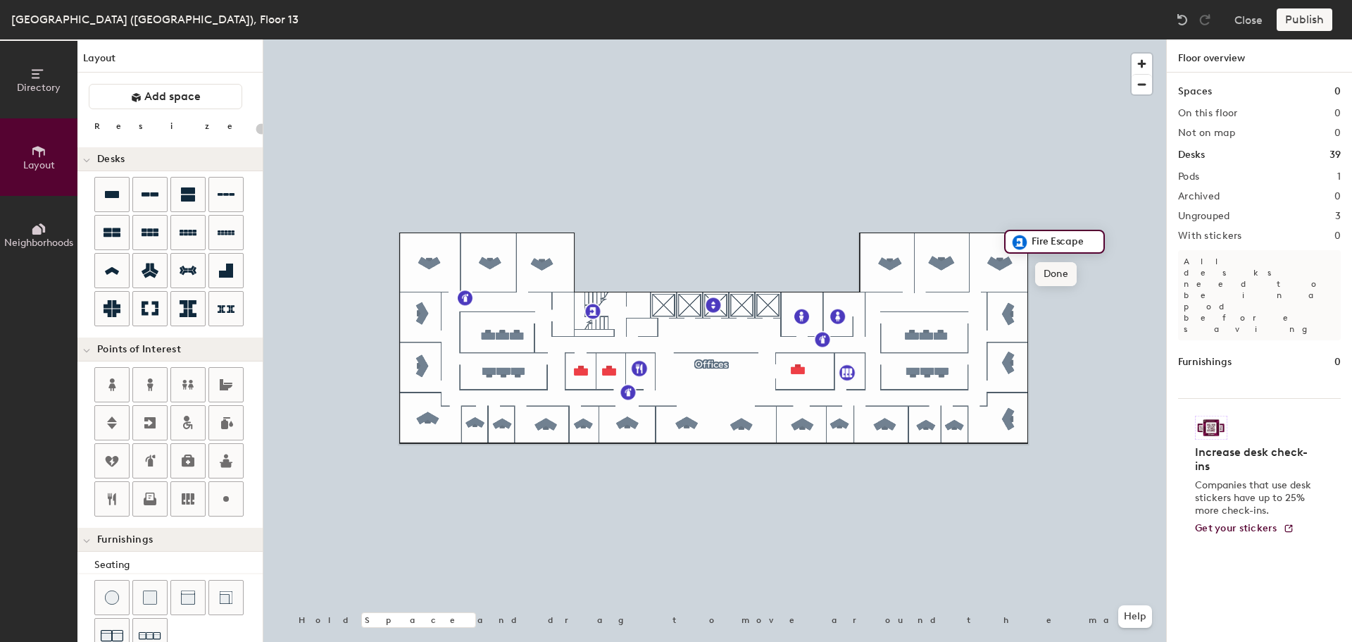
type input "Fire Escape"
click at [1058, 274] on span "Done" at bounding box center [1056, 274] width 42 height 24
click at [164, 92] on span "Add space" at bounding box center [172, 96] width 56 height 14
click at [182, 101] on span "Add space" at bounding box center [172, 96] width 56 height 14
click at [711, 39] on div at bounding box center [714, 39] width 903 height 0
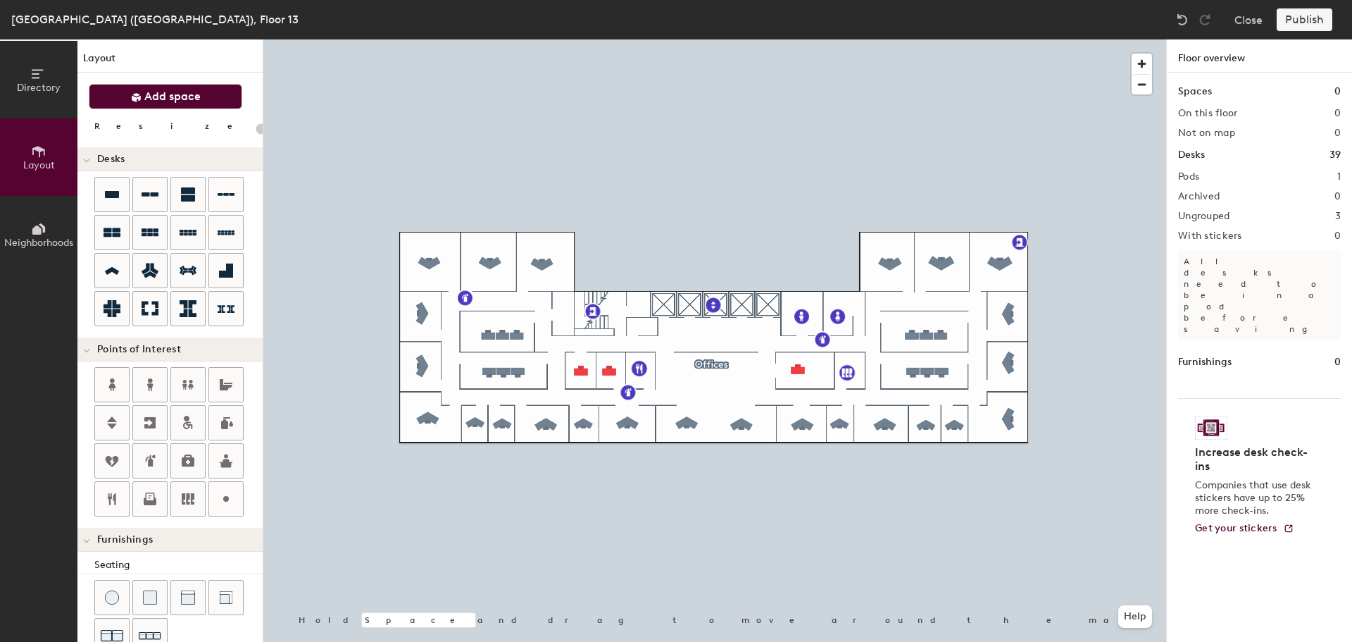
click at [157, 101] on span "Add space" at bounding box center [172, 96] width 56 height 14
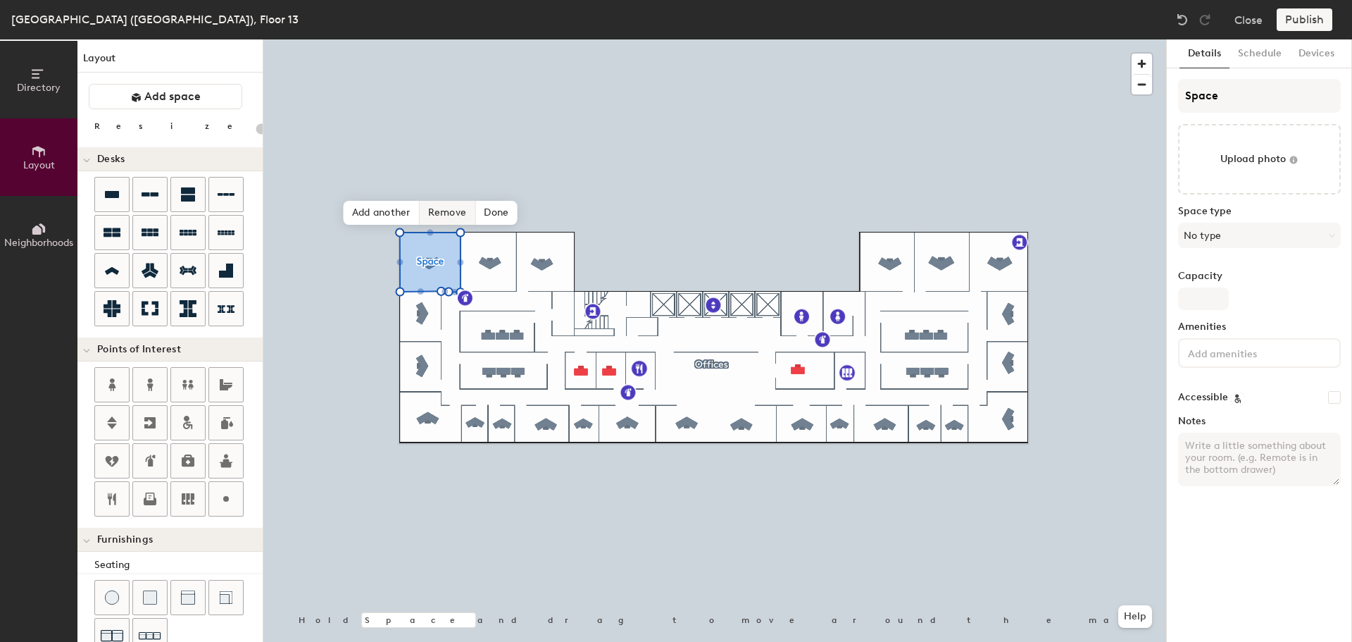
click at [456, 211] on span "Remove" at bounding box center [448, 213] width 56 height 24
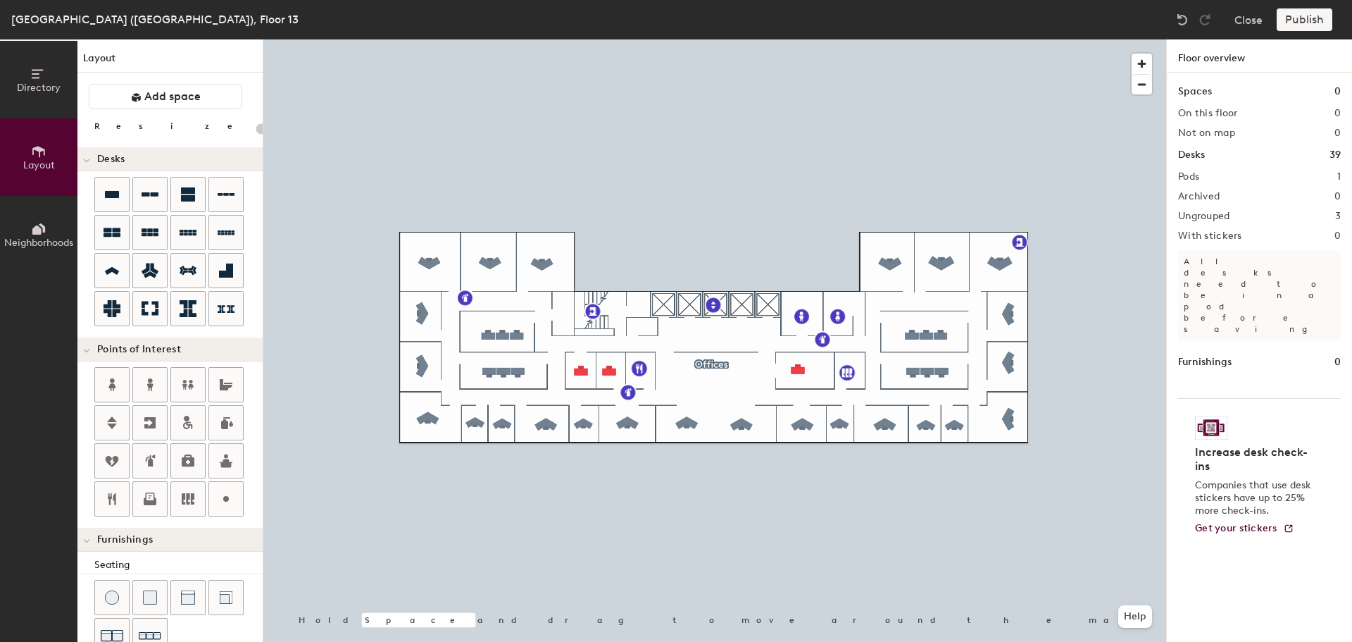
type input "20"
click at [42, 225] on icon at bounding box center [42, 227] width 6 height 9
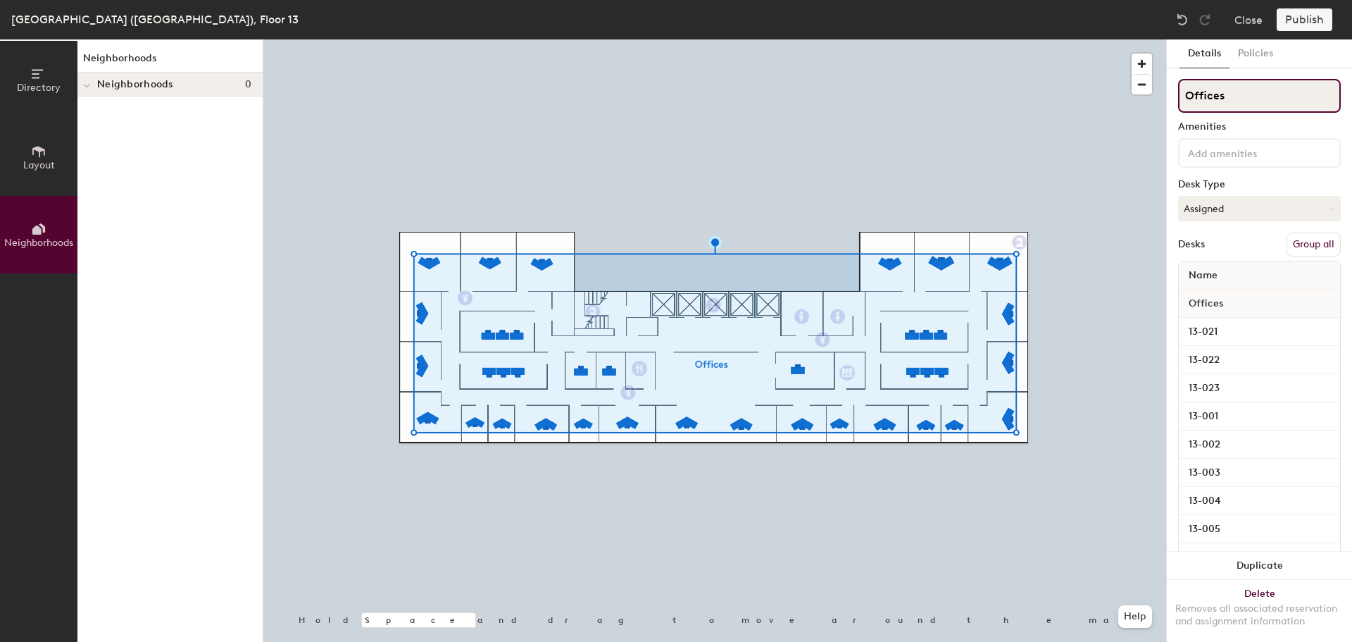
click at [1232, 96] on input "Offices" at bounding box center [1259, 96] width 163 height 34
type input "CLOSED UNDER CONSTRUCTION"
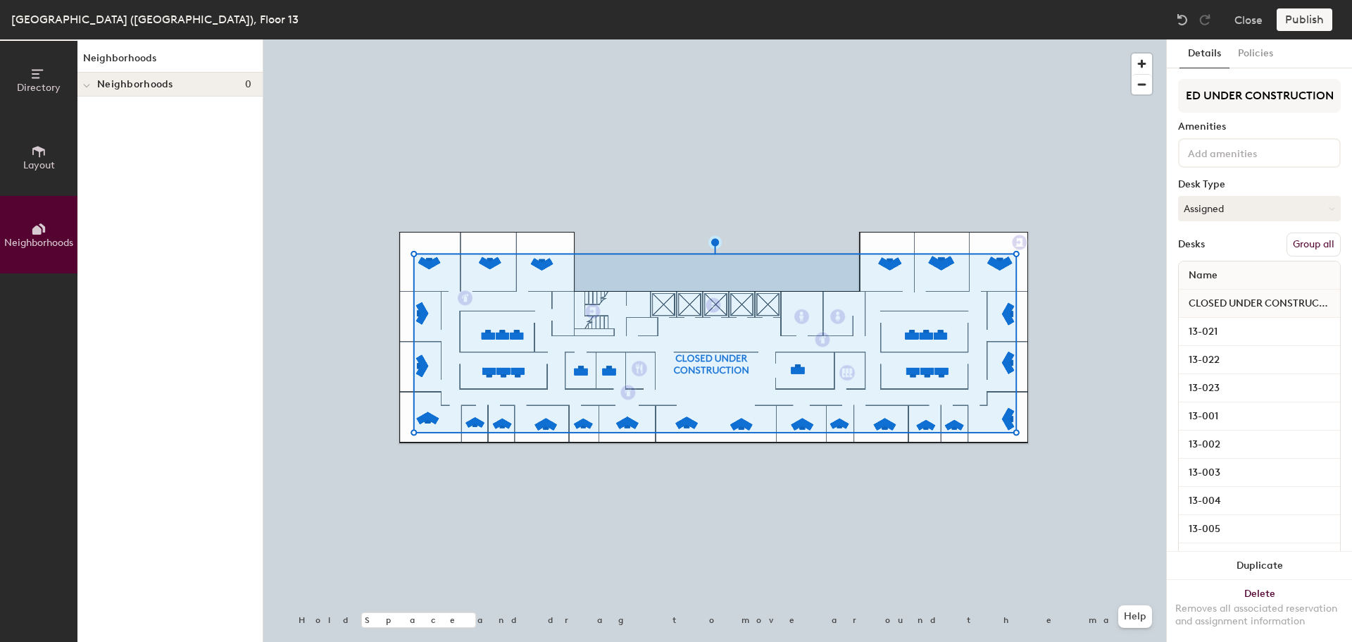
scroll to position [0, 0]
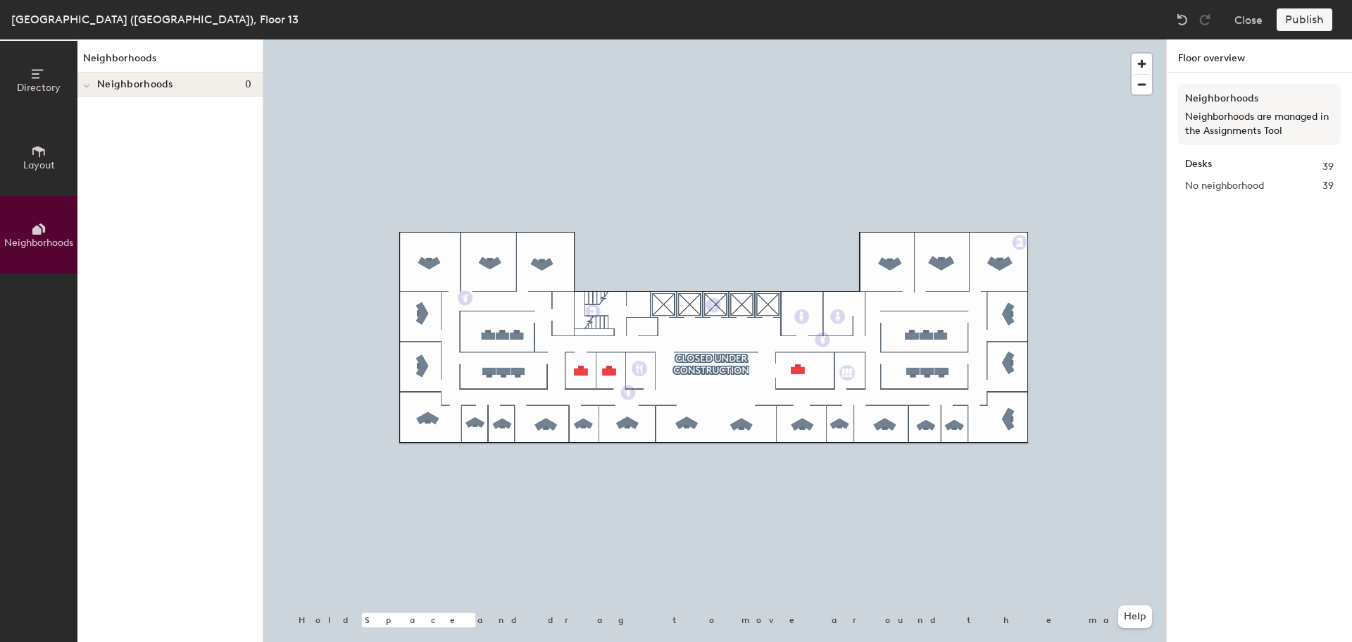
click at [1315, 20] on div "Publish" at bounding box center [1309, 19] width 64 height 23
click at [1297, 20] on div "Publish" at bounding box center [1309, 19] width 64 height 23
click at [1204, 163] on strong "Desks" at bounding box center [1198, 166] width 27 height 15
click at [1240, 114] on p "Neighborhoods are managed in the Assignments Tool" at bounding box center [1259, 124] width 149 height 28
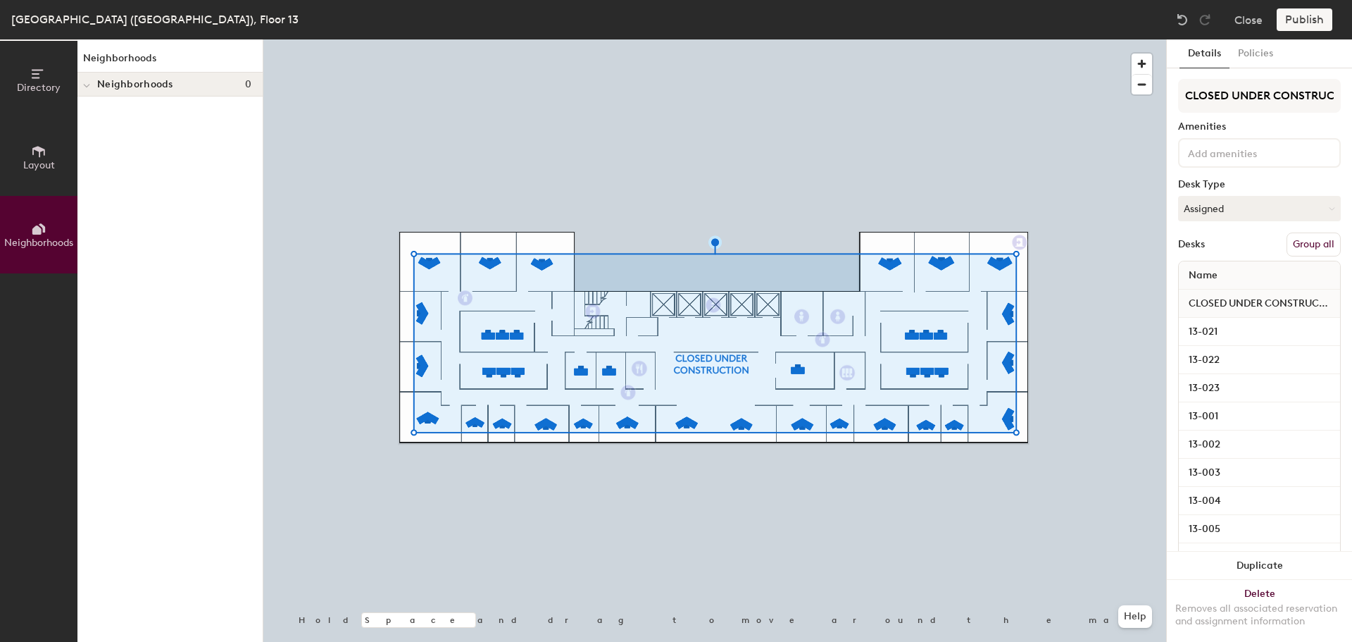
click at [1306, 244] on button "Group all" at bounding box center [1314, 244] width 54 height 24
click at [1304, 21] on button "Publish" at bounding box center [1305, 19] width 56 height 23
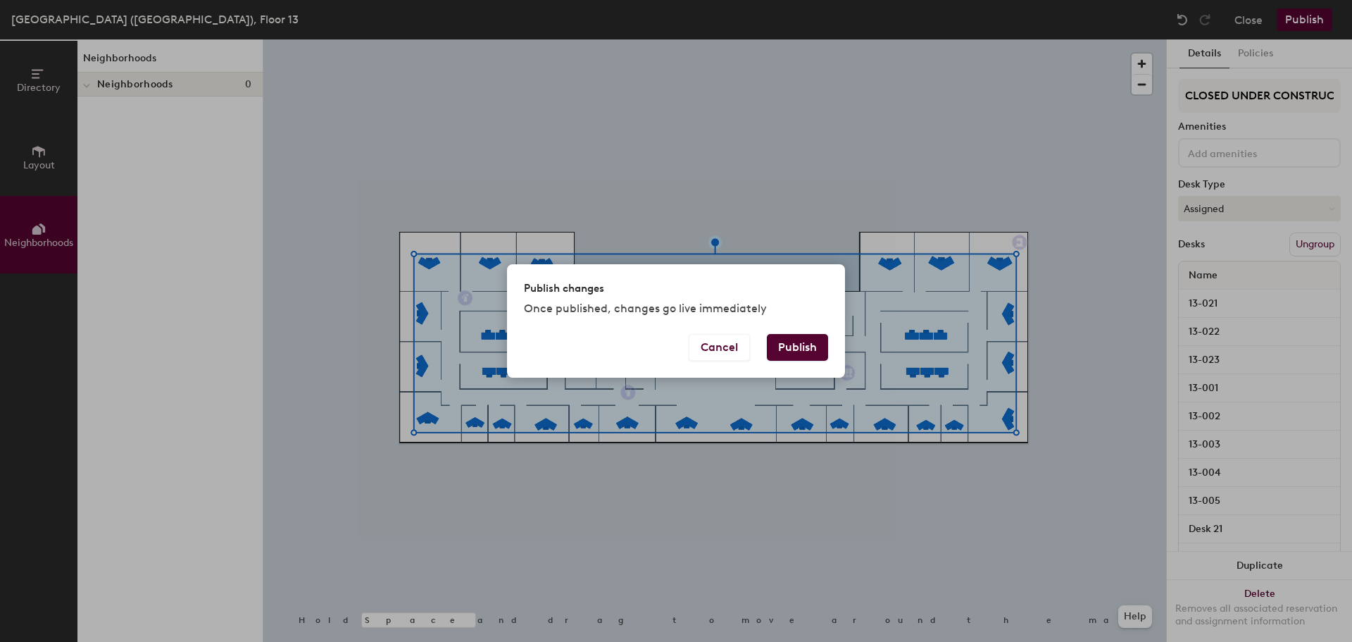
click at [783, 346] on button "Publish" at bounding box center [797, 347] width 61 height 27
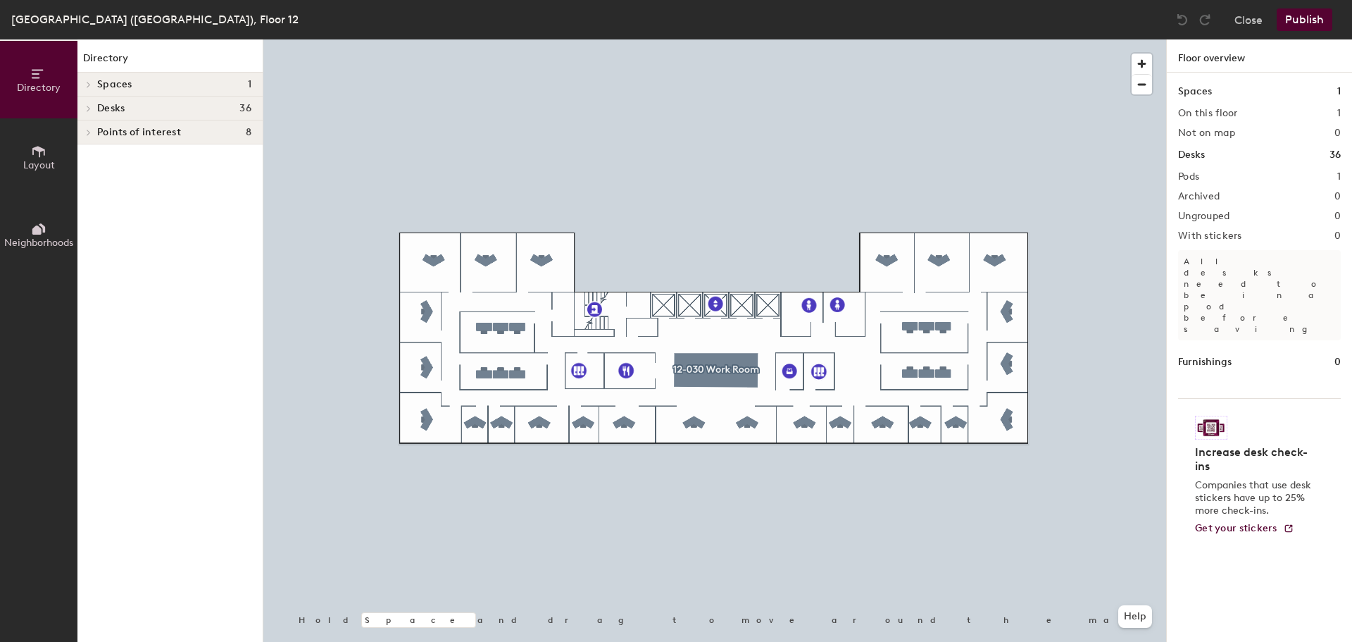
click at [37, 232] on icon at bounding box center [36, 229] width 9 height 9
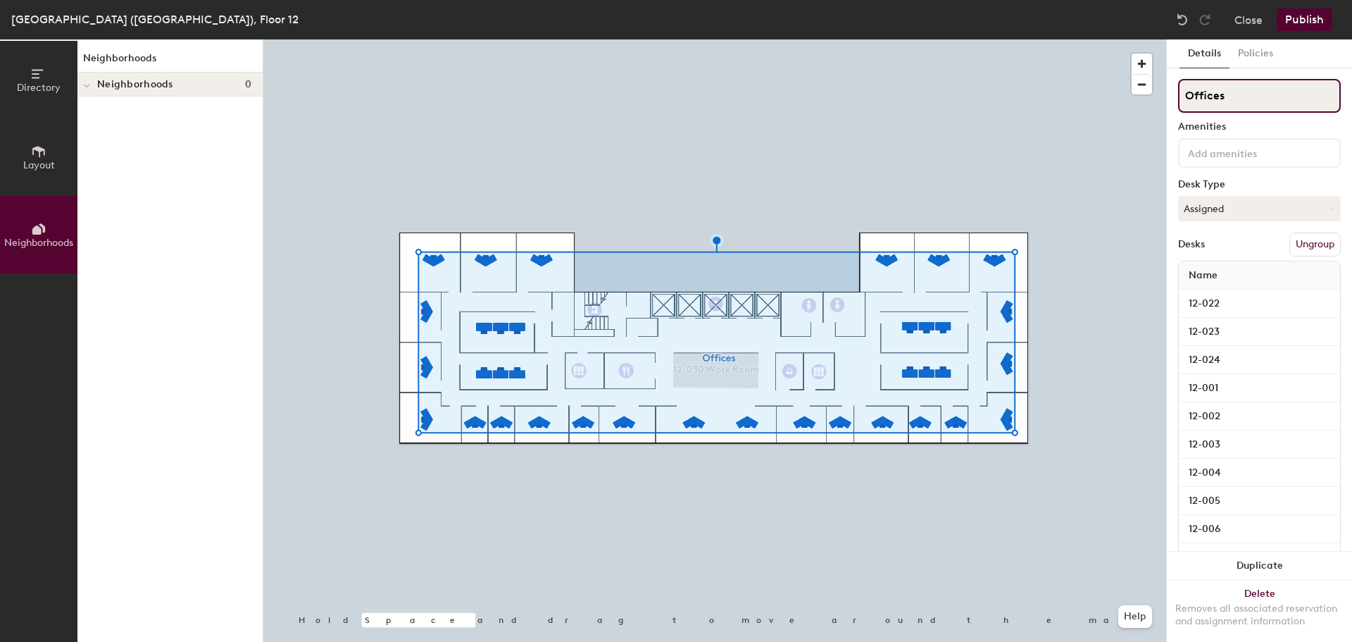
click at [1237, 96] on input "Offices" at bounding box center [1259, 96] width 163 height 34
type input "CLOSED UNDER CONSTRUCTION"
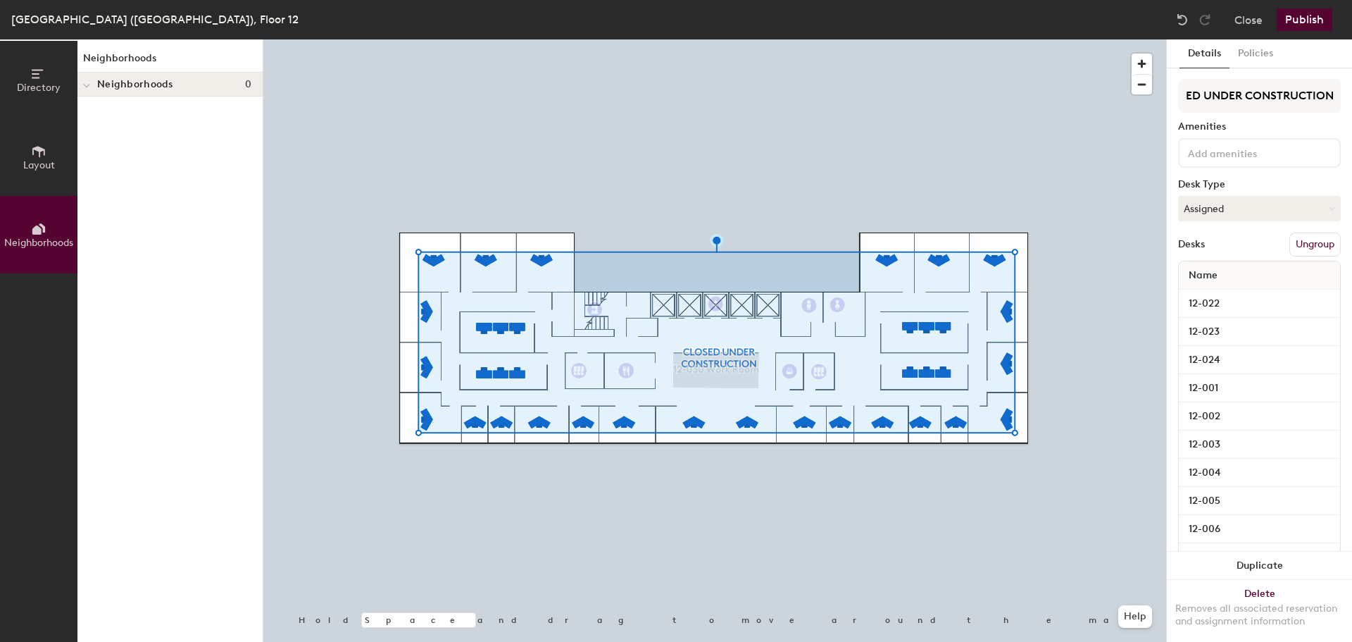
scroll to position [0, 0]
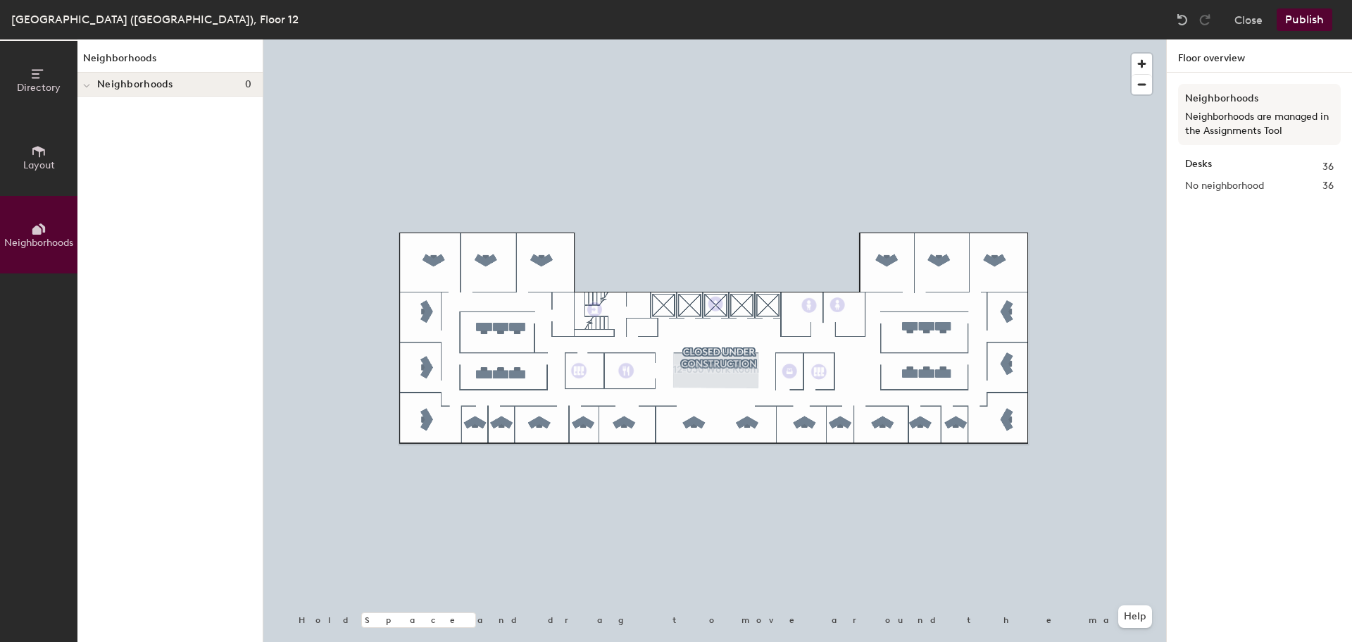
click at [44, 160] on span "Layout" at bounding box center [39, 165] width 32 height 12
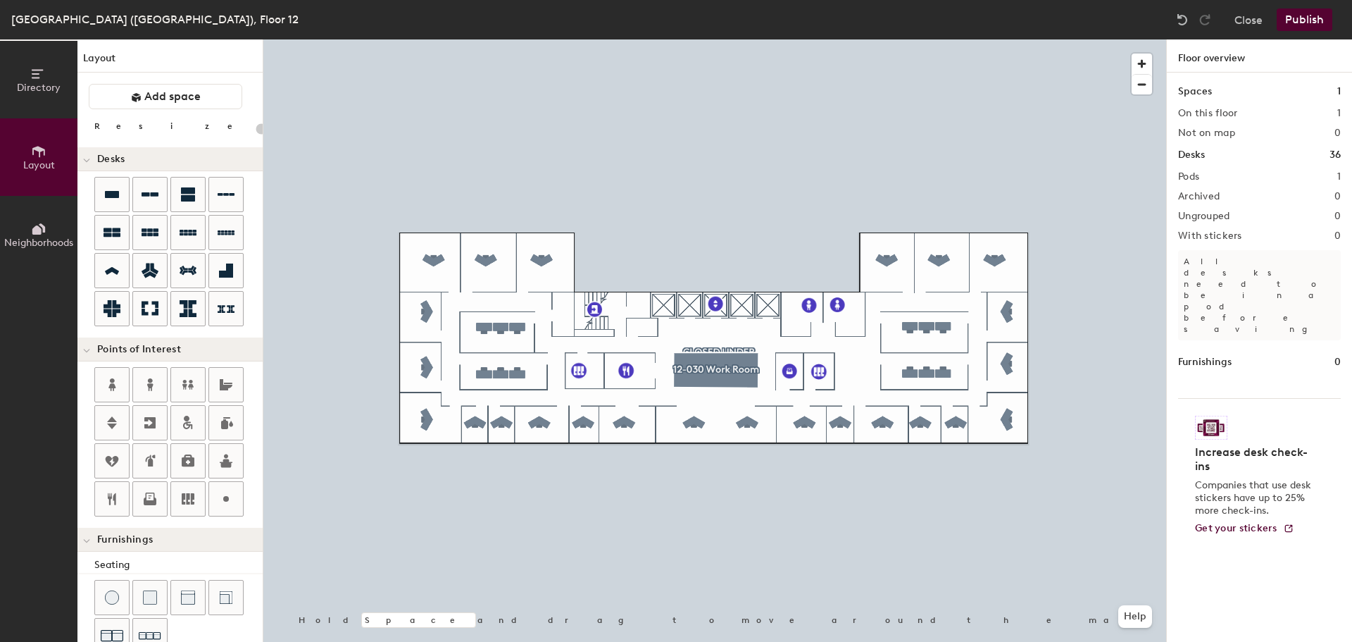
click at [1018, 242] on div "Directory Layout Neighborhoods Layout Add space Resize Desks Points of Interest…" at bounding box center [676, 340] width 1352 height 602
type input "20"
type input "Fire Escape"
click at [1061, 277] on span "Done" at bounding box center [1055, 274] width 42 height 24
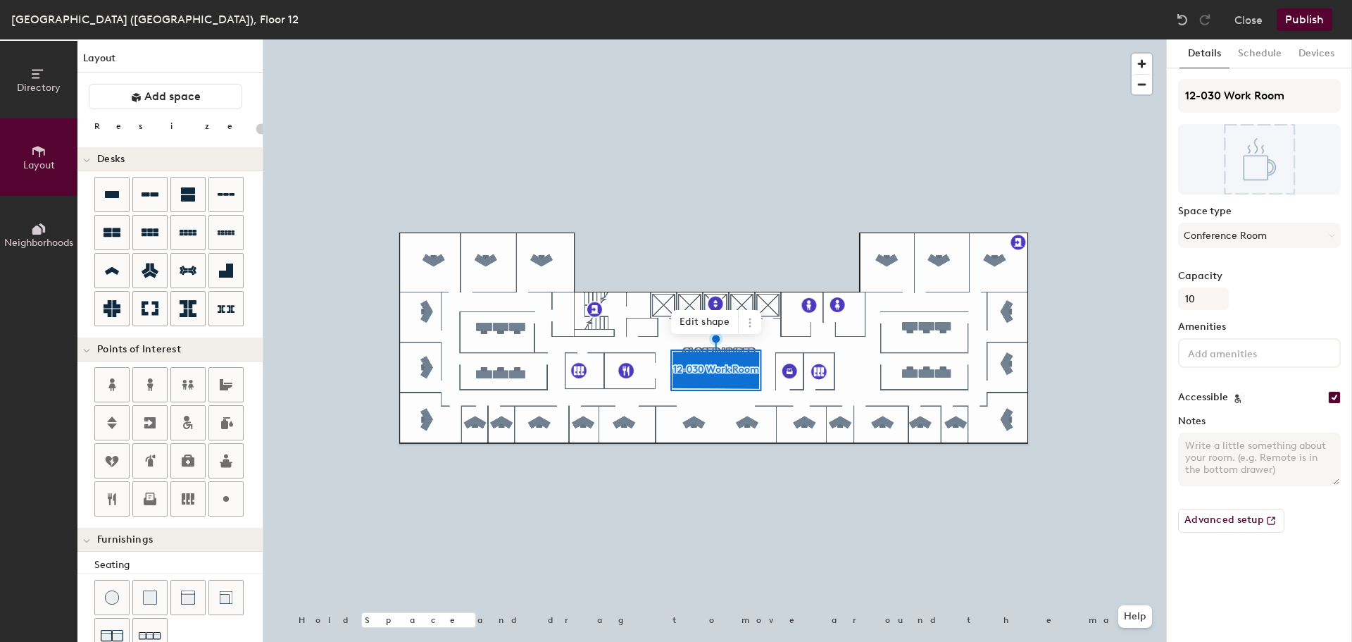
type input "20"
click at [753, 325] on icon at bounding box center [749, 322] width 11 height 11
click at [762, 402] on span "Delete" at bounding box center [800, 403] width 125 height 24
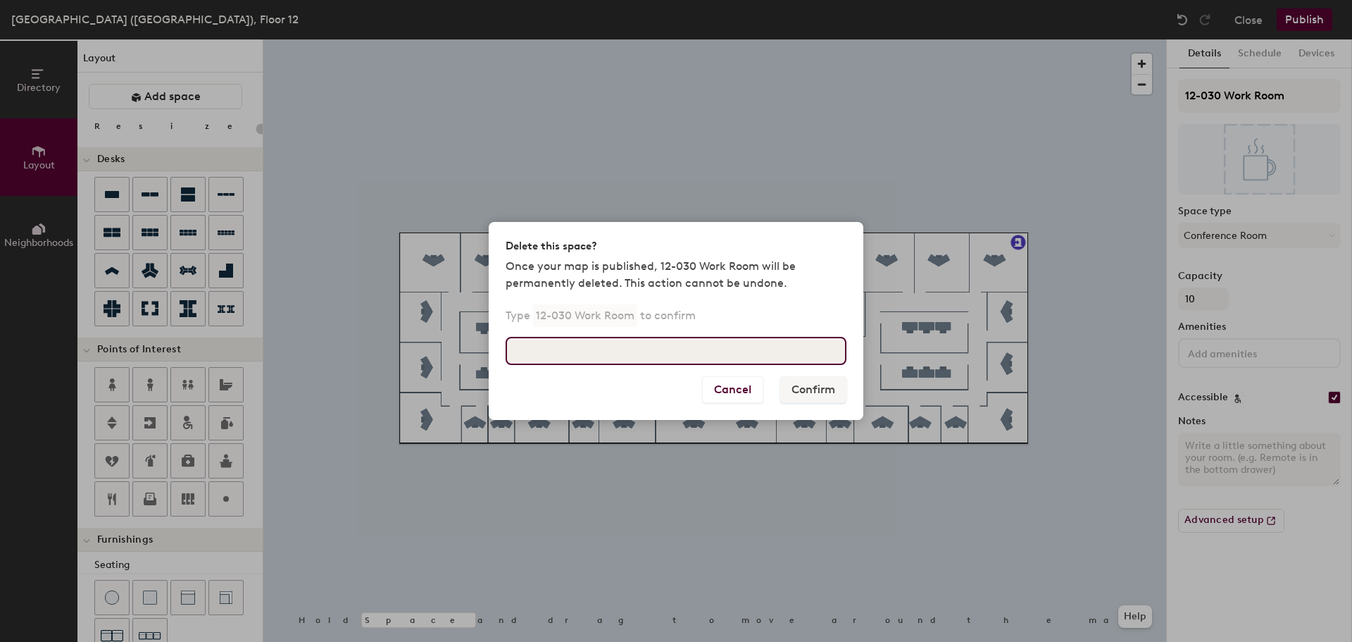
click at [682, 349] on input at bounding box center [676, 351] width 341 height 28
click at [665, 354] on input at bounding box center [676, 351] width 341 height 28
type input "DELETE"
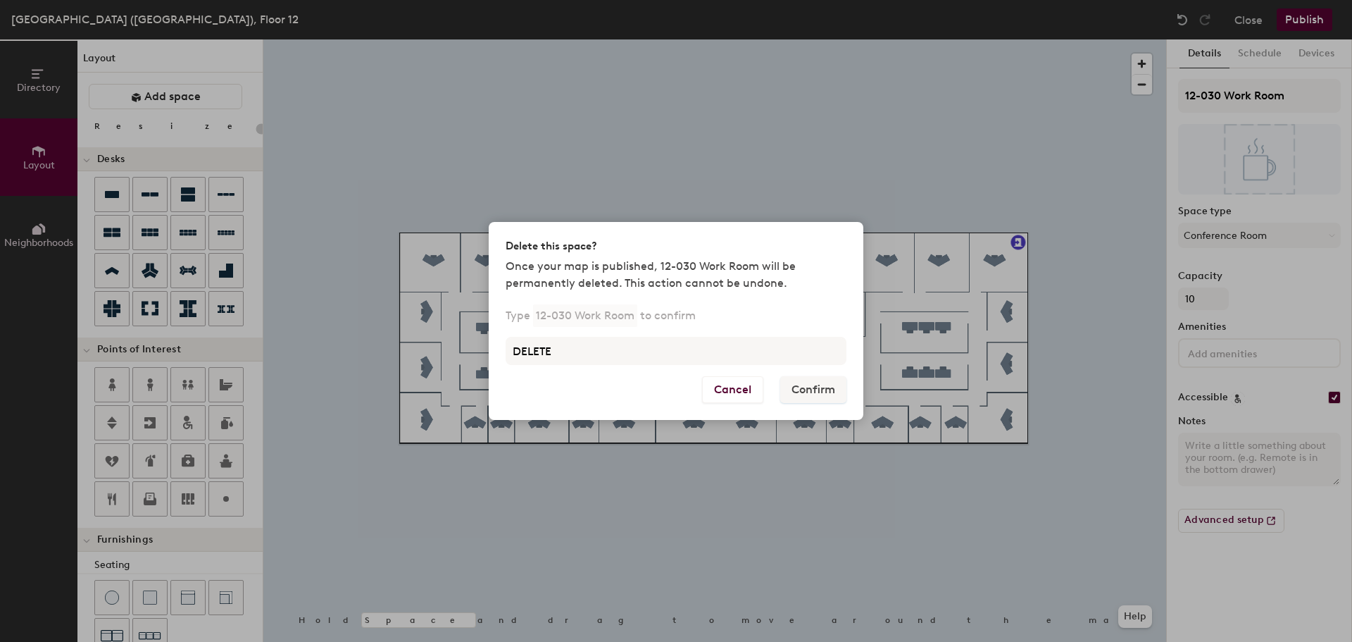
click at [858, 472] on div "Delete this space? Once your map is published, 12-030 Work Room will be permane…" at bounding box center [676, 321] width 1352 height 642
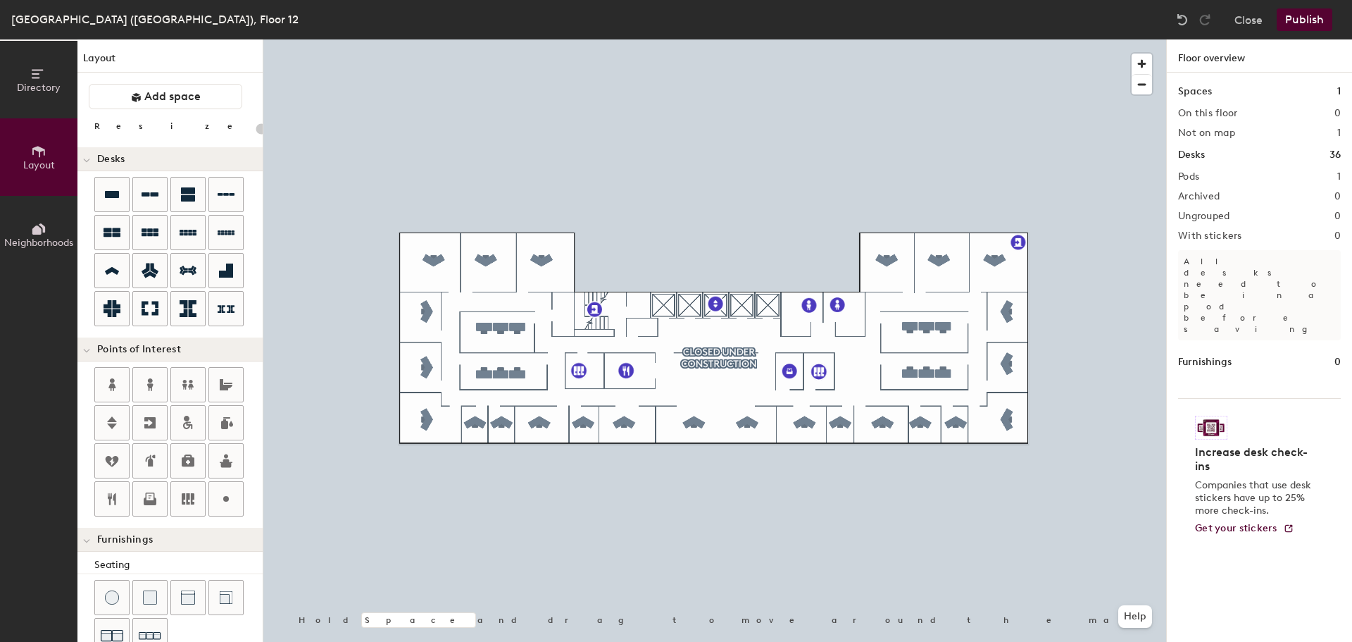
click at [1296, 20] on button "Publish" at bounding box center [1305, 19] width 56 height 23
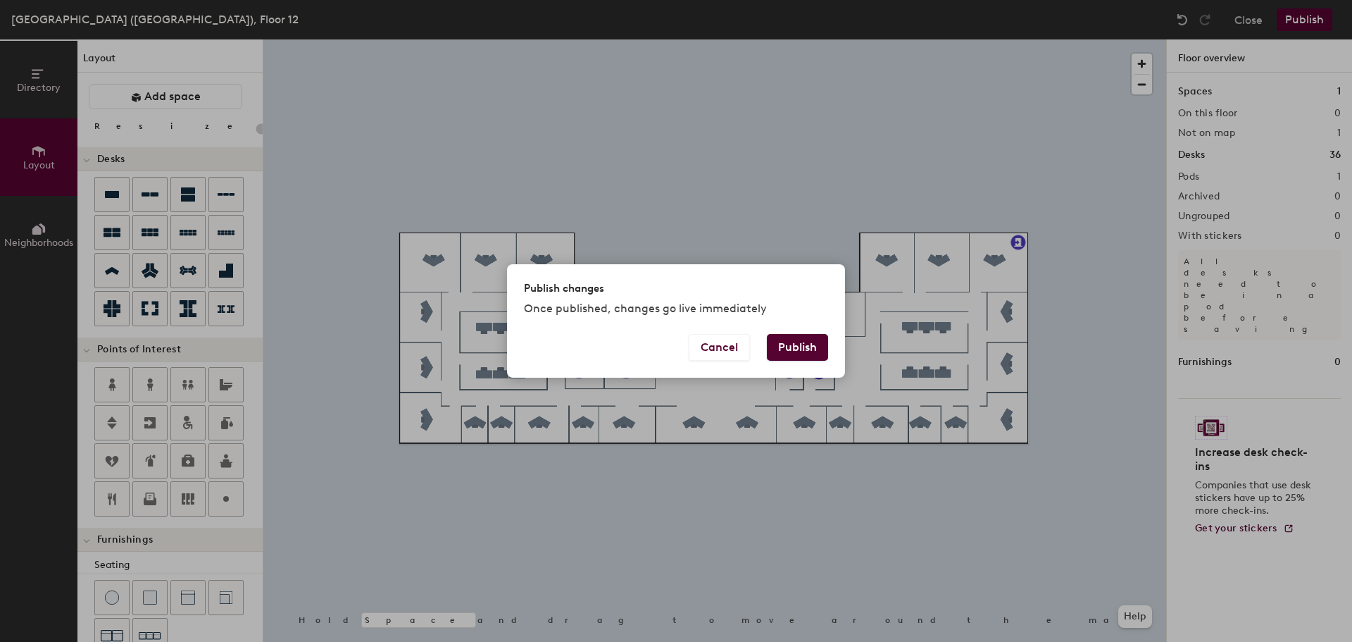
click at [807, 350] on button "Publish" at bounding box center [797, 347] width 61 height 27
type input "20"
